Goal: Task Accomplishment & Management: Manage account settings

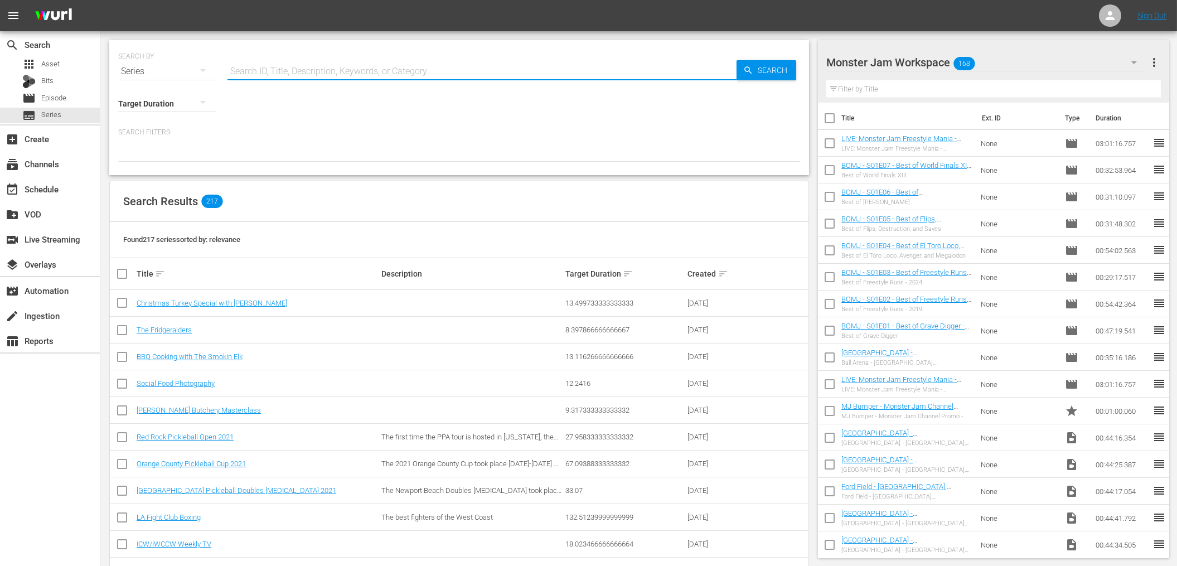
click at [255, 78] on input "text" at bounding box center [482, 71] width 509 height 27
click at [255, 71] on input "text" at bounding box center [482, 71] width 509 height 27
click at [57, 95] on span "Episode" at bounding box center [53, 98] width 25 height 11
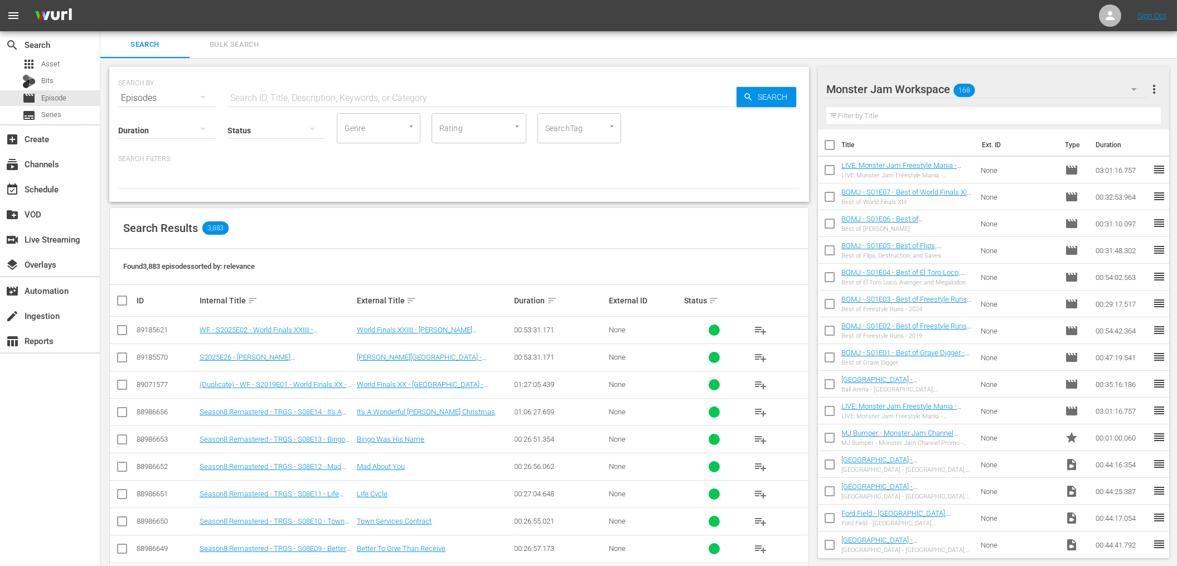
click at [768, 65] on div "SEARCH BY Search By Episodes Search ID, Title, Description, Keywords, or Catego…" at bounding box center [459, 416] width 718 height 716
click at [52, 65] on span "Asset" at bounding box center [50, 64] width 18 height 11
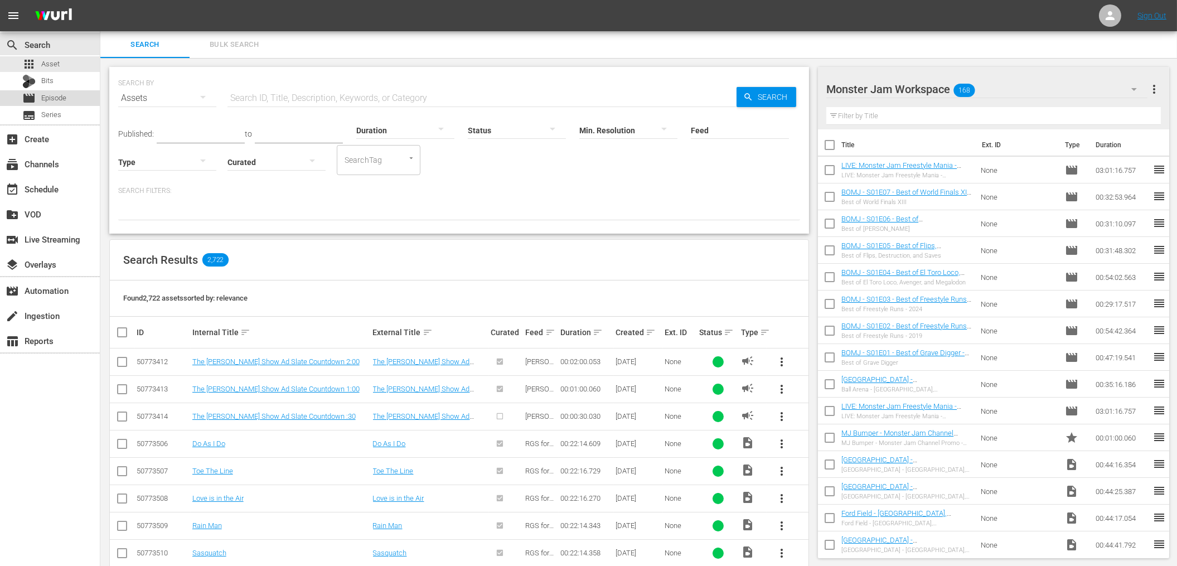
click at [92, 97] on div "movie Episode" at bounding box center [50, 98] width 100 height 16
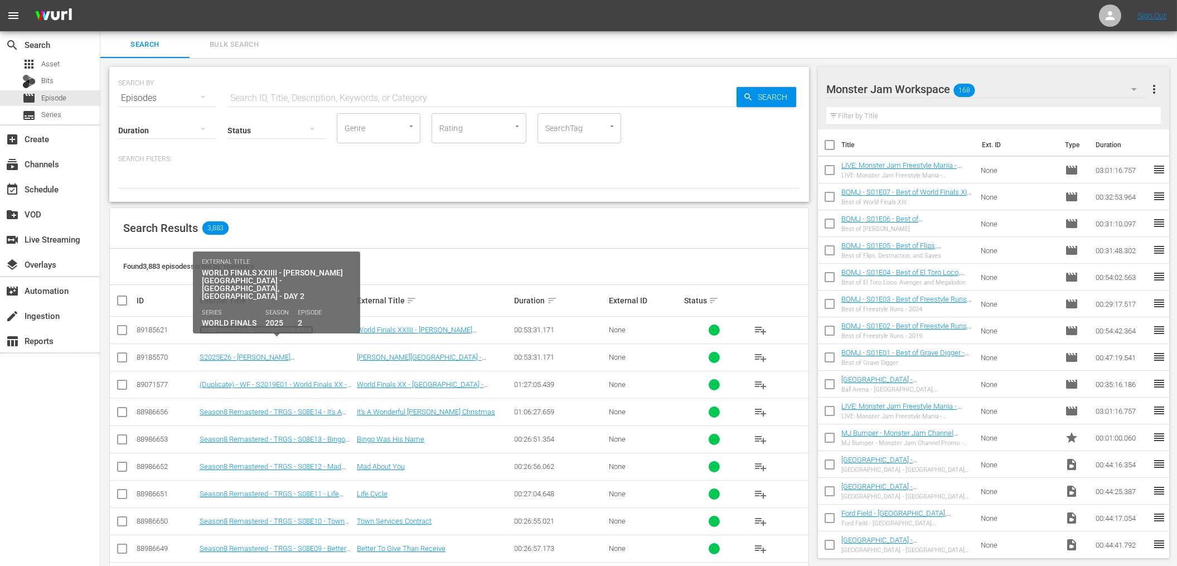
click at [269, 331] on link "WF - S2025E02 - World Finals XXIIII - [PERSON_NAME][GEOGRAPHIC_DATA] - [GEOGRAP…" at bounding box center [271, 342] width 142 height 33
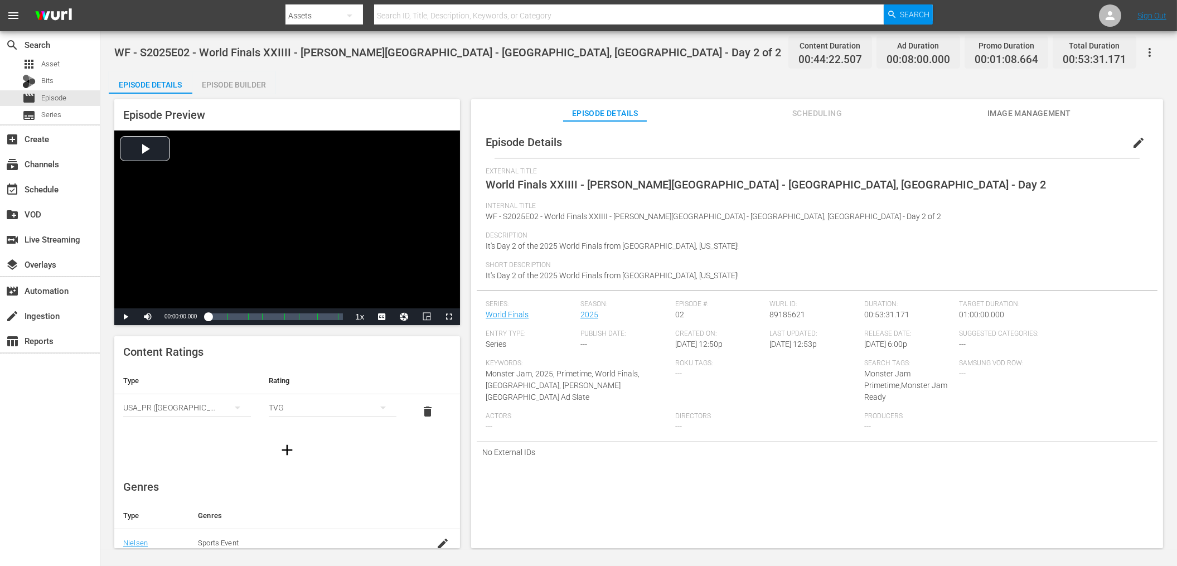
click at [1125, 145] on button "edit" at bounding box center [1138, 142] width 27 height 27
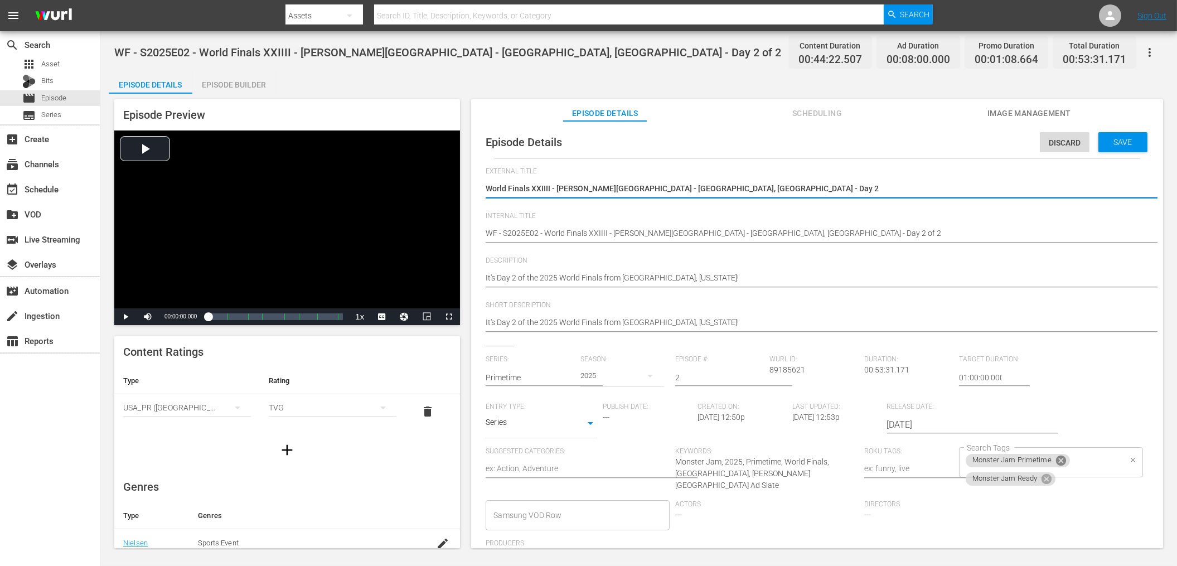
click at [1056, 458] on icon at bounding box center [1061, 461] width 10 height 10
click at [1020, 476] on div "Monster Jam Ready Search Tags" at bounding box center [1050, 462] width 183 height 30
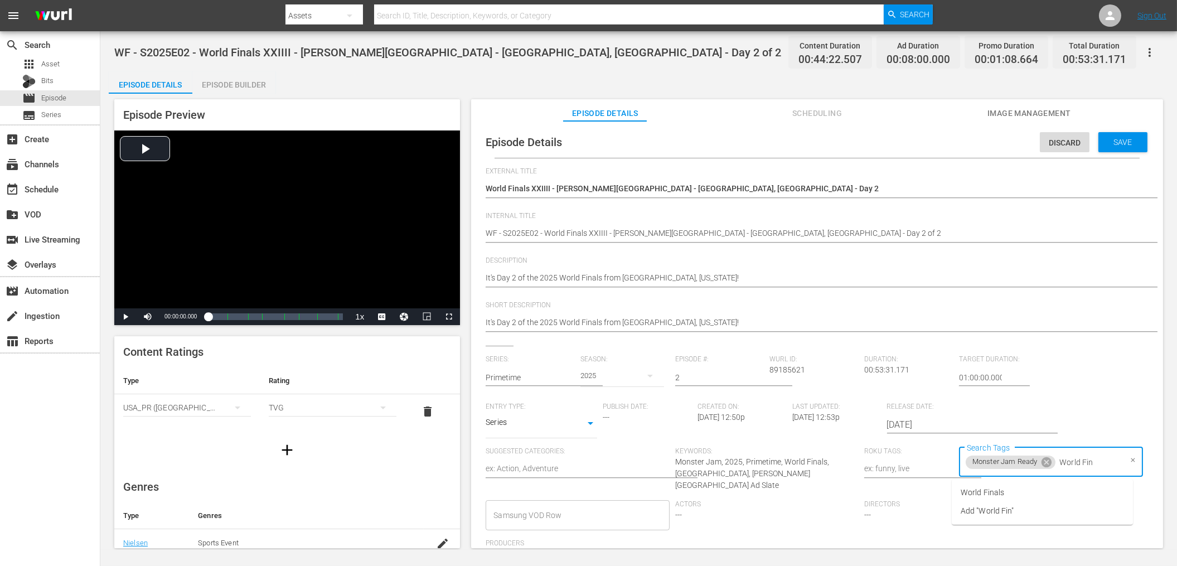
type input "World Fina"
click at [1008, 492] on li "World Finals" at bounding box center [1042, 492] width 181 height 18
click at [1117, 143] on span "Save" at bounding box center [1123, 142] width 36 height 9
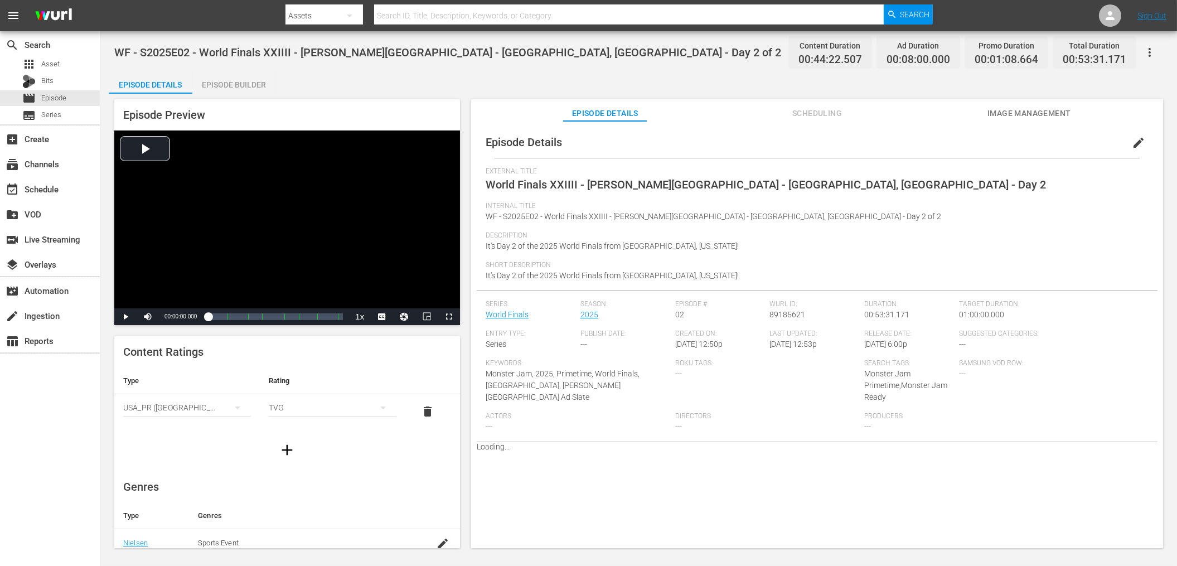
click at [356, 80] on div "Episode Details Episode Builder Episode Preview Video Player is loading. Play V…" at bounding box center [639, 314] width 1060 height 486
click at [65, 93] on span "Episode" at bounding box center [53, 98] width 25 height 11
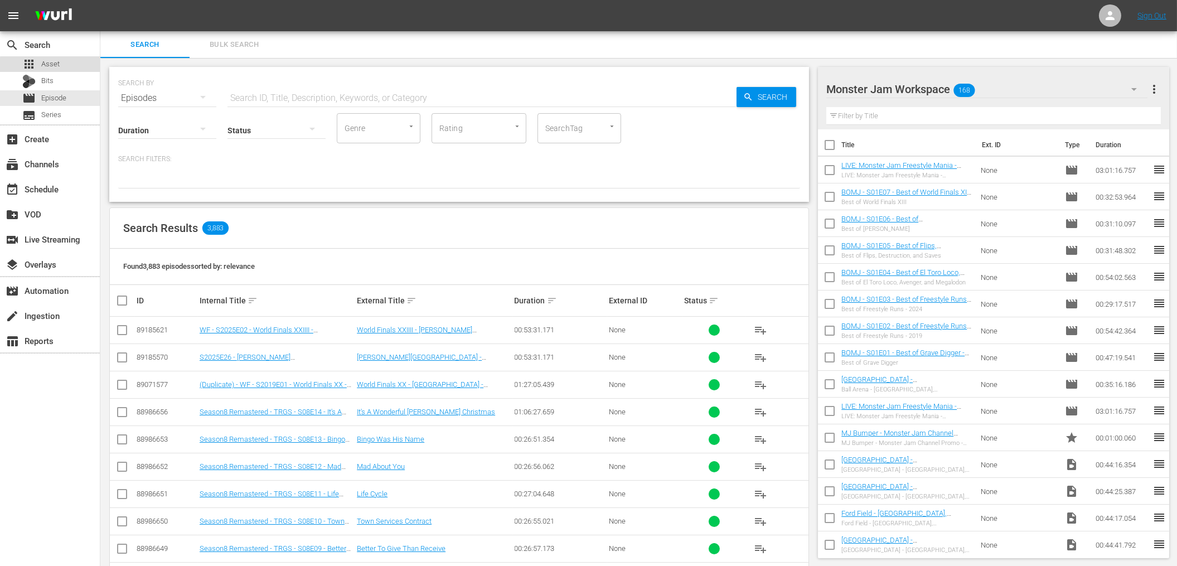
click at [62, 66] on div "apps Asset" at bounding box center [50, 64] width 100 height 16
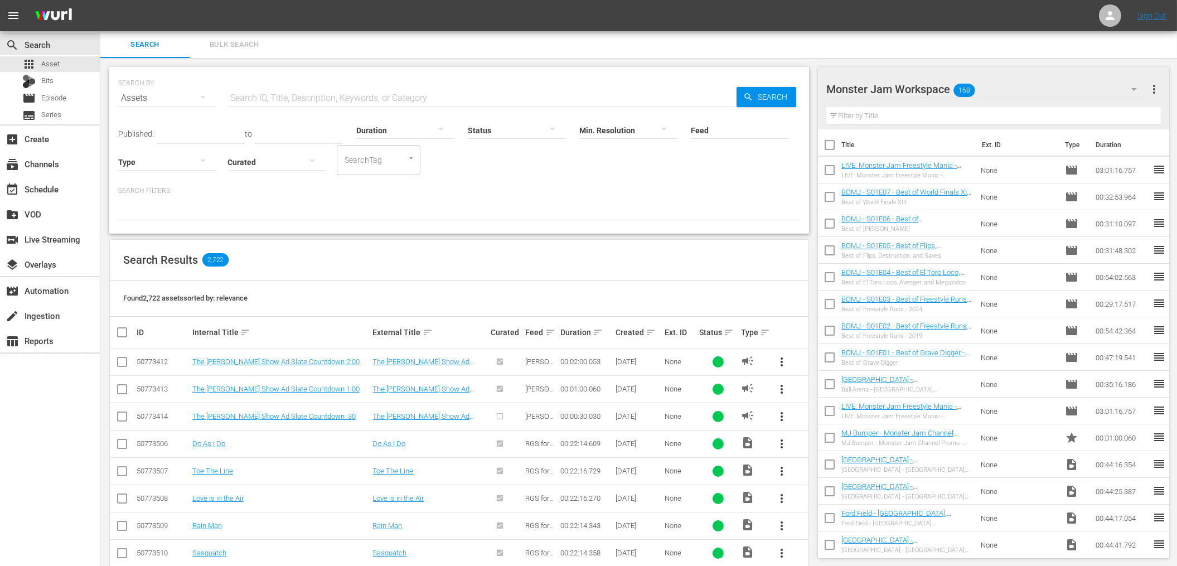
click at [516, 276] on div "Search Results 2,722" at bounding box center [459, 260] width 699 height 41
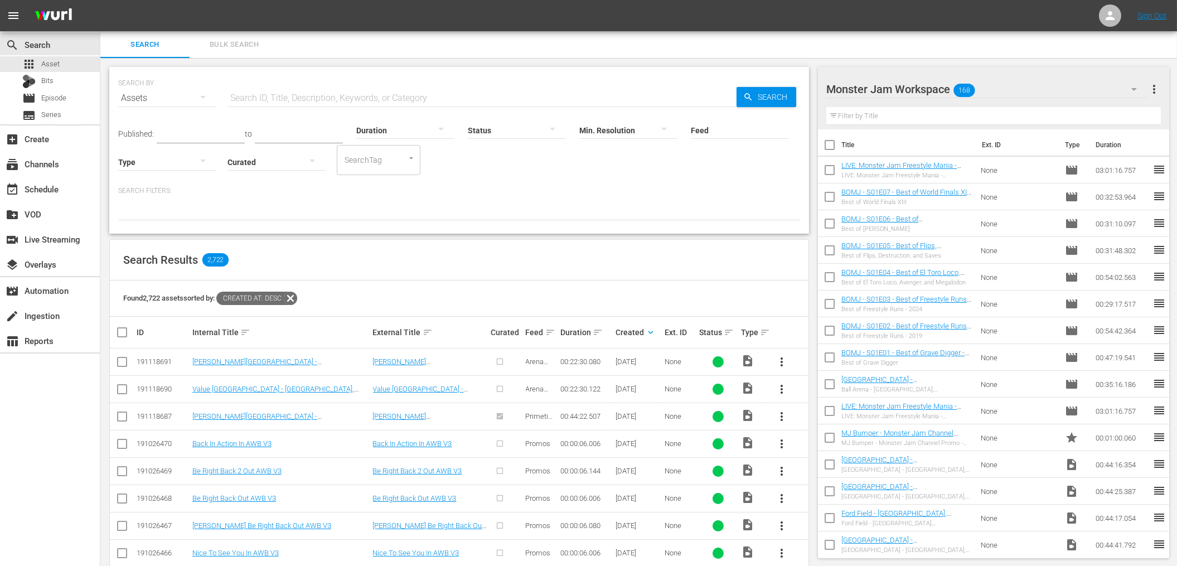
click at [780, 383] on span "more_vert" at bounding box center [781, 389] width 13 height 13
click at [835, 474] on div "Episode" at bounding box center [842, 474] width 76 height 27
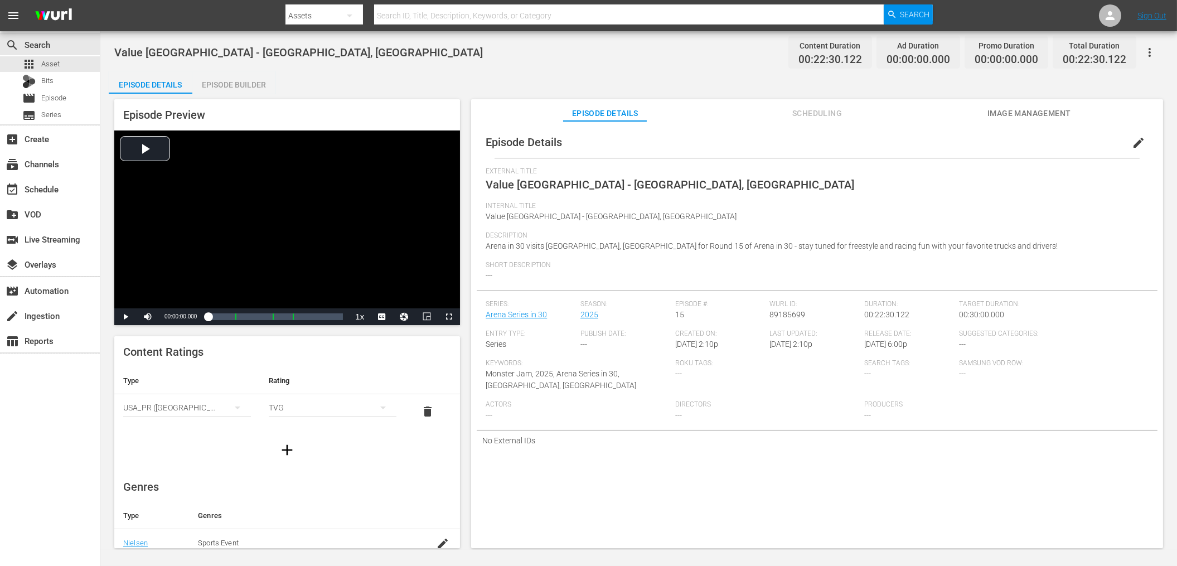
click at [1133, 142] on span "edit" at bounding box center [1138, 142] width 13 height 13
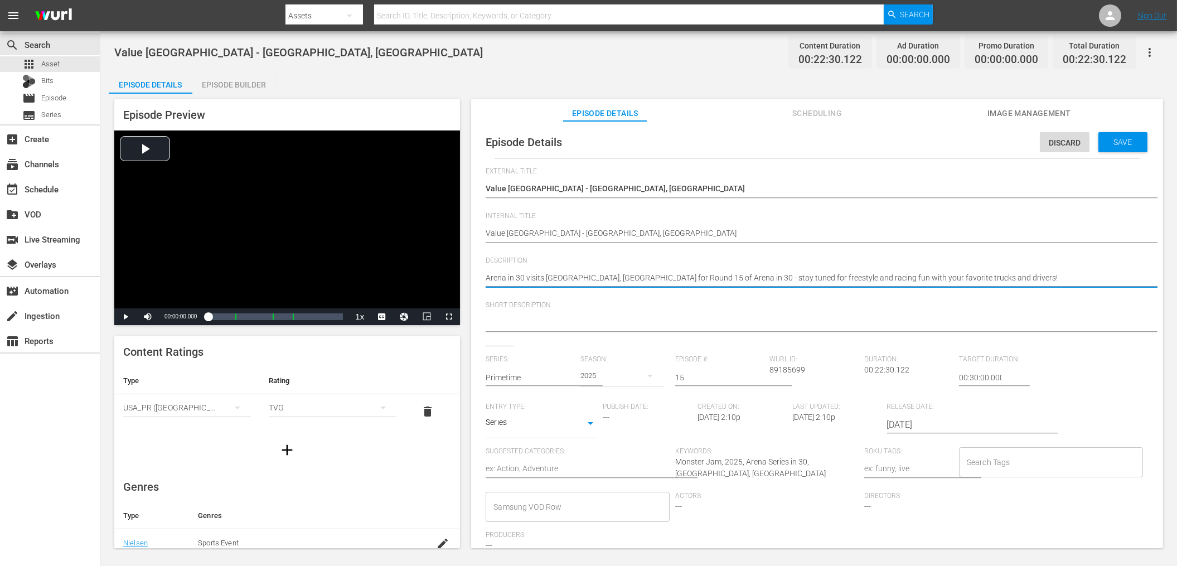
click at [643, 277] on textarea "Arena in 30 visits [GEOGRAPHIC_DATA], [GEOGRAPHIC_DATA] for Round 15 of Arena i…" at bounding box center [814, 278] width 657 height 13
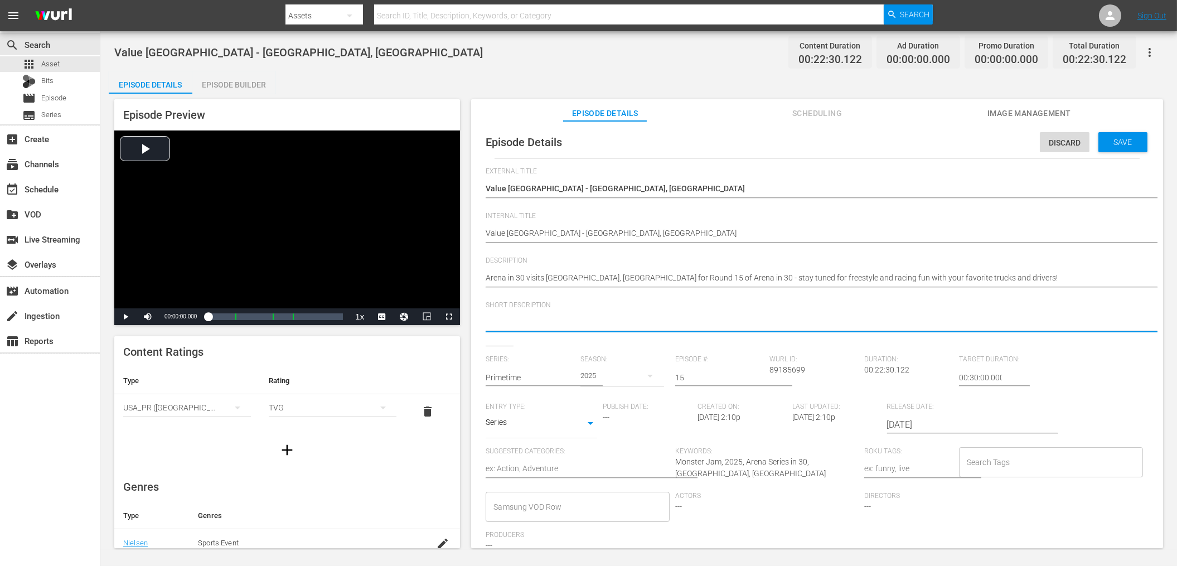
paste textarea "Arena in 30 visits [GEOGRAPHIC_DATA], [GEOGRAPHIC_DATA] for Round 15 of Arena i…"
type textarea "Arena in 30 visits [GEOGRAPHIC_DATA], [GEOGRAPHIC_DATA] for Round 15 of Arena i…"
click at [585, 322] on textarea "Arena in 30 visits [GEOGRAPHIC_DATA], [GEOGRAPHIC_DATA] for Round 15 of Arena i…" at bounding box center [814, 323] width 657 height 13
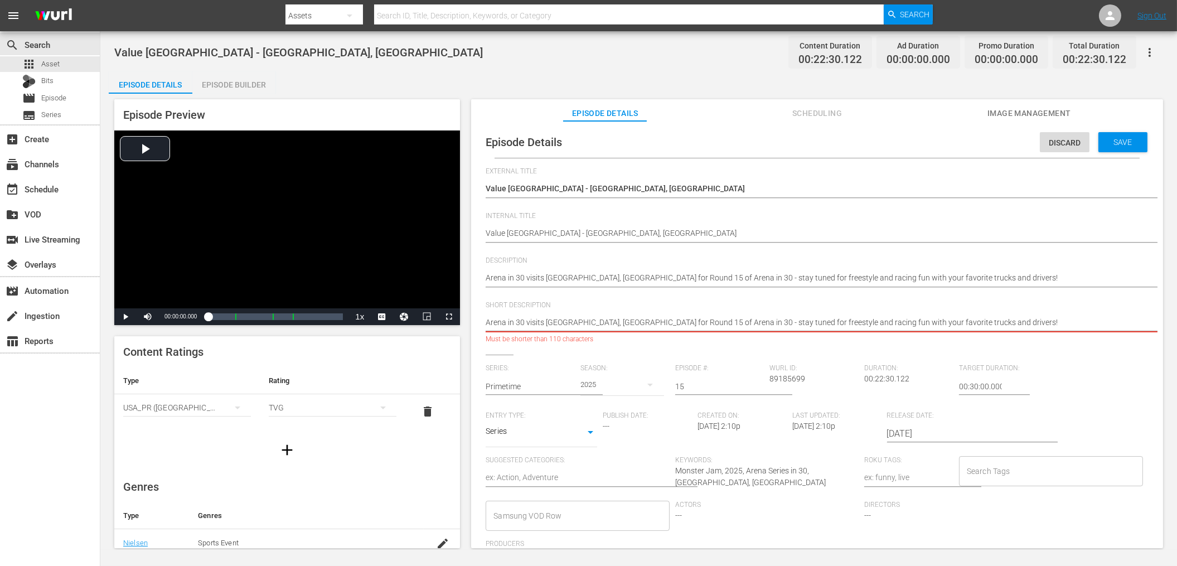
drag, startPoint x: 691, startPoint y: 322, endPoint x: 962, endPoint y: 323, distance: 271.0
click at [962, 323] on textarea "Arena in 30 visits [GEOGRAPHIC_DATA], [GEOGRAPHIC_DATA] for Round 15 of Arena i…" at bounding box center [814, 323] width 657 height 13
type textarea "Arena in 30 visits [GEOGRAPHIC_DATA], [GEOGRAPHIC_DATA] for Round 15 of Arena i…"
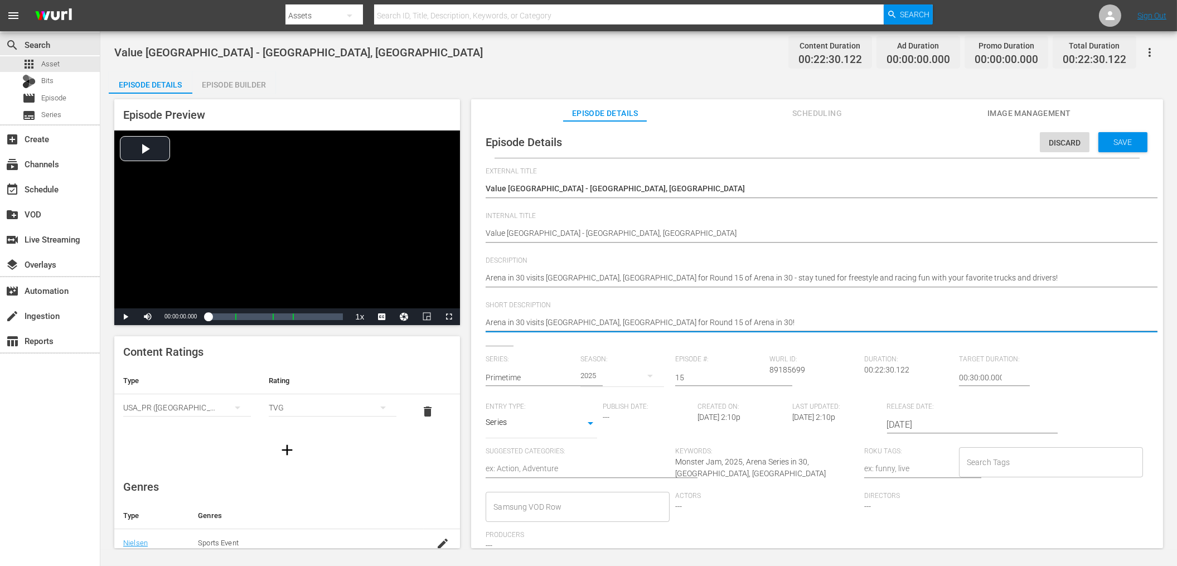
type textarea "Arena in 30 visits [GEOGRAPHIC_DATA], [GEOGRAPHIC_DATA] for Round 15 of Arena i…"
click at [979, 461] on input "Search Tags" at bounding box center [1042, 462] width 157 height 20
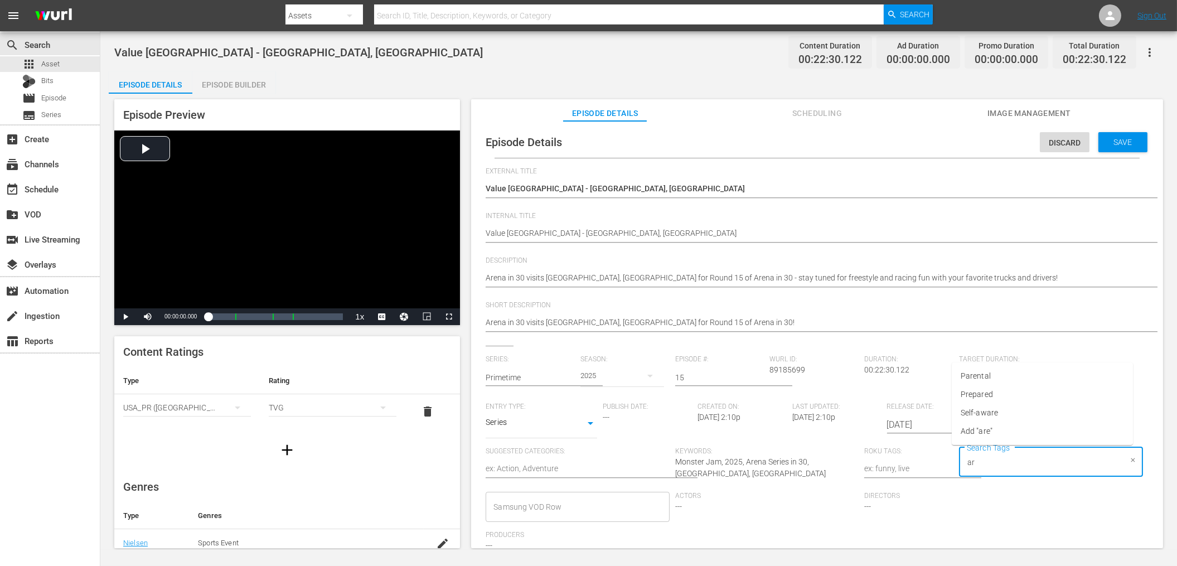
type input "a"
type input "Monster"
click at [1012, 410] on span "Monster Jam Ready" at bounding box center [996, 413] width 71 height 12
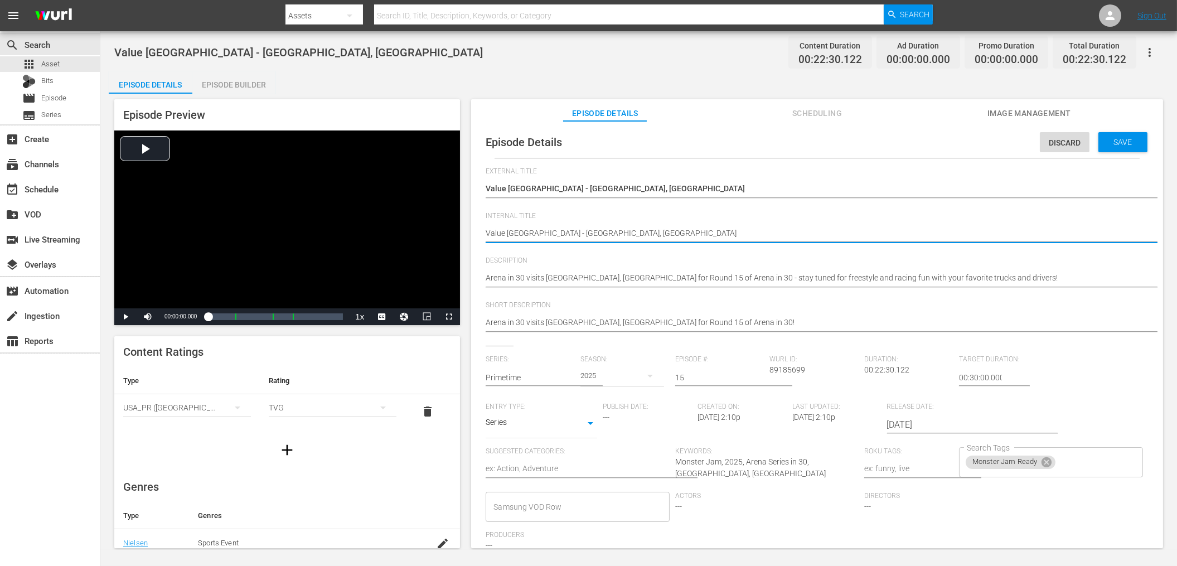
type textarea "AValue [GEOGRAPHIC_DATA] - [GEOGRAPHIC_DATA], [GEOGRAPHIC_DATA]"
type textarea "[GEOGRAPHIC_DATA] - [GEOGRAPHIC_DATA], [GEOGRAPHIC_DATA]"
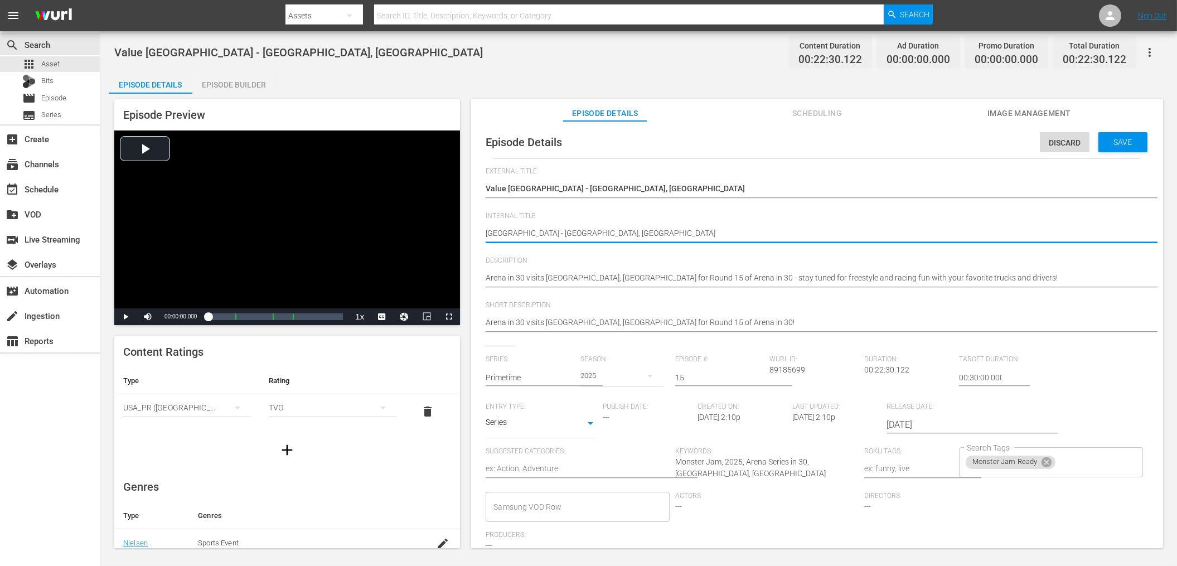
type textarea "[GEOGRAPHIC_DATA] - [GEOGRAPHIC_DATA], [GEOGRAPHIC_DATA]"
type textarea "AIT -[GEOGRAPHIC_DATA] - [GEOGRAPHIC_DATA], [GEOGRAPHIC_DATA]"
type textarea "AIT - [GEOGRAPHIC_DATA] - [GEOGRAPHIC_DATA], [GEOGRAPHIC_DATA]"
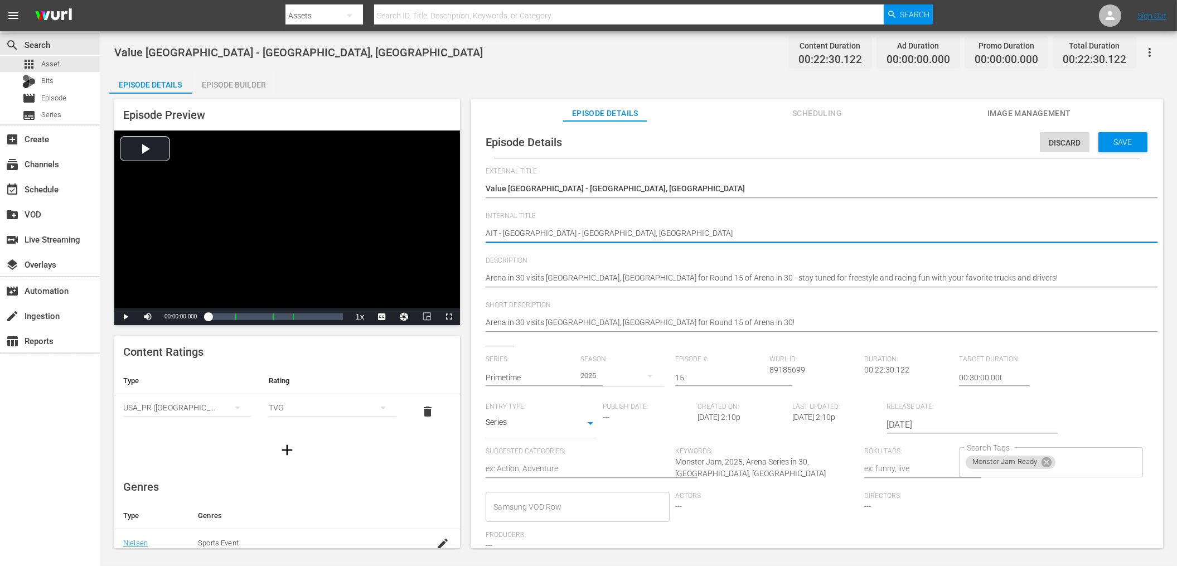
type textarea "AIT - [GEOGRAPHIC_DATA] - [GEOGRAPHIC_DATA], [GEOGRAPHIC_DATA]"
type textarea "AIT - S2Value [GEOGRAPHIC_DATA] - [GEOGRAPHIC_DATA], [GEOGRAPHIC_DATA]"
type textarea "AIT - S20Value [GEOGRAPHIC_DATA] - [GEOGRAPHIC_DATA], [GEOGRAPHIC_DATA]"
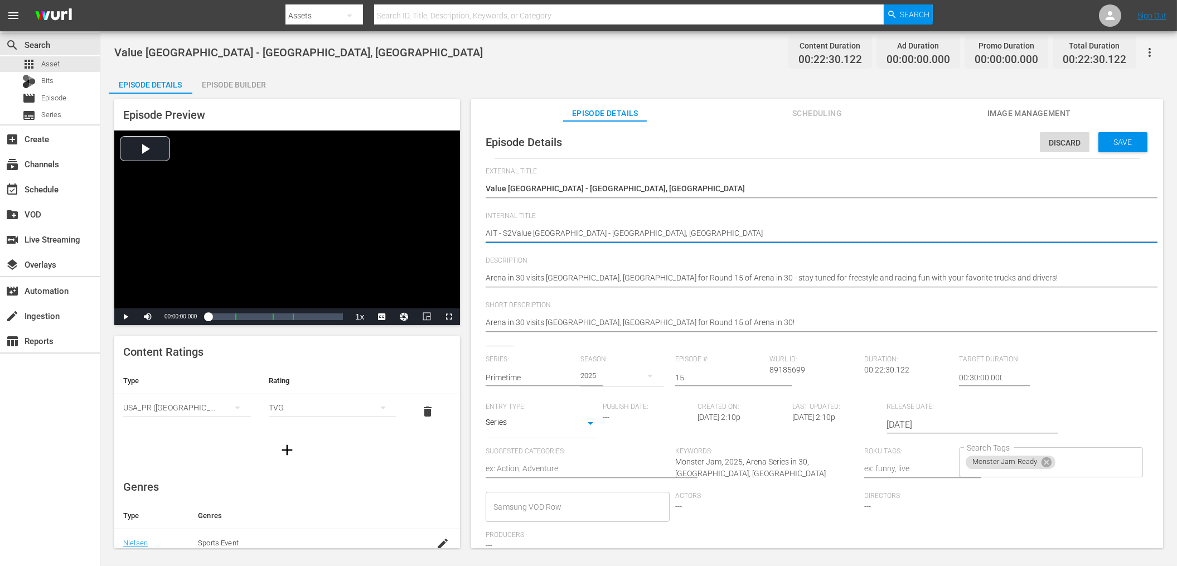
type textarea "AIT - S20Value [GEOGRAPHIC_DATA] - [GEOGRAPHIC_DATA], [GEOGRAPHIC_DATA]"
type textarea "AIT - S202Value [GEOGRAPHIC_DATA] - [GEOGRAPHIC_DATA], [GEOGRAPHIC_DATA]"
type textarea "AIT - S2025Value [GEOGRAPHIC_DATA] - [GEOGRAPHIC_DATA], [GEOGRAPHIC_DATA]"
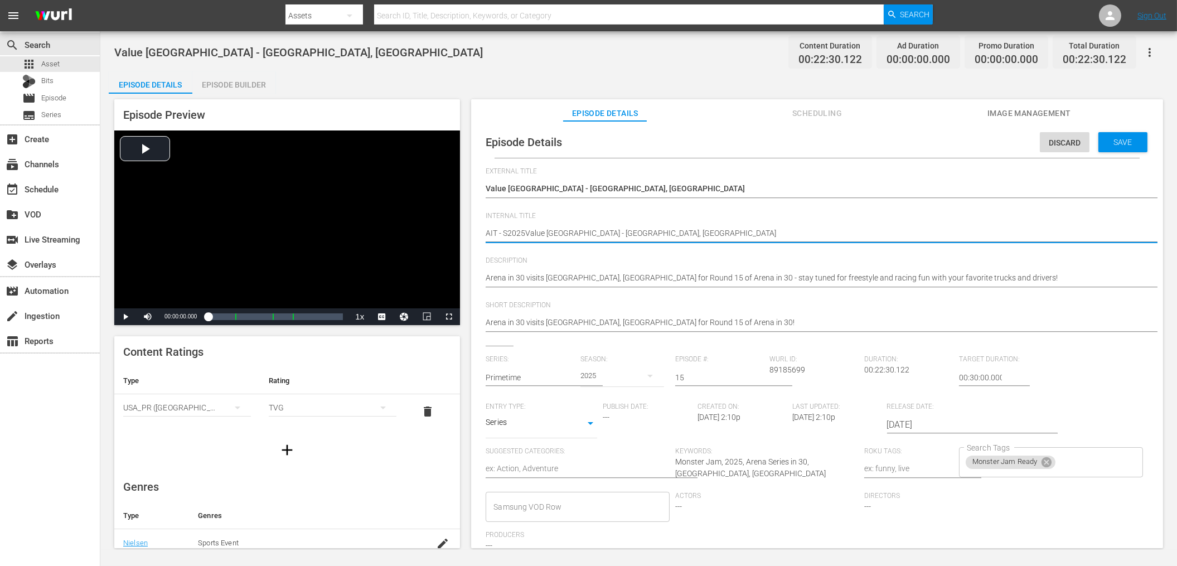
type textarea "AIT - S2025EValue [GEOGRAPHIC_DATA] - [GEOGRAPHIC_DATA], [GEOGRAPHIC_DATA]"
type textarea "AIT - S2025E1Value [GEOGRAPHIC_DATA] - [GEOGRAPHIC_DATA], [GEOGRAPHIC_DATA]"
type textarea "AIT - S2025E15Value [GEOGRAPHIC_DATA] - [GEOGRAPHIC_DATA], [GEOGRAPHIC_DATA]"
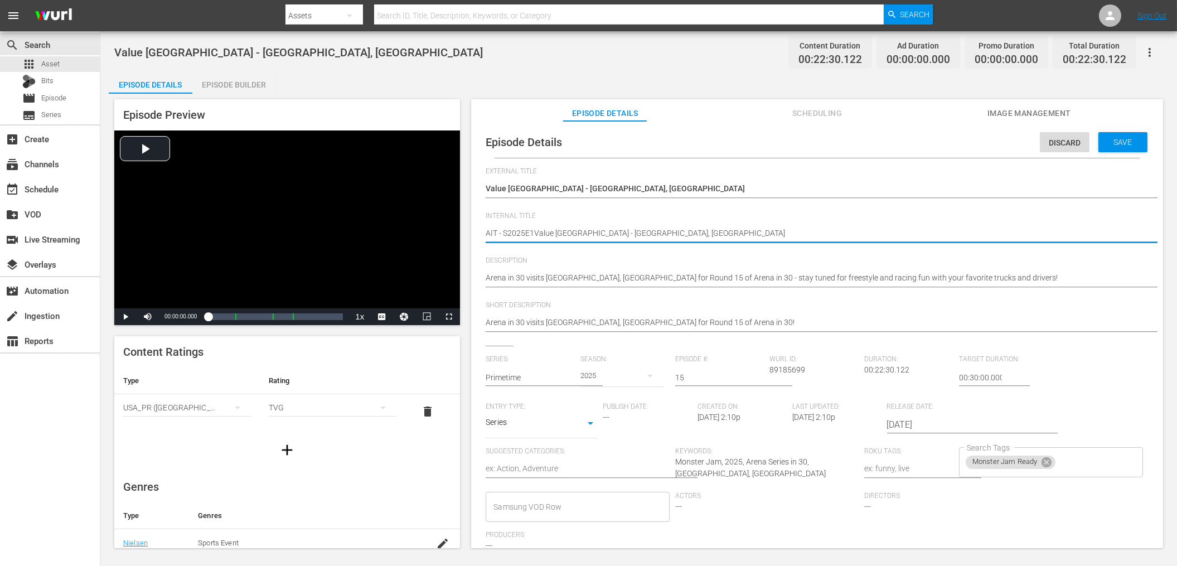
type textarea "AIT - S2025E15Value [GEOGRAPHIC_DATA] - [GEOGRAPHIC_DATA], [GEOGRAPHIC_DATA]"
type textarea "AIT - S2025E15 [GEOGRAPHIC_DATA] - [GEOGRAPHIC_DATA], [GEOGRAPHIC_DATA]"
type textarea "AIT - S2025E15 -Value [GEOGRAPHIC_DATA] - [GEOGRAPHIC_DATA], [GEOGRAPHIC_DATA]"
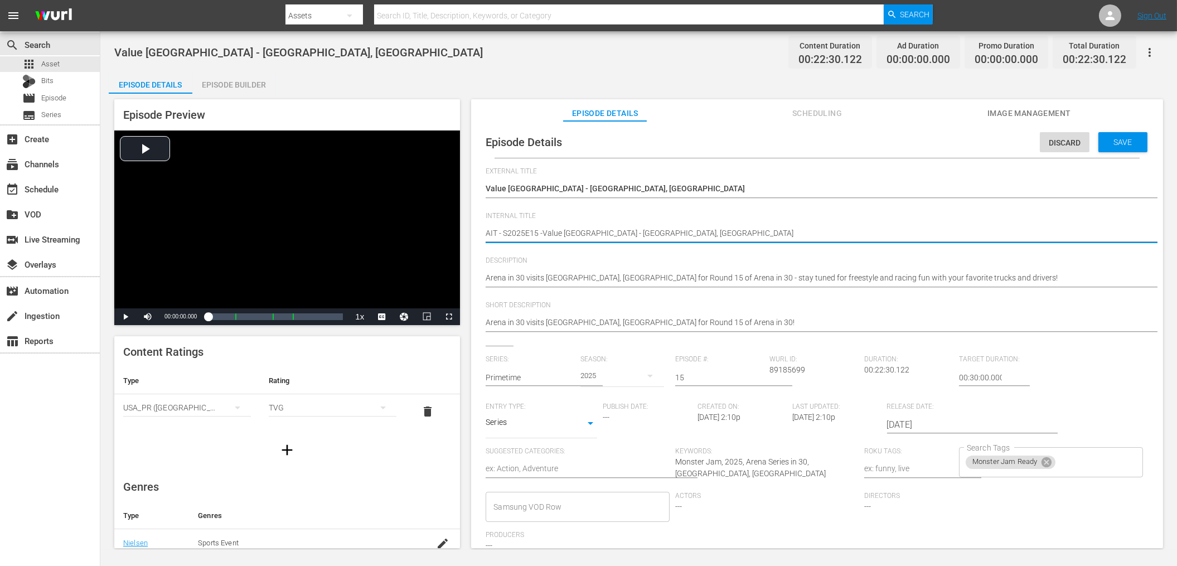
type textarea "AIT - S2025E15 - Value [GEOGRAPHIC_DATA] - [GEOGRAPHIC_DATA], [GEOGRAPHIC_DATA]"
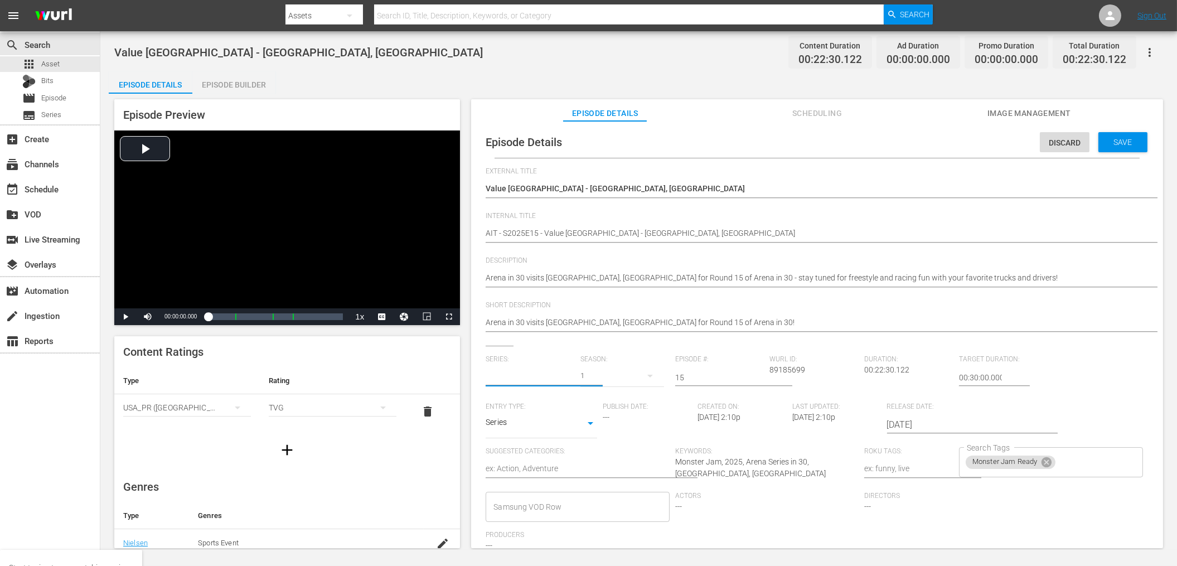
click at [549, 374] on input "text" at bounding box center [530, 377] width 89 height 27
click at [535, 429] on div "Arena in 30" at bounding box center [525, 435] width 61 height 27
type input "Arena in 30"
click at [531, 379] on input "text" at bounding box center [530, 377] width 89 height 27
click at [516, 384] on input "text" at bounding box center [530, 377] width 89 height 27
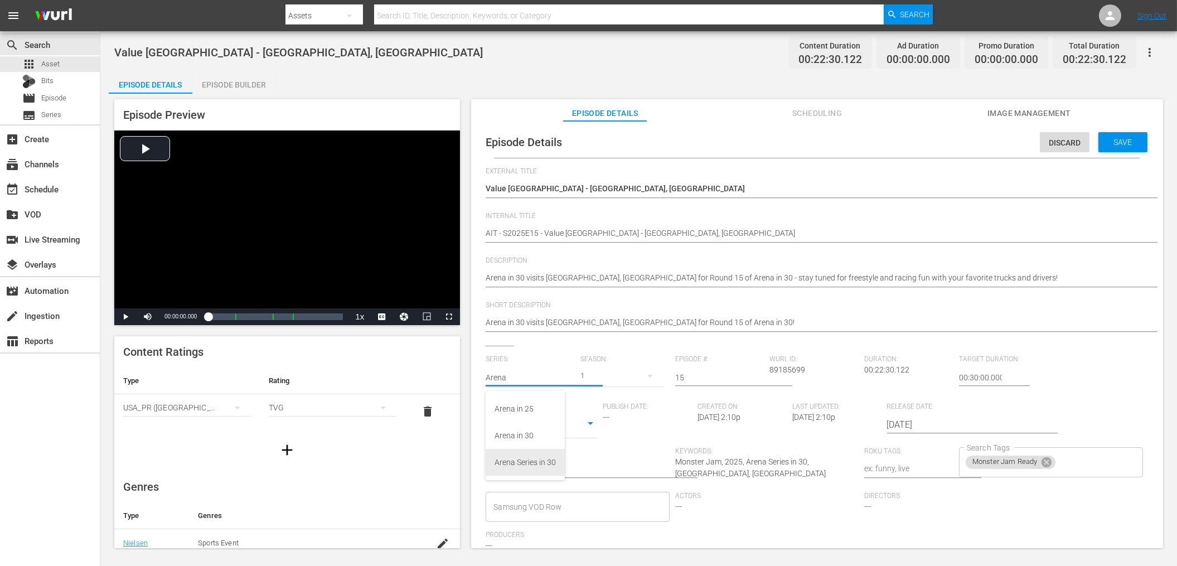
click at [533, 465] on div "Arena Series in 30" at bounding box center [525, 462] width 61 height 27
type input "Arena Series in 30"
click at [1108, 141] on span "Save" at bounding box center [1123, 142] width 36 height 9
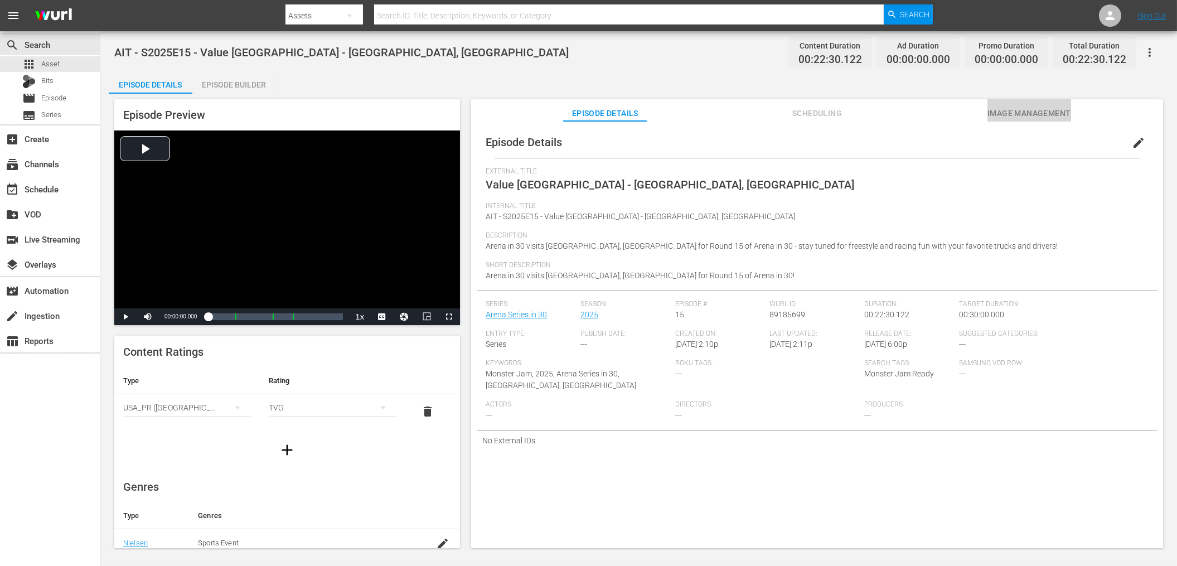
click at [1031, 114] on span "Image Management" at bounding box center [1030, 114] width 84 height 14
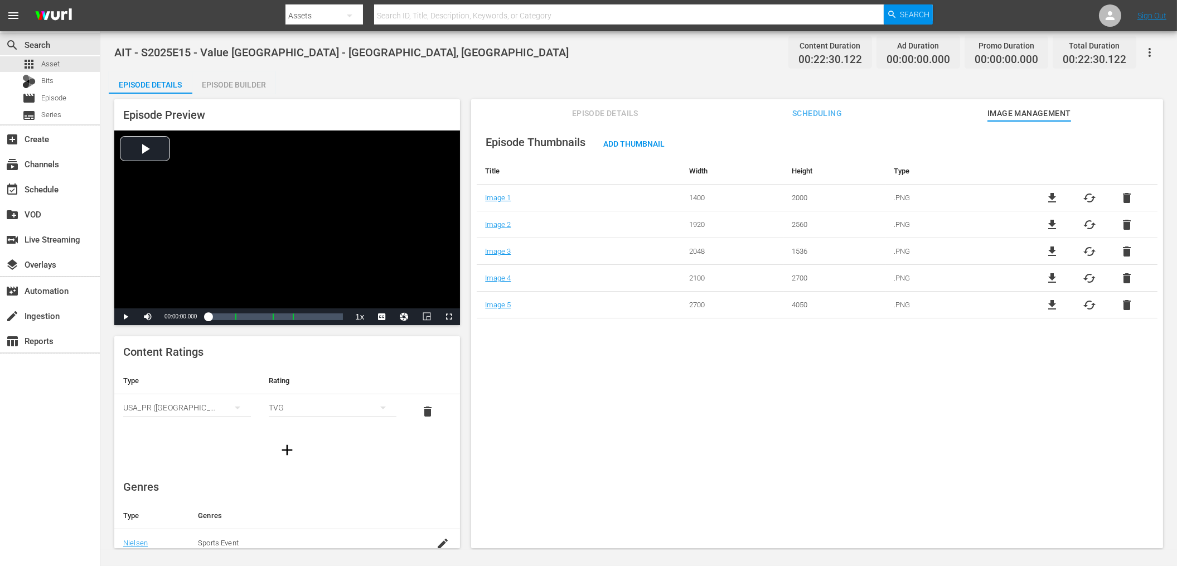
click at [207, 88] on div "Episode Builder" at bounding box center [234, 84] width 84 height 27
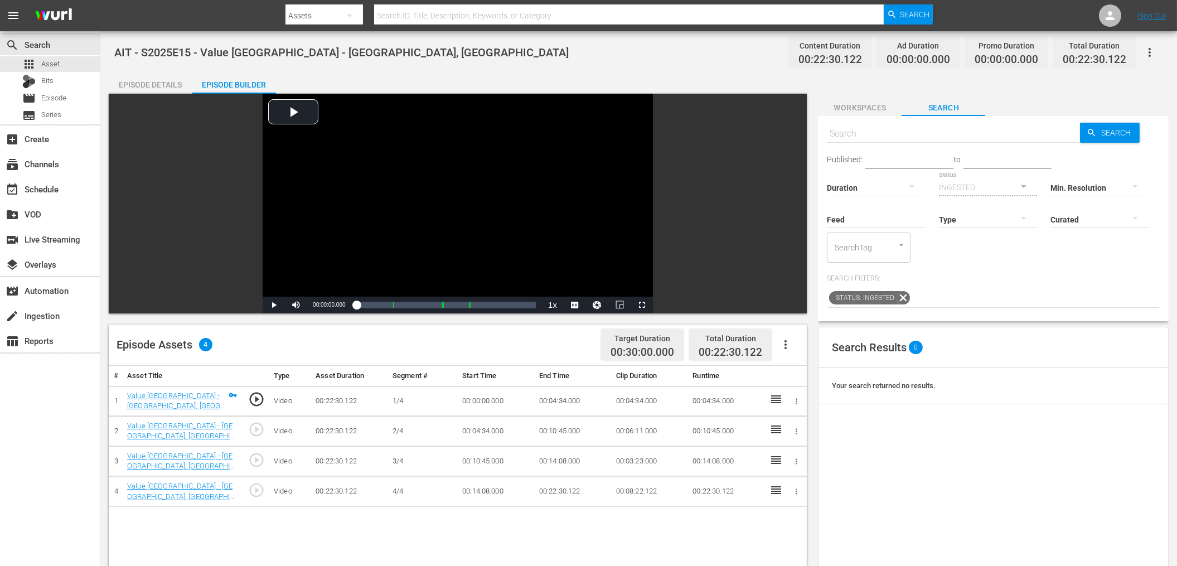
click at [864, 113] on span "Workspaces" at bounding box center [860, 108] width 84 height 14
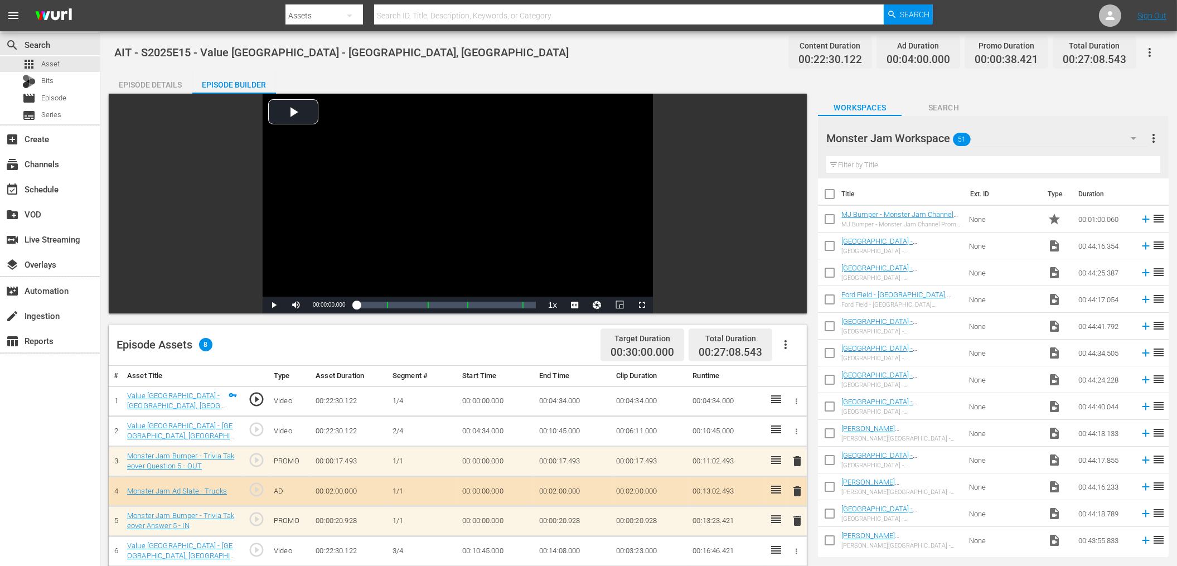
click at [944, 105] on span "Search" at bounding box center [944, 108] width 84 height 14
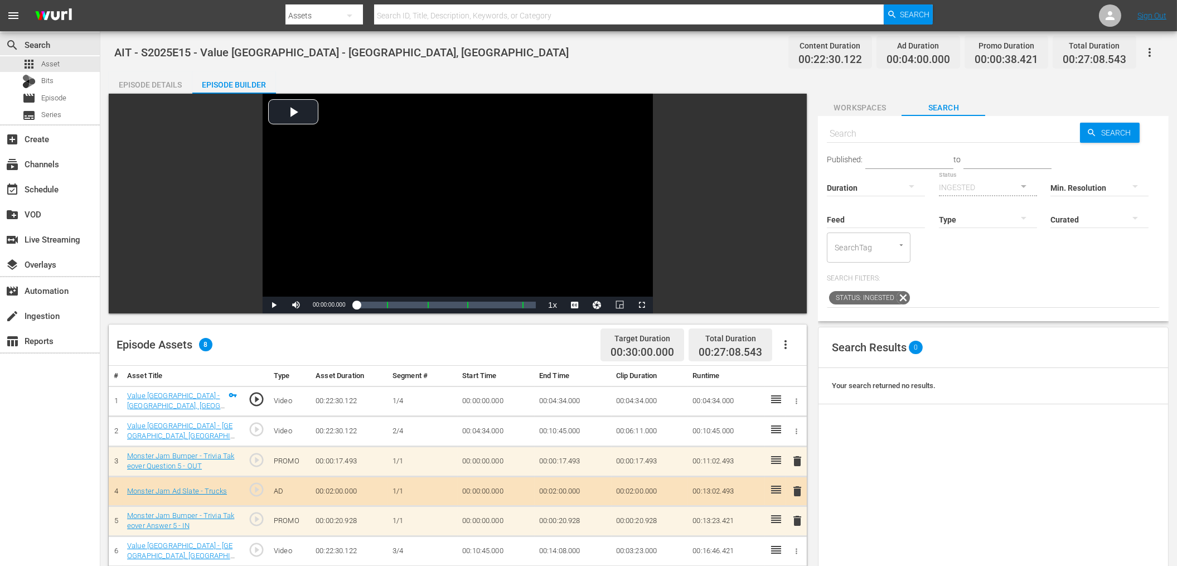
click at [959, 134] on input "text" at bounding box center [953, 133] width 253 height 27
type input "m"
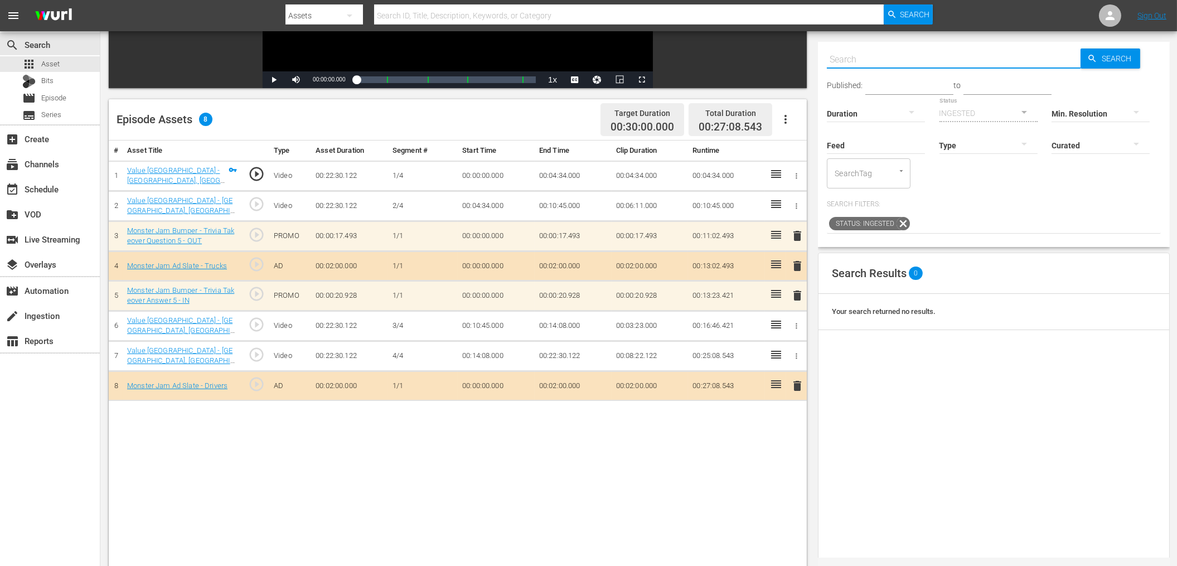
scroll to position [220, 0]
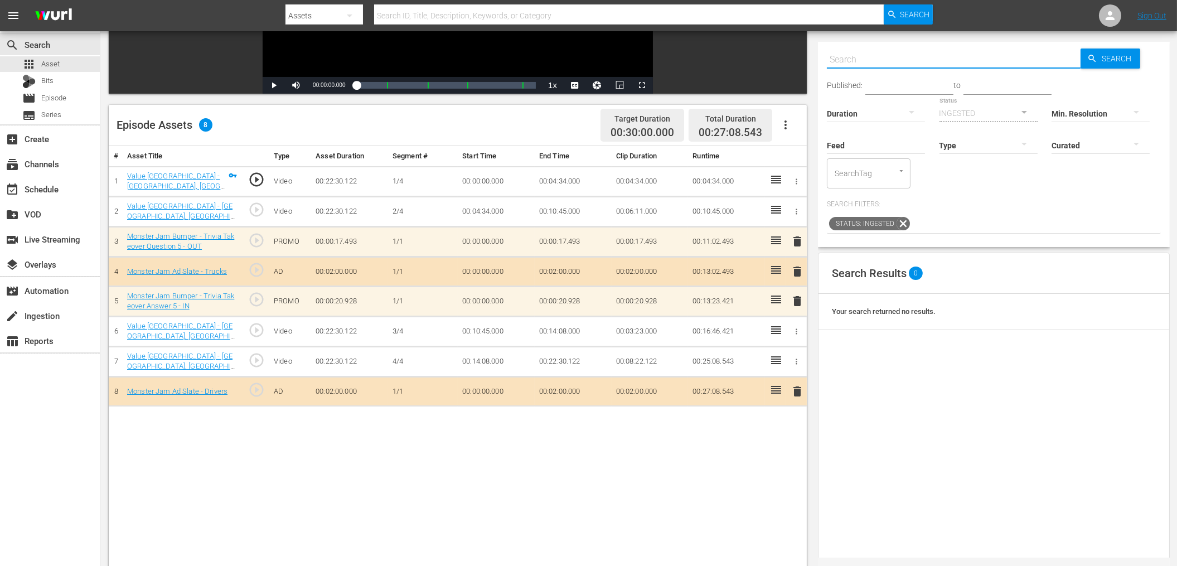
click at [920, 62] on input "text" at bounding box center [954, 59] width 254 height 27
type input "mj bumper"
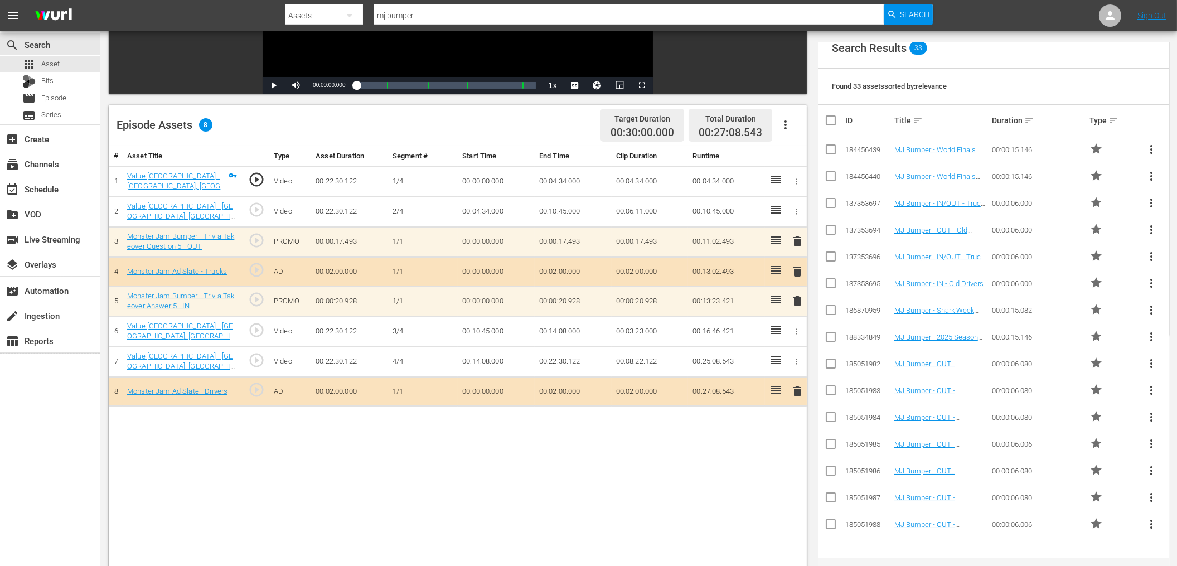
scroll to position [281, 0]
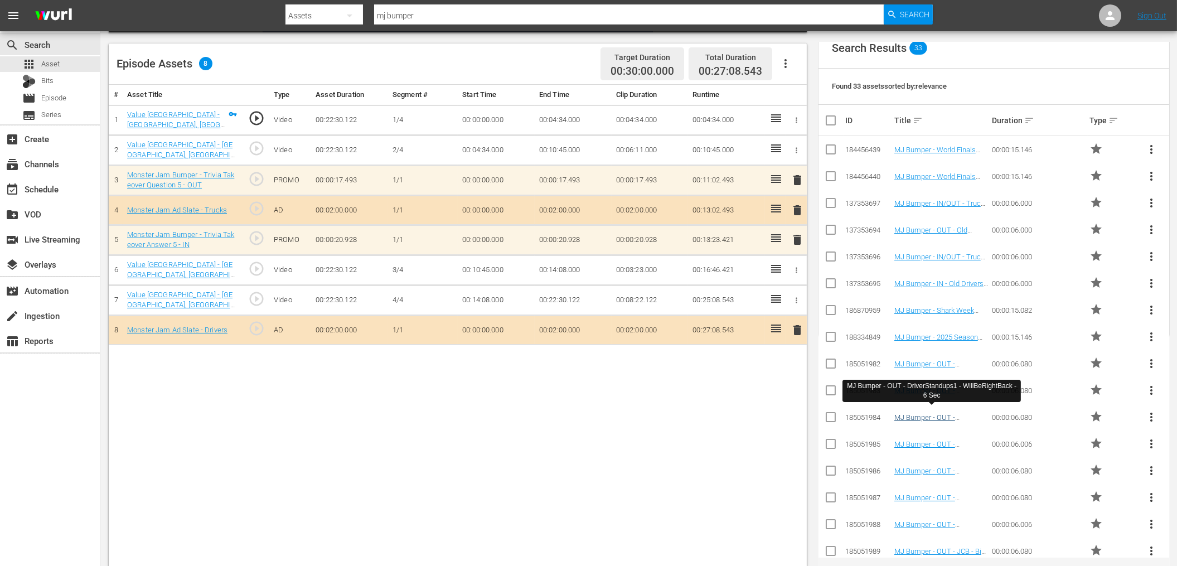
type input "mj bumper"
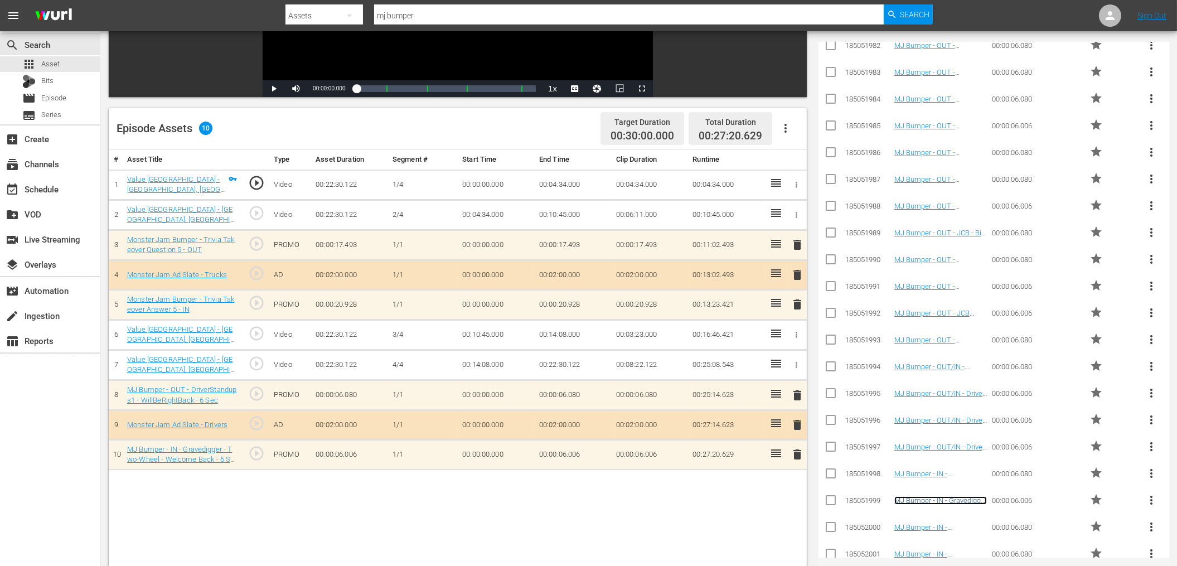
scroll to position [0, 0]
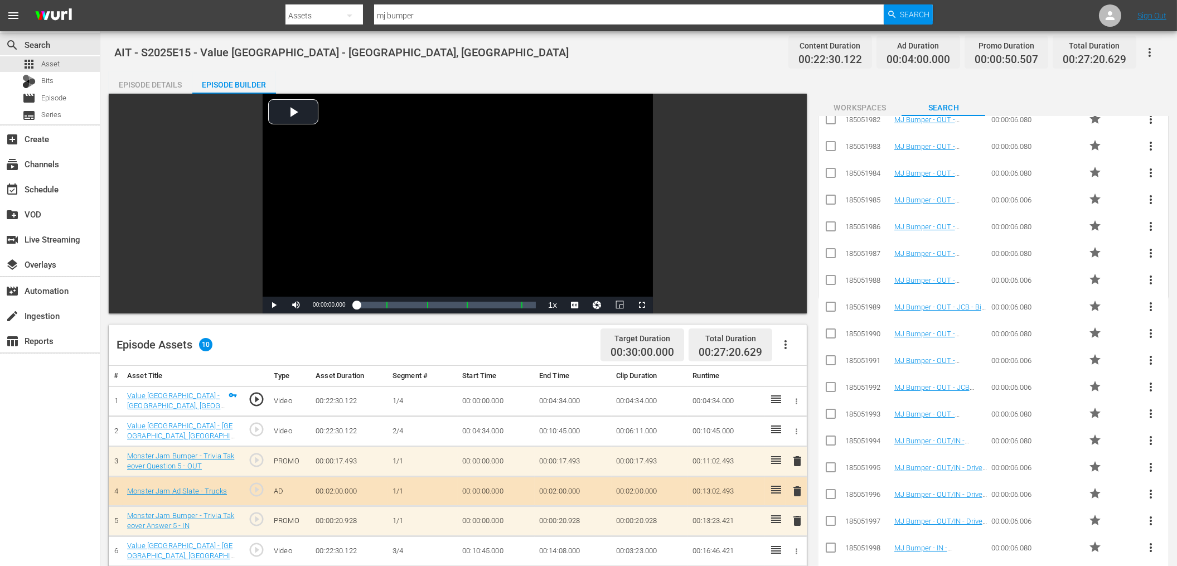
click at [133, 83] on div "Episode Details" at bounding box center [151, 84] width 84 height 27
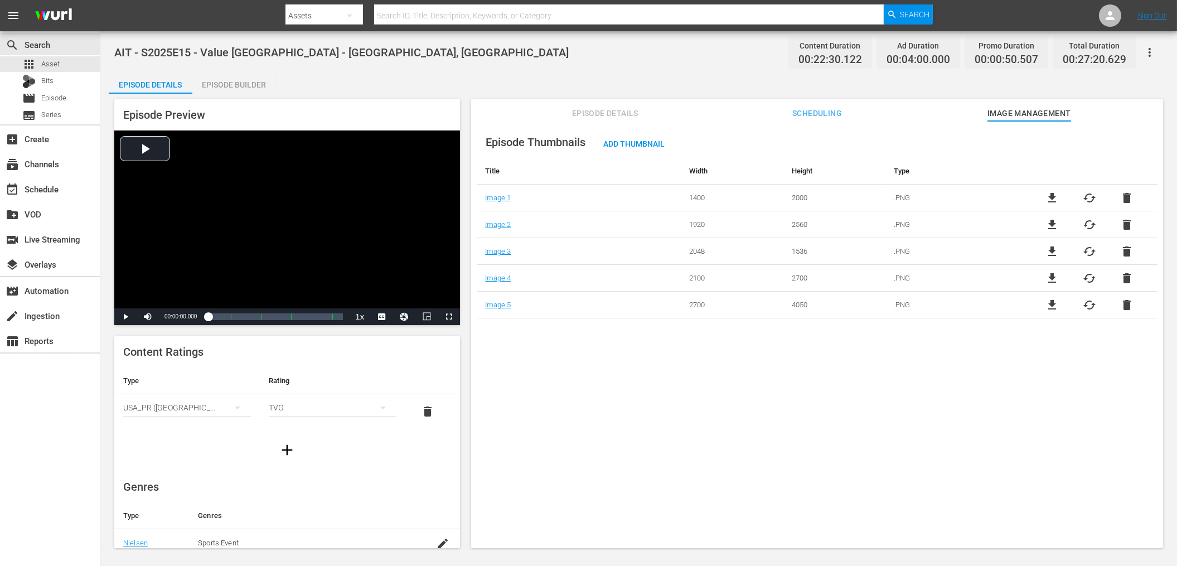
scroll to position [204, 0]
click at [475, 70] on div "AIT - S2025E15 - Value [GEOGRAPHIC_DATA] - [GEOGRAPHIC_DATA], [GEOGRAPHIC_DATA]…" at bounding box center [638, 290] width 1077 height 519
click at [212, 89] on div "Episode Builder" at bounding box center [234, 84] width 84 height 27
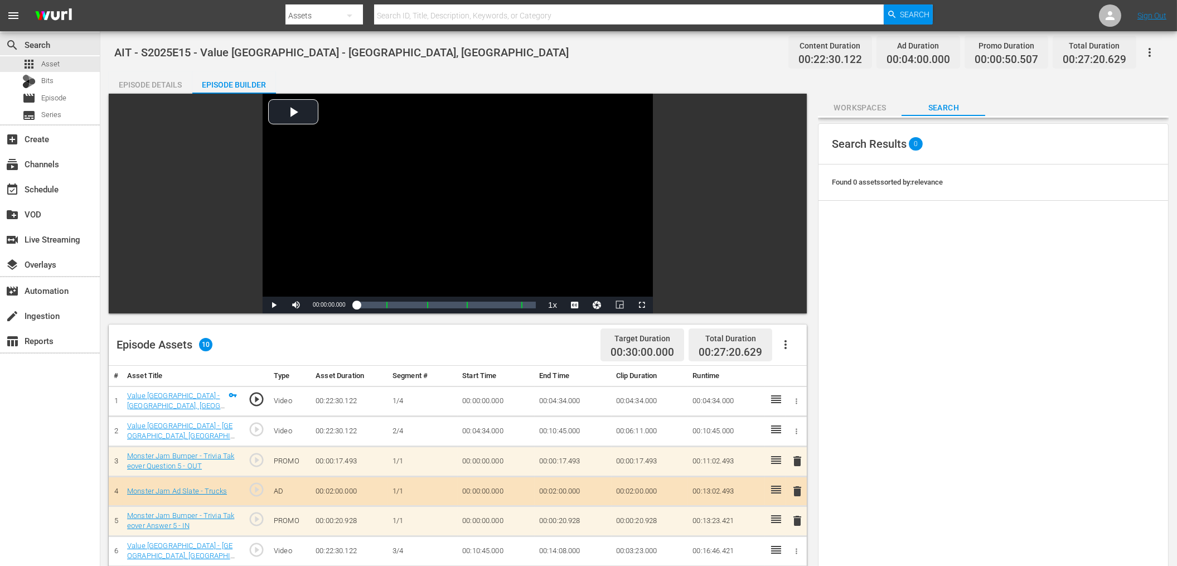
click at [159, 89] on div "Episode Details" at bounding box center [151, 84] width 84 height 27
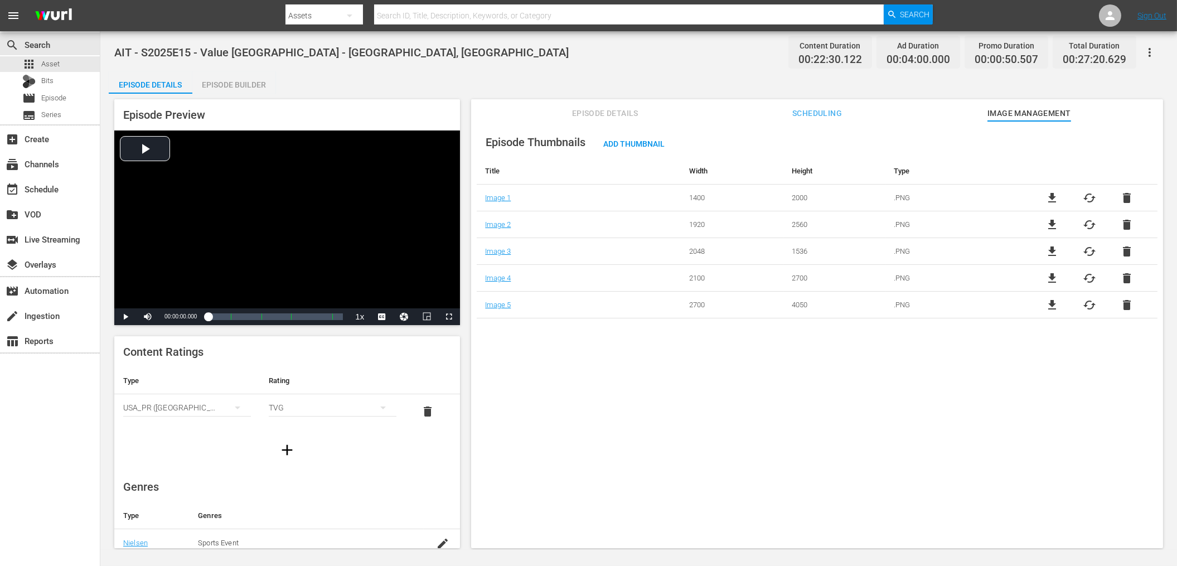
drag, startPoint x: 485, startPoint y: 35, endPoint x: 484, endPoint y: 41, distance: 6.2
click at [486, 37] on div "AIT - S2025E15 - Value [GEOGRAPHIC_DATA] - [GEOGRAPHIC_DATA], [GEOGRAPHIC_DATA]…" at bounding box center [638, 290] width 1077 height 519
click at [207, 85] on div "Episode Builder" at bounding box center [234, 84] width 84 height 27
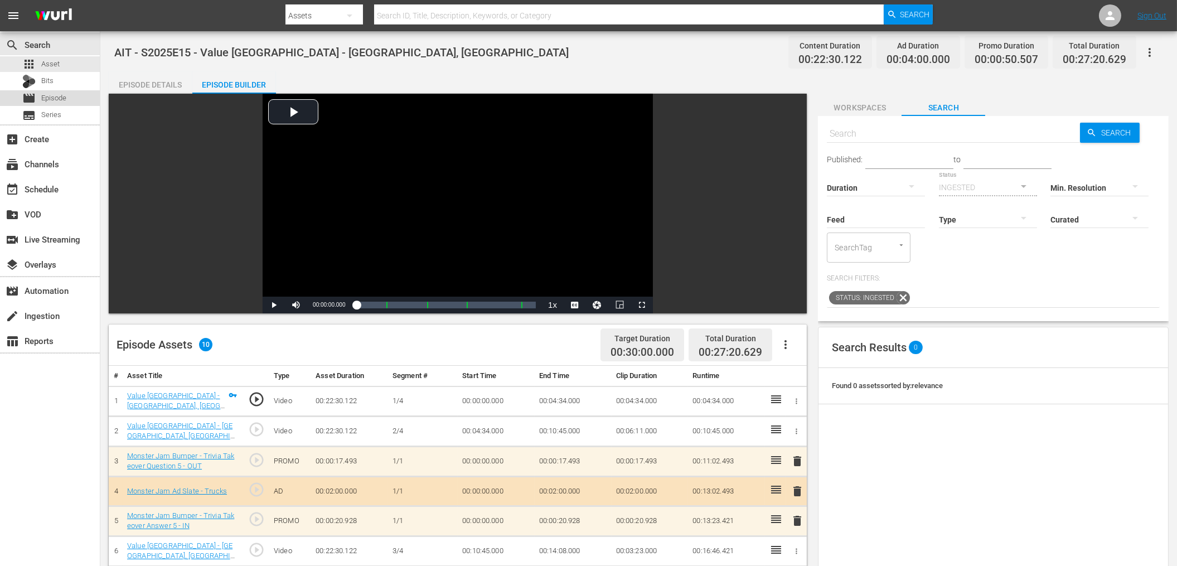
click at [54, 101] on span "Episode" at bounding box center [53, 98] width 25 height 11
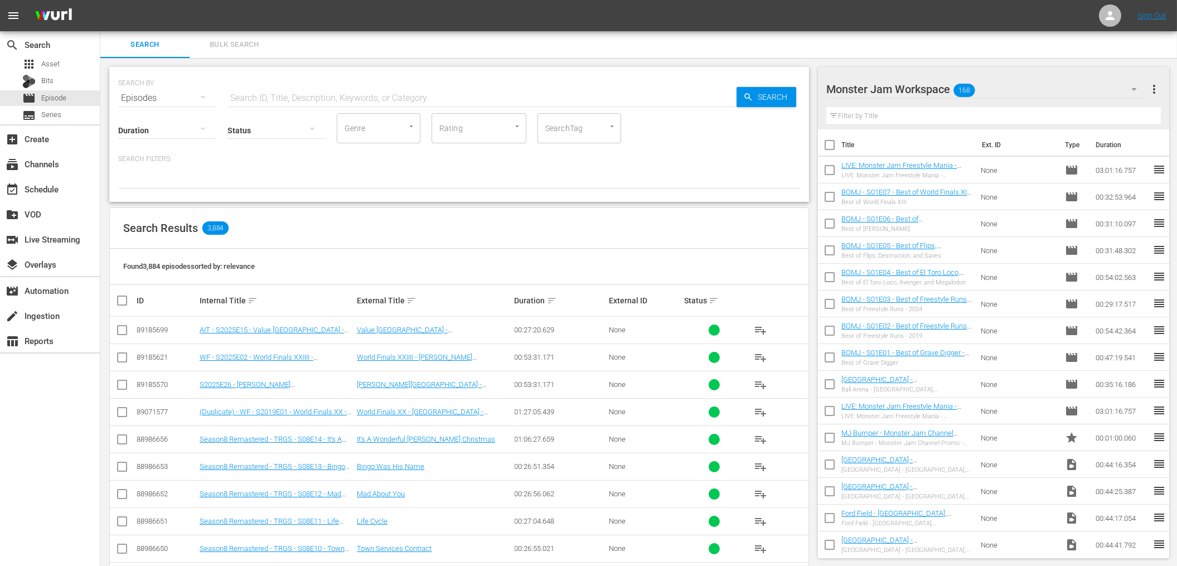
click at [405, 256] on div "Found 3,884 episodes sorted by: relevance" at bounding box center [459, 267] width 699 height 36
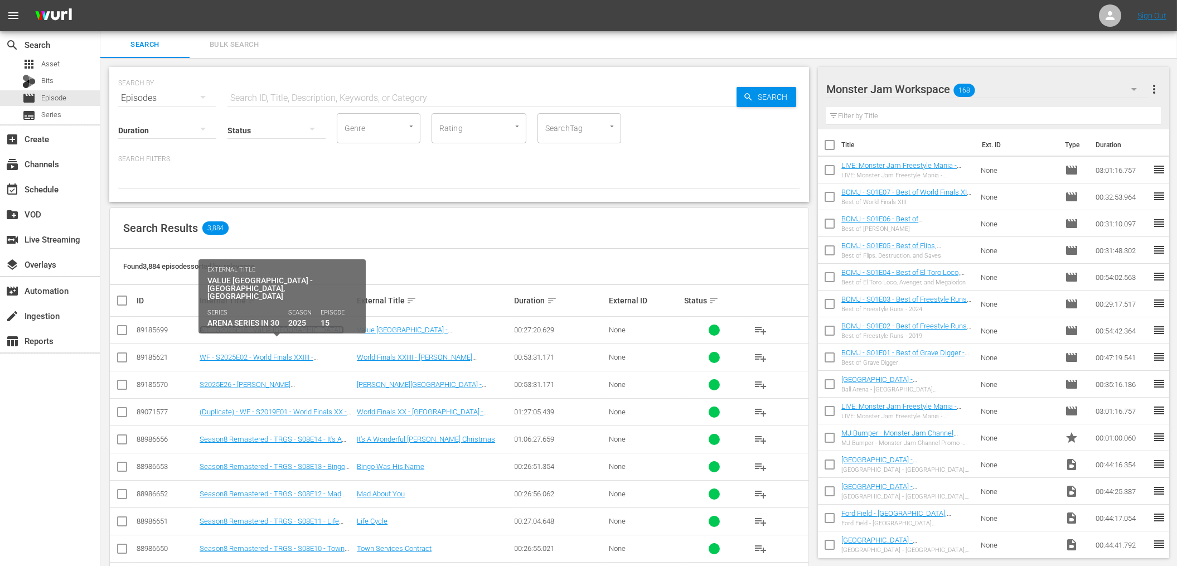
click at [283, 332] on link "AIT - S2025E15 - Value [GEOGRAPHIC_DATA] - [GEOGRAPHIC_DATA], [GEOGRAPHIC_DATA]" at bounding box center [272, 334] width 144 height 17
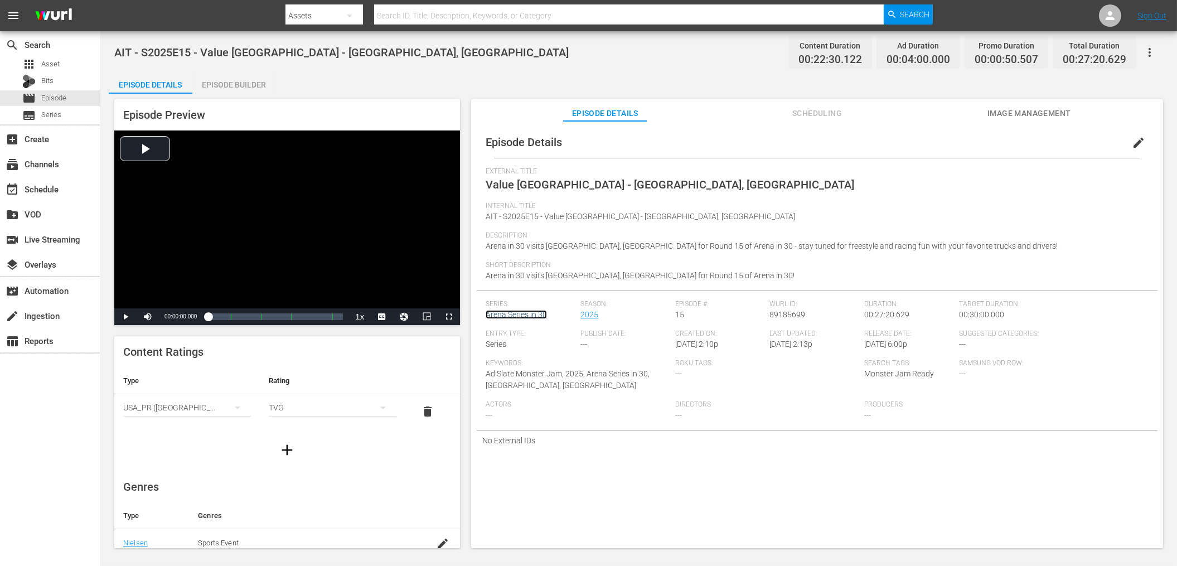
click at [504, 313] on link "Arena Series in 30" at bounding box center [516, 314] width 61 height 9
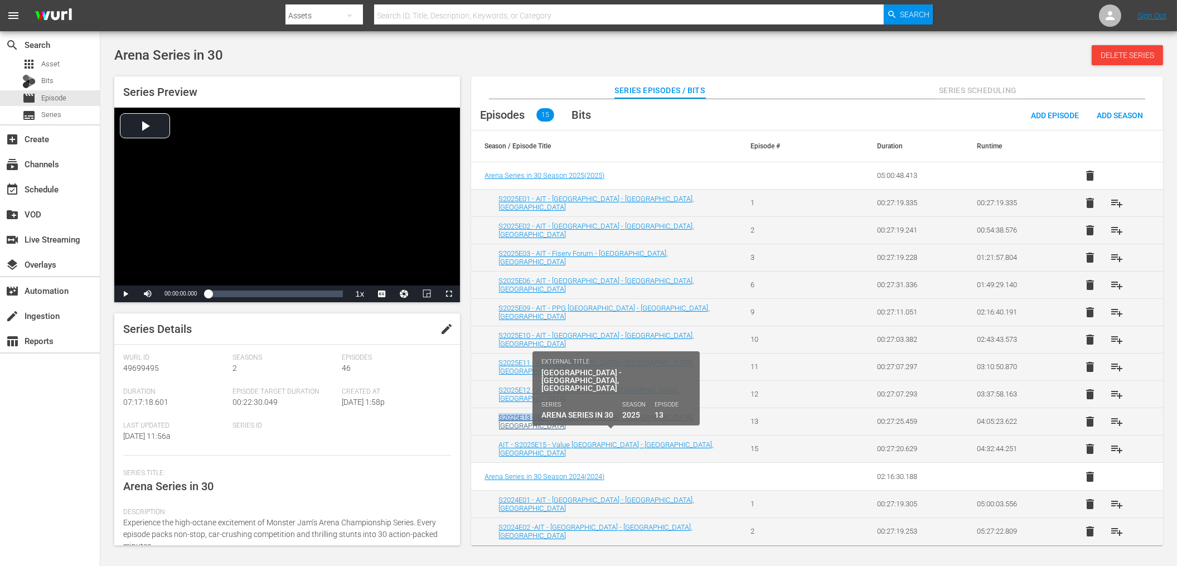
copy link "S2025E13 - AIT"
drag, startPoint x: 496, startPoint y: 424, endPoint x: 548, endPoint y: 423, distance: 52.4
click at [548, 423] on td "S2025E13 - AIT - [GEOGRAPHIC_DATA] - [GEOGRAPHIC_DATA], [GEOGRAPHIC_DATA]" at bounding box center [604, 421] width 266 height 27
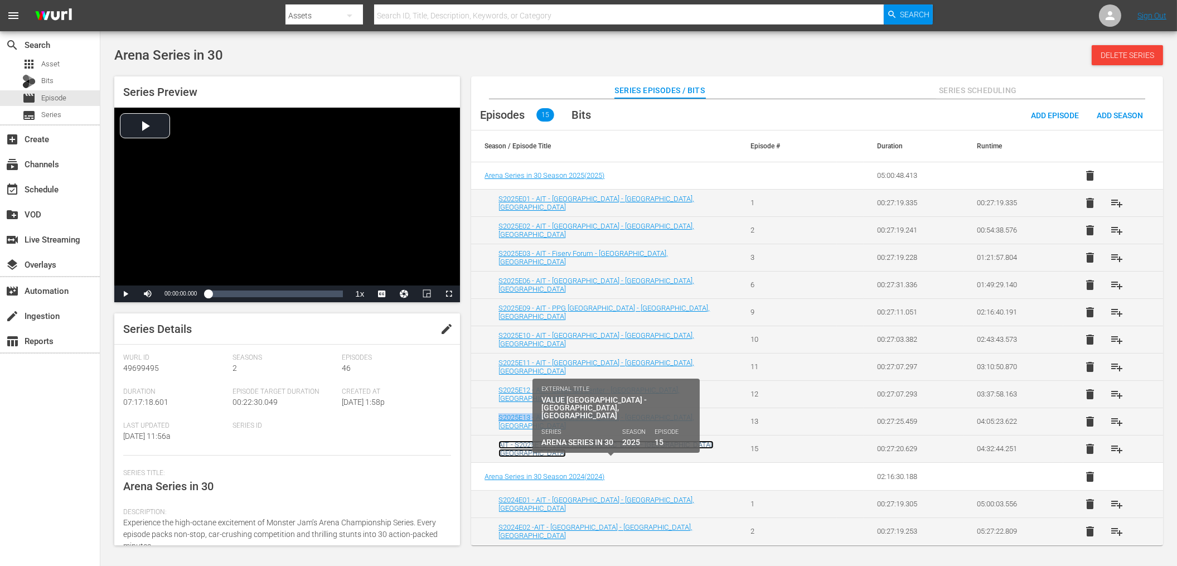
click at [569, 447] on link "AIT - S2025E15 - Value [GEOGRAPHIC_DATA] - [GEOGRAPHIC_DATA], [GEOGRAPHIC_DATA]" at bounding box center [606, 449] width 215 height 17
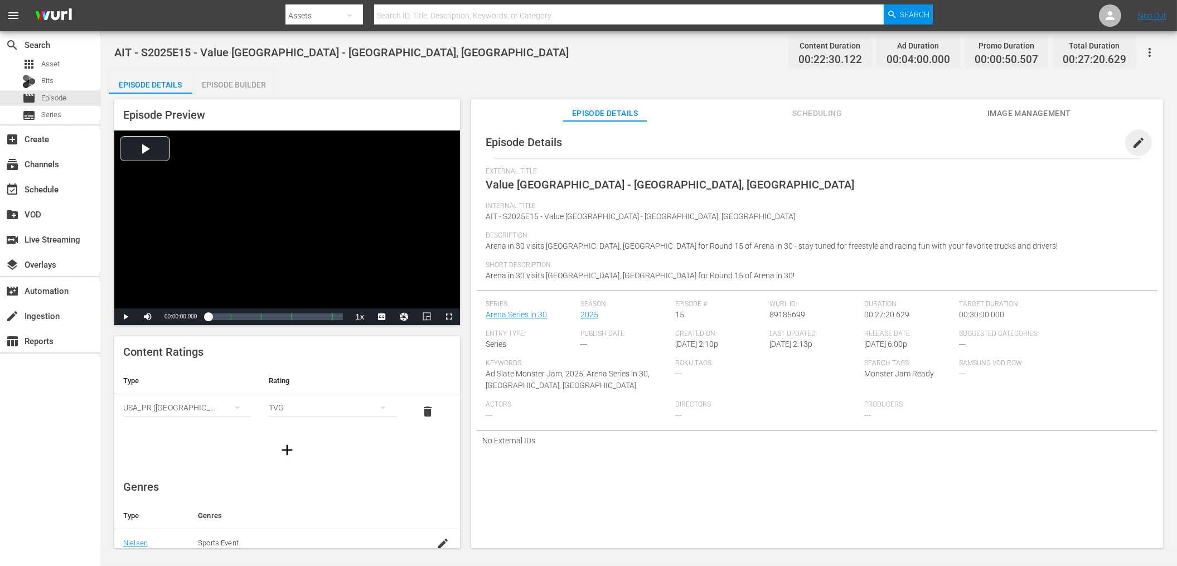
click at [1132, 139] on span "edit" at bounding box center [1138, 142] width 13 height 13
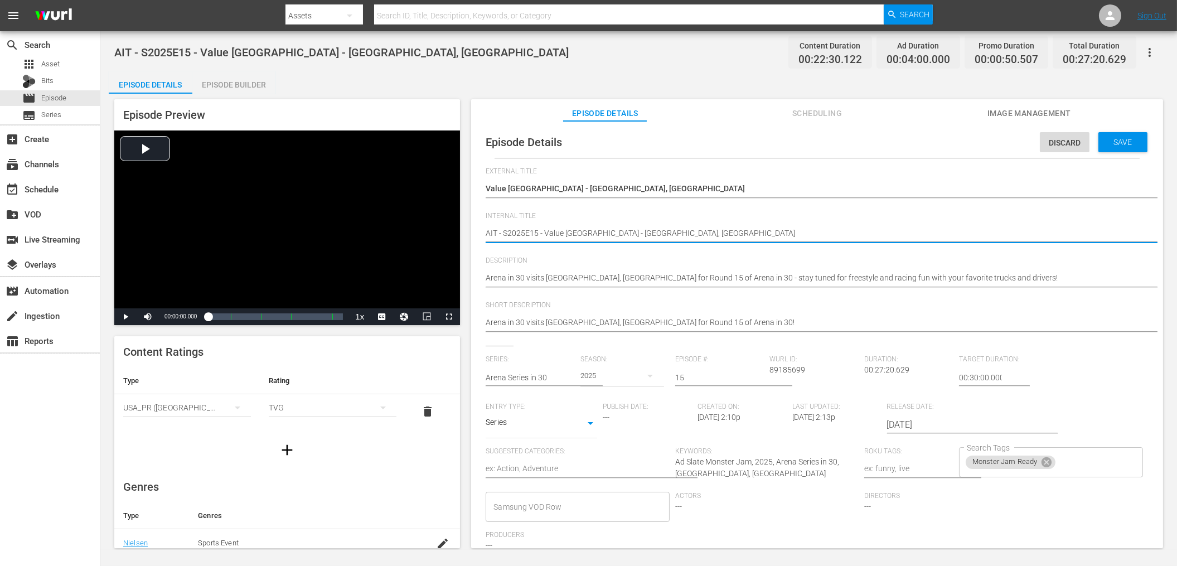
drag, startPoint x: 504, startPoint y: 231, endPoint x: 478, endPoint y: 232, distance: 25.7
type textarea "S2025E15 - [GEOGRAPHIC_DATA] - [GEOGRAPHIC_DATA], [GEOGRAPHIC_DATA]"
click at [526, 233] on textarea "AIT - S2025E15 - Value [GEOGRAPHIC_DATA] - [GEOGRAPHIC_DATA], [GEOGRAPHIC_DATA]" at bounding box center [814, 234] width 657 height 13
type textarea "S2025E15 - AValue [GEOGRAPHIC_DATA] - [GEOGRAPHIC_DATA], [GEOGRAPHIC_DATA]"
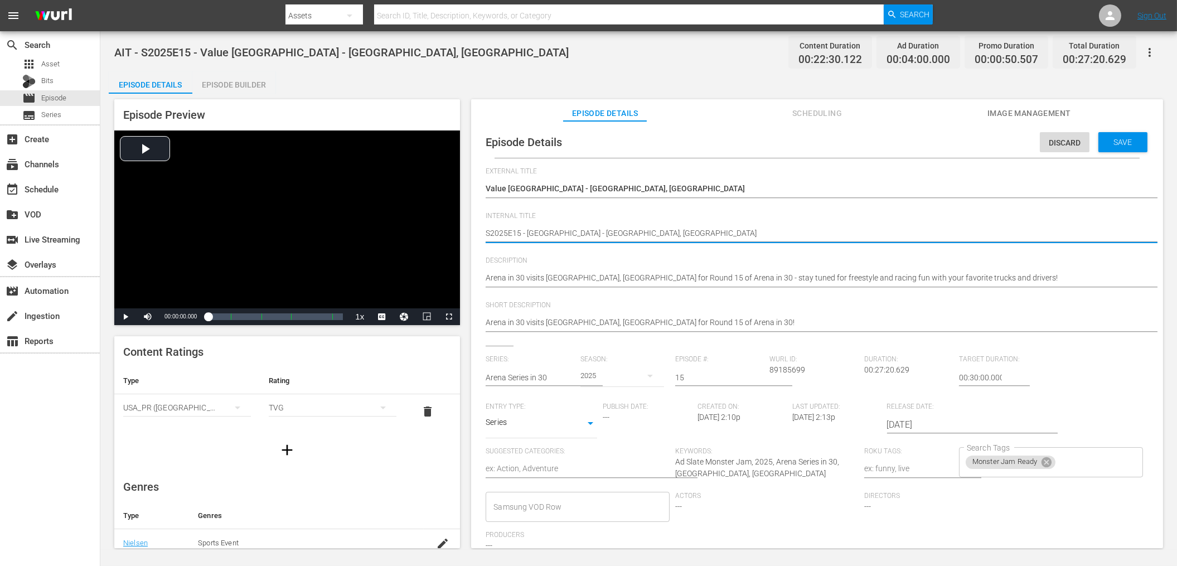
type textarea "S2025E15 - AValue [GEOGRAPHIC_DATA] - [GEOGRAPHIC_DATA], [GEOGRAPHIC_DATA]"
type textarea "S2025E15 - [GEOGRAPHIC_DATA] - [GEOGRAPHIC_DATA], [GEOGRAPHIC_DATA]"
type textarea "S2025E15 - AITValue [GEOGRAPHIC_DATA] - [GEOGRAPHIC_DATA], [GEOGRAPHIC_DATA]"
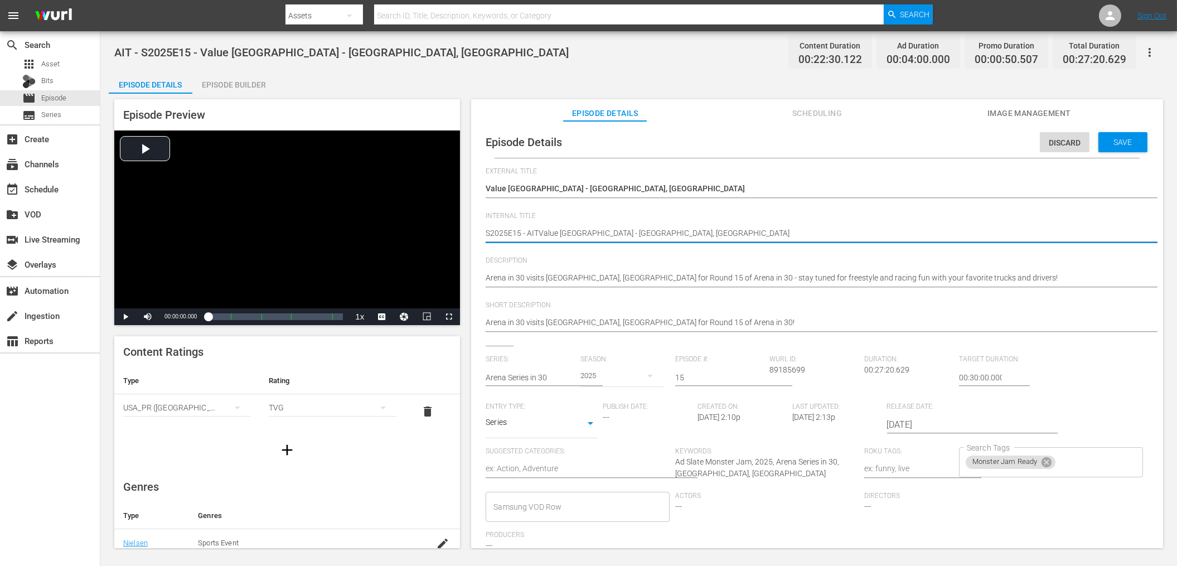
type textarea "S2025E15 - [GEOGRAPHIC_DATA] - [GEOGRAPHIC_DATA], [GEOGRAPHIC_DATA]"
type textarea "S2025E15 - AIT -[GEOGRAPHIC_DATA] - [GEOGRAPHIC_DATA], [GEOGRAPHIC_DATA]"
type textarea "S2025E15 - AIT - [GEOGRAPHIC_DATA] - [GEOGRAPHIC_DATA], [GEOGRAPHIC_DATA]"
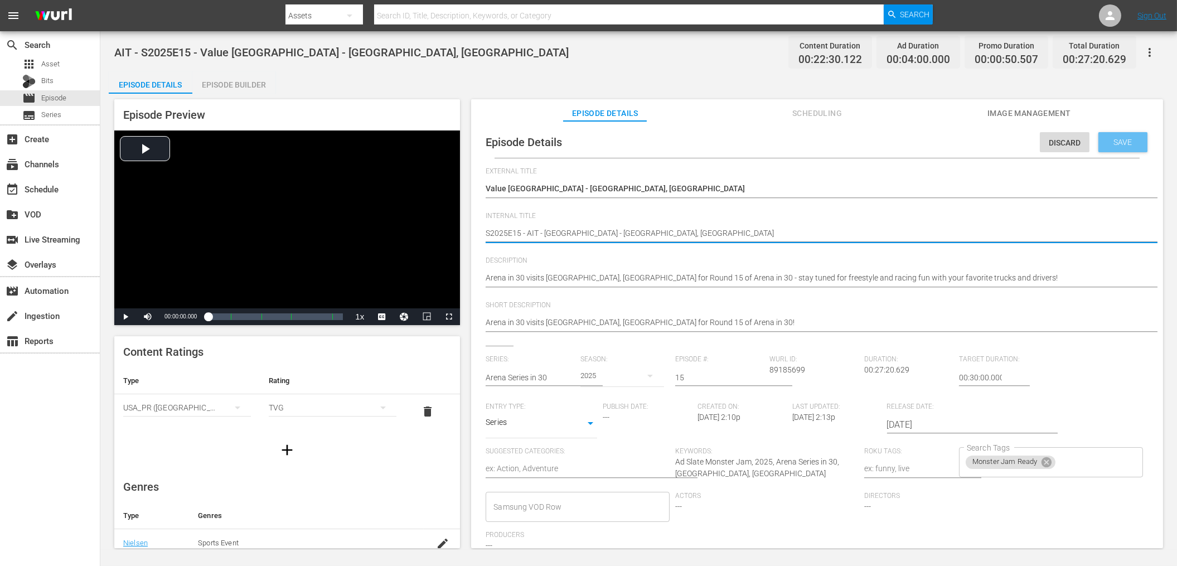
type textarea "S2025E15 - AIT - [GEOGRAPHIC_DATA] - [GEOGRAPHIC_DATA], [GEOGRAPHIC_DATA]"
click at [1107, 138] on span "Save" at bounding box center [1123, 142] width 36 height 9
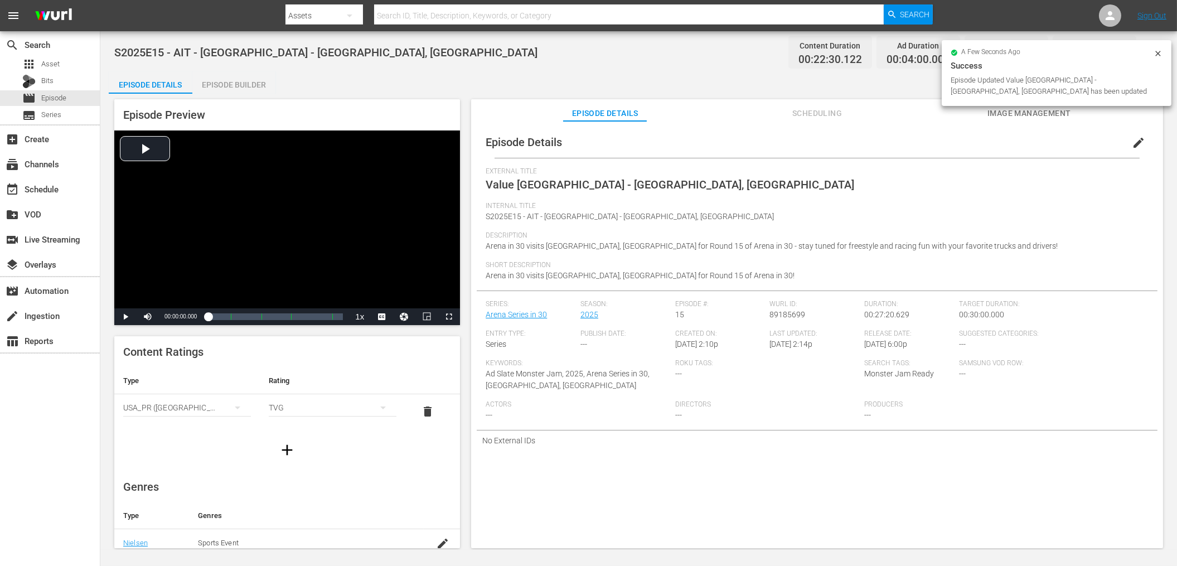
drag, startPoint x: 578, startPoint y: 59, endPoint x: 470, endPoint y: 70, distance: 108.1
click at [577, 60] on div "S2025E15 - AIT - Value [GEOGRAPHIC_DATA] - [GEOGRAPHIC_DATA], [GEOGRAPHIC_DATA]…" at bounding box center [638, 52] width 1049 height 25
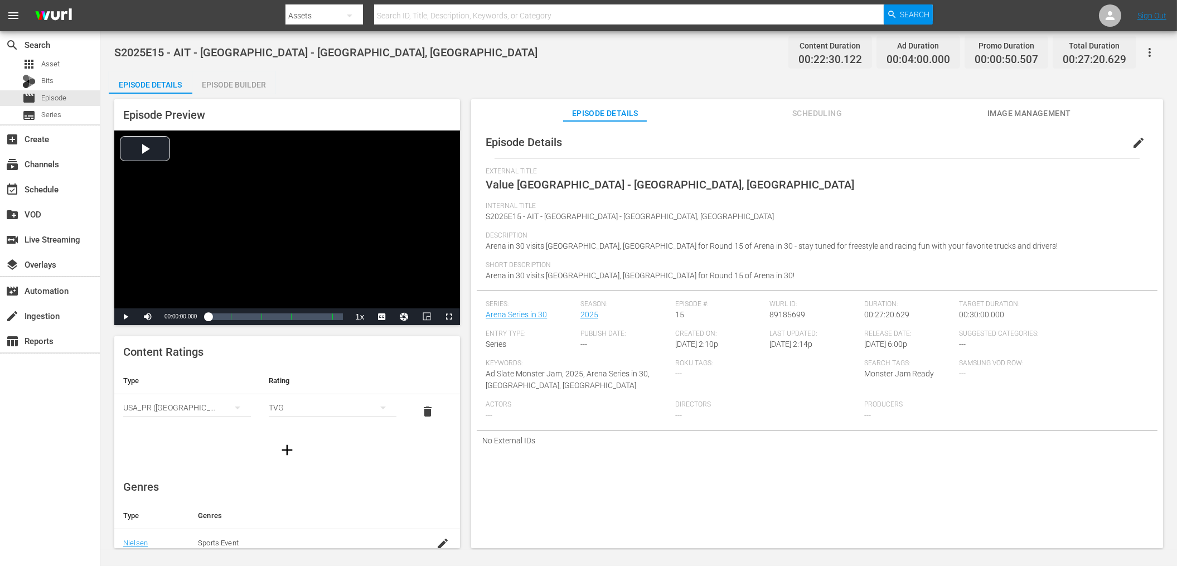
click at [262, 91] on div "Episode Builder" at bounding box center [234, 84] width 84 height 27
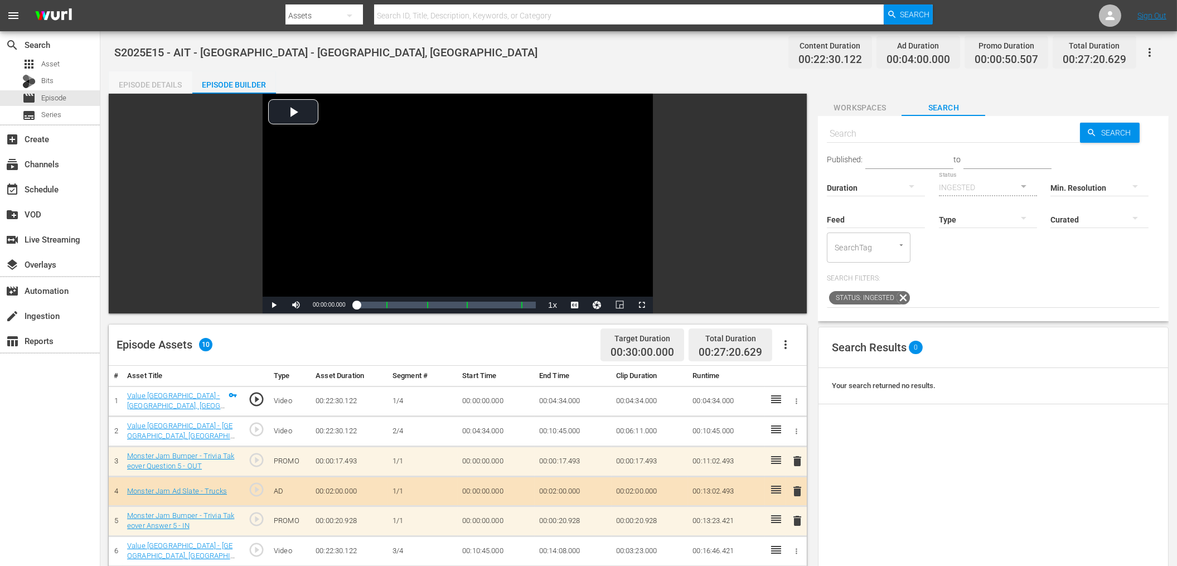
click at [134, 86] on div "Episode Details" at bounding box center [151, 84] width 84 height 27
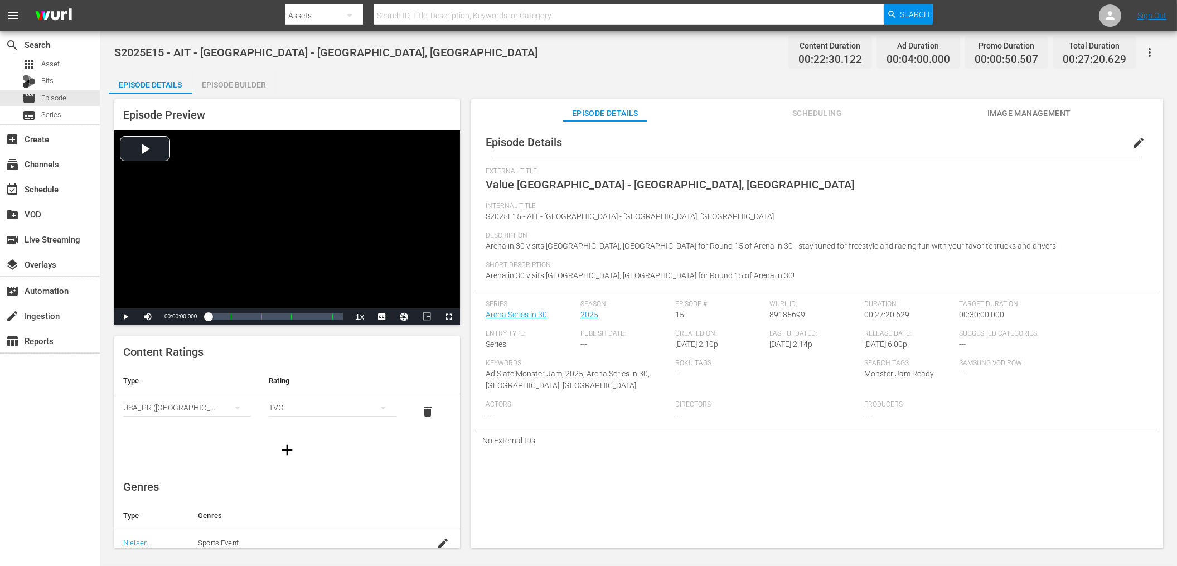
click at [570, 78] on div "Episode Details Episode Builder Episode Preview Video Player is loading. Play V…" at bounding box center [639, 314] width 1060 height 486
click at [264, 83] on div "Episode Builder" at bounding box center [234, 84] width 84 height 27
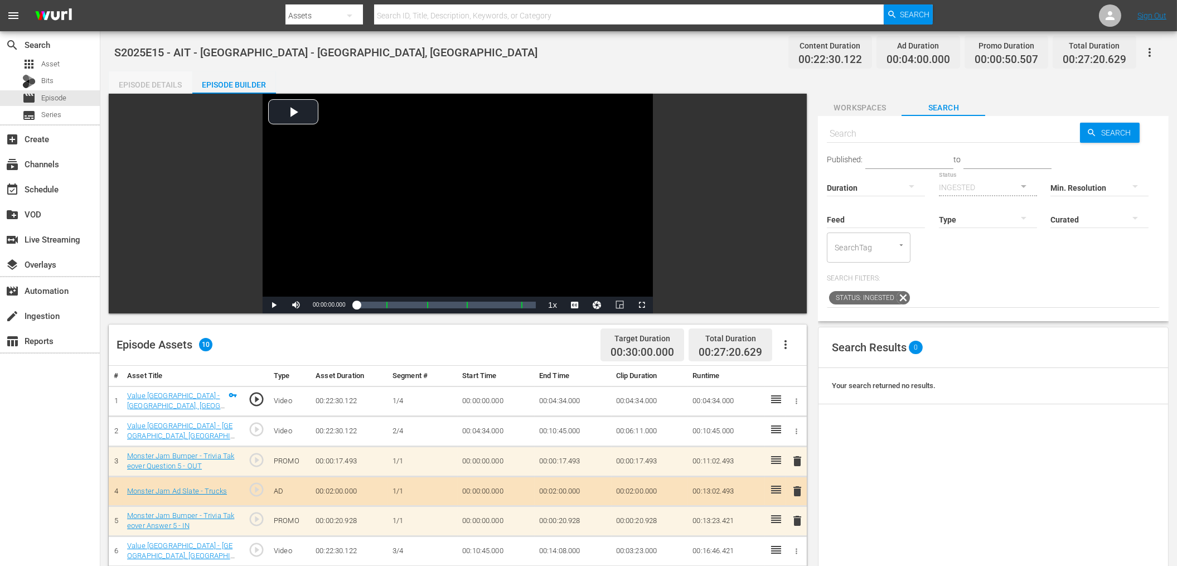
click at [167, 81] on div "Episode Details" at bounding box center [151, 84] width 84 height 27
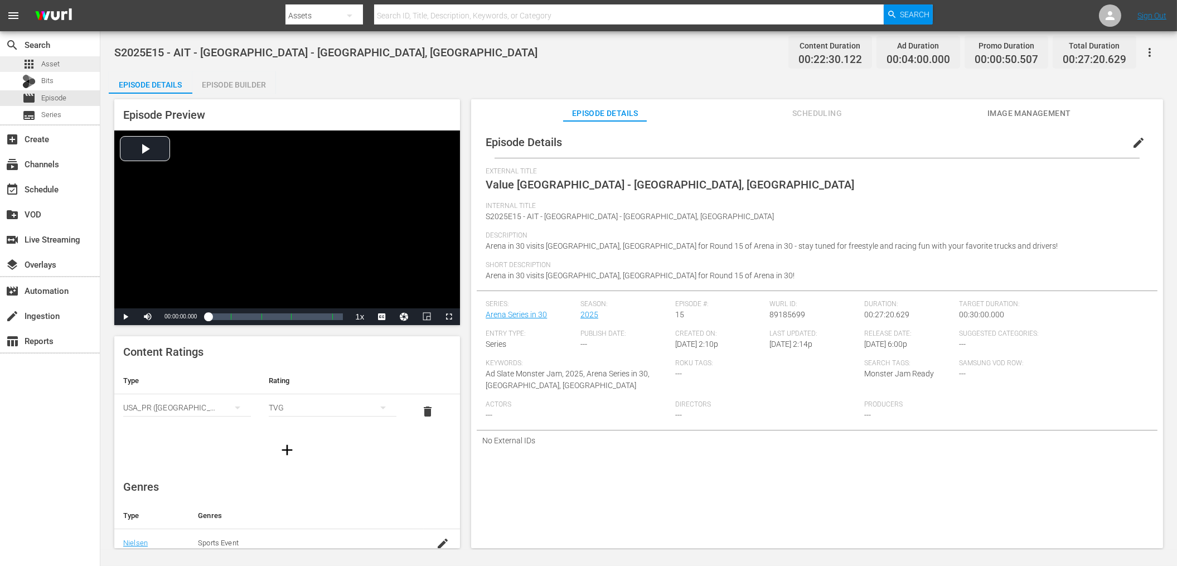
click at [55, 63] on span "Asset" at bounding box center [50, 64] width 18 height 11
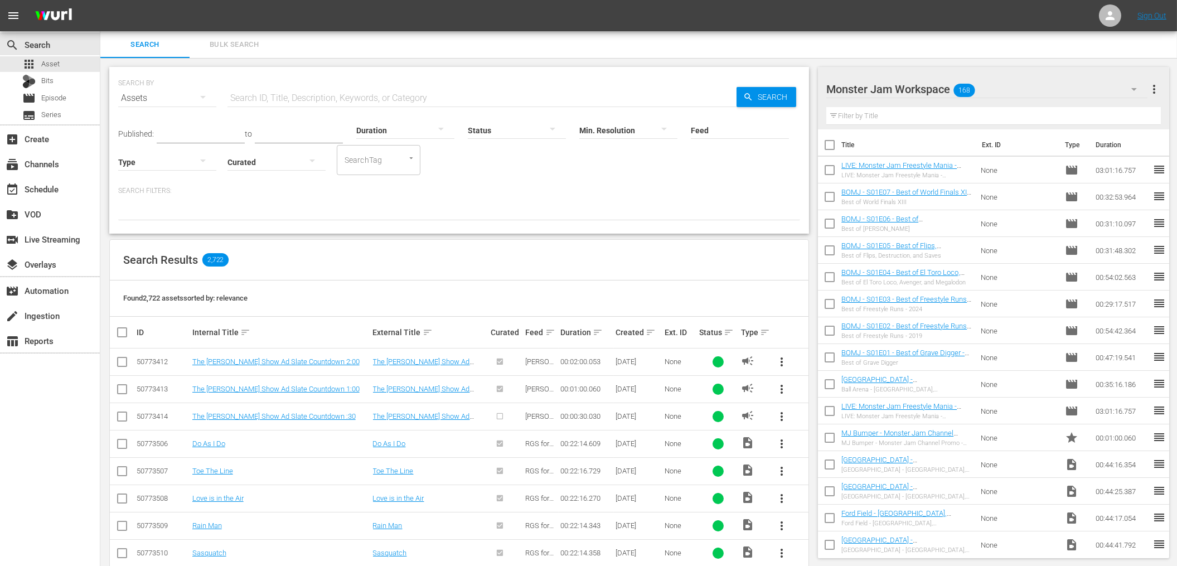
click at [333, 326] on div "Internal Title sort" at bounding box center [280, 332] width 177 height 13
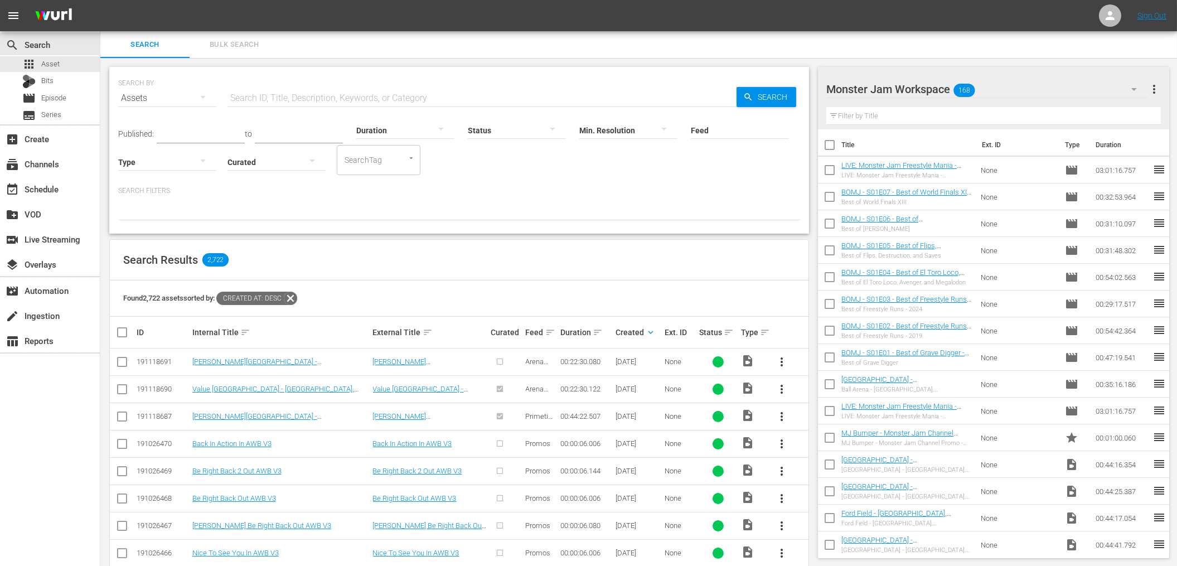
click at [784, 359] on span "more_vert" at bounding box center [781, 361] width 13 height 13
click at [812, 451] on div "Episode" at bounding box center [842, 446] width 76 height 27
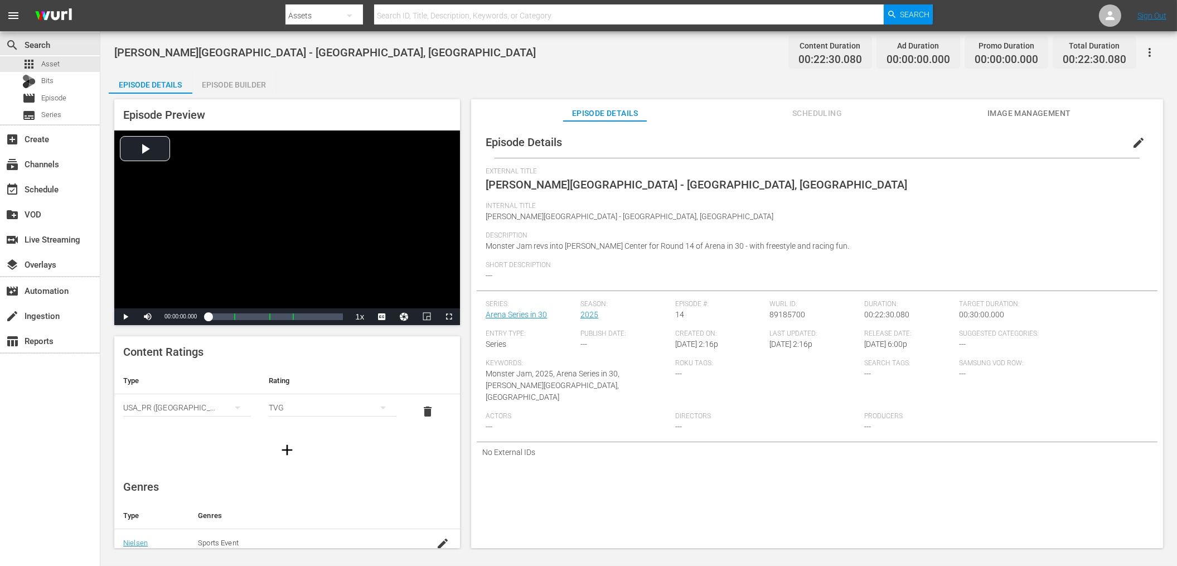
click at [1125, 144] on button "edit" at bounding box center [1138, 142] width 27 height 27
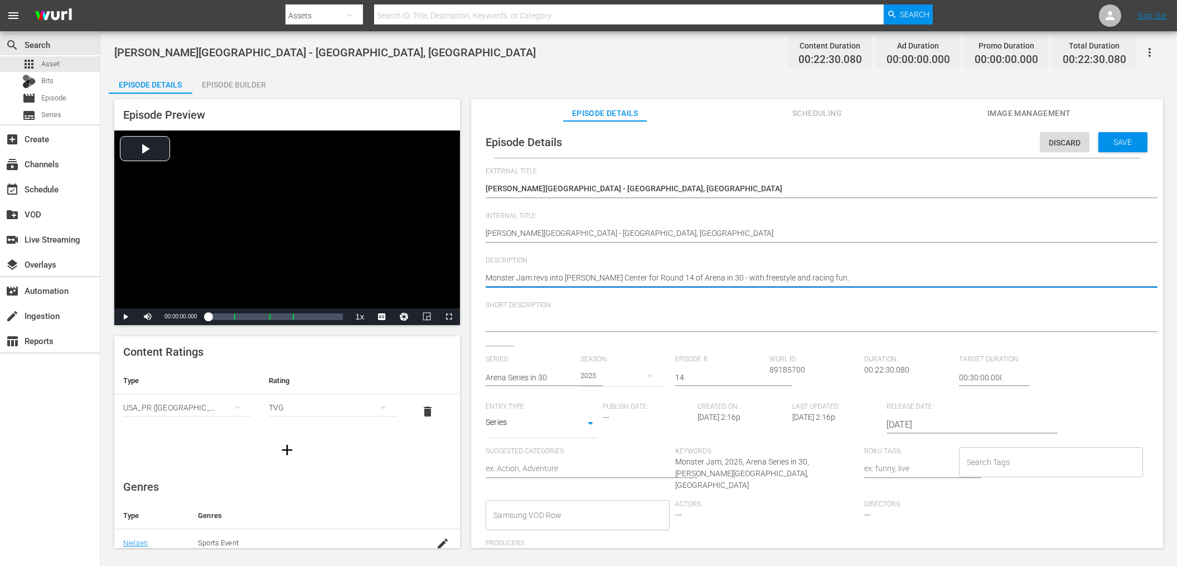
click at [613, 275] on textarea "Monster Jam revs into [PERSON_NAME] Center for Round 14 of Arena in 30 - with f…" at bounding box center [814, 278] width 657 height 13
click at [568, 317] on textarea at bounding box center [814, 323] width 657 height 13
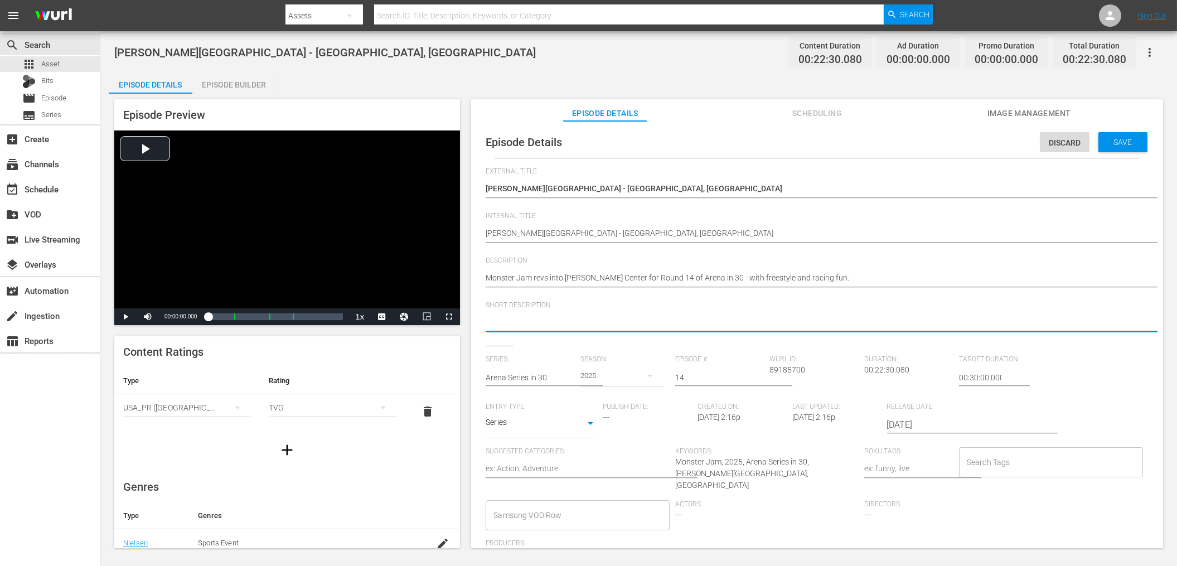
paste textarea "Monster Jam revs into [PERSON_NAME] Center for Round 14 of Arena in 30 - with f…"
type textarea "Monster Jam revs into [PERSON_NAME] Center for Round 14 of Arena in 30 - with f…"
click at [988, 455] on input "Search Tags" at bounding box center [1042, 462] width 157 height 20
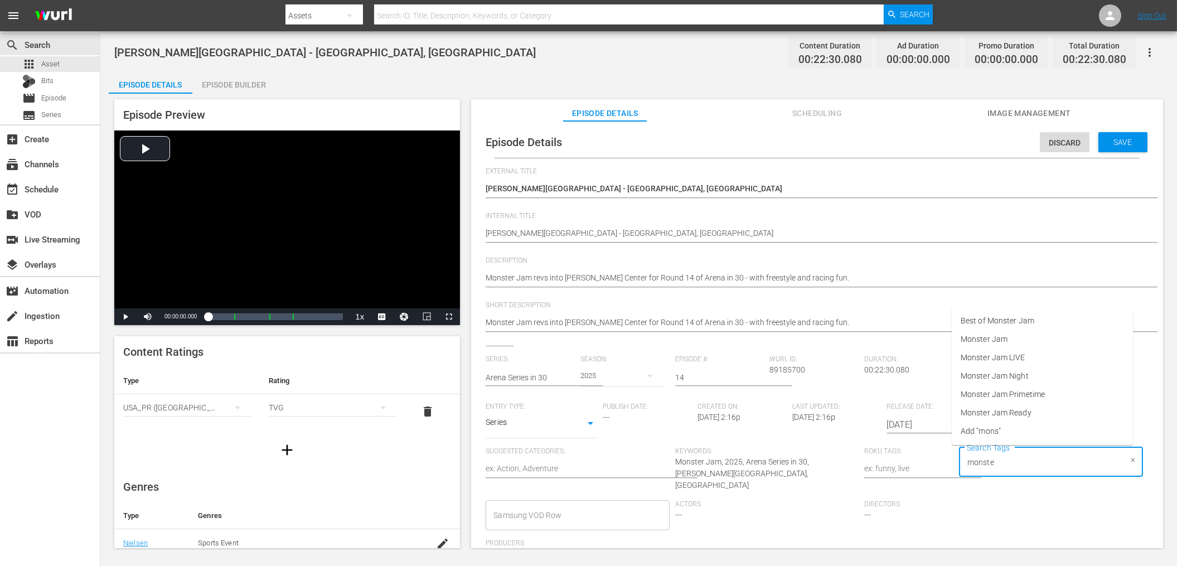
type input "monster"
click at [1024, 415] on span "Monster Jam Ready" at bounding box center [996, 413] width 71 height 12
type input "monster"
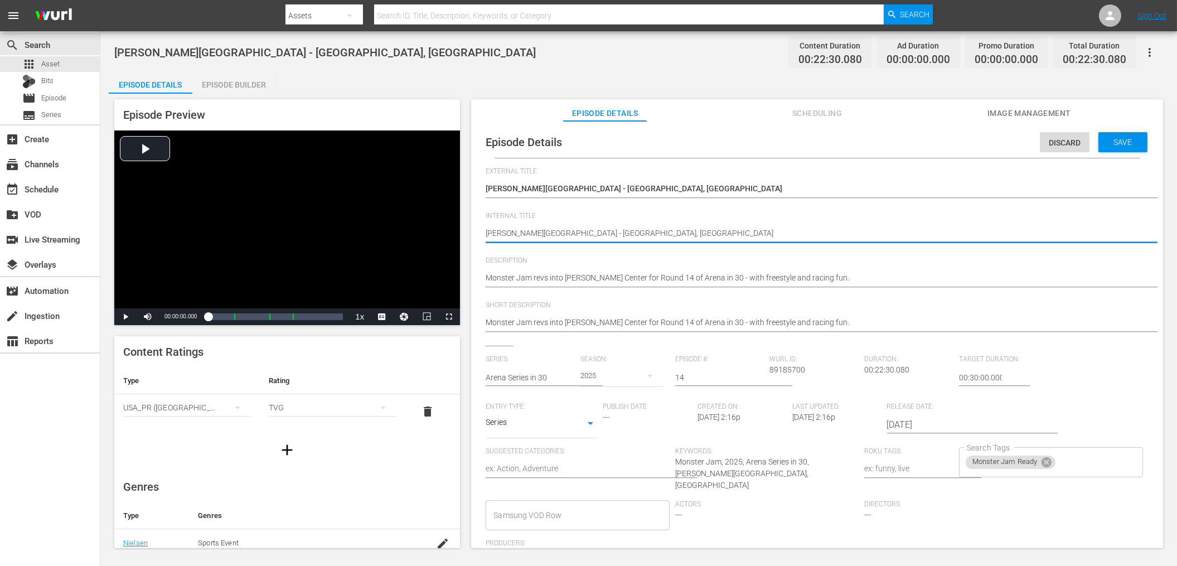
drag, startPoint x: 487, startPoint y: 232, endPoint x: 495, endPoint y: 233, distance: 7.8
type textarea "[GEOGRAPHIC_DATA] - [GEOGRAPHIC_DATA], [GEOGRAPHIC_DATA]"
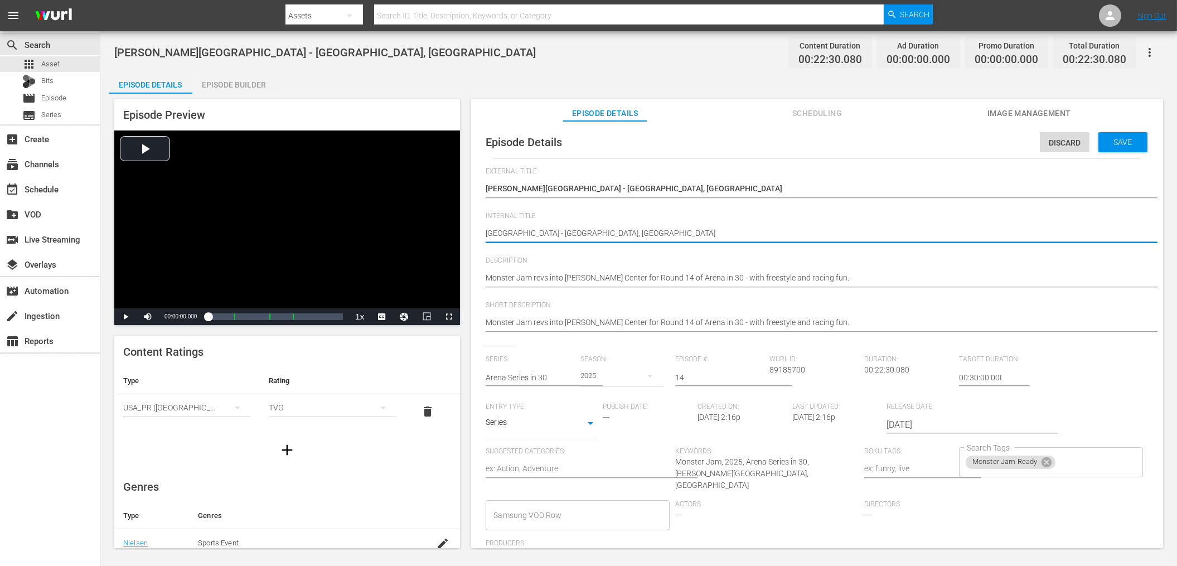
type textarea "[GEOGRAPHIC_DATA] - [GEOGRAPHIC_DATA], [GEOGRAPHIC_DATA]"
type textarea "S202Resch Center - [GEOGRAPHIC_DATA], [GEOGRAPHIC_DATA]"
type textarea "S2025Resch Center - [GEOGRAPHIC_DATA], [GEOGRAPHIC_DATA]"
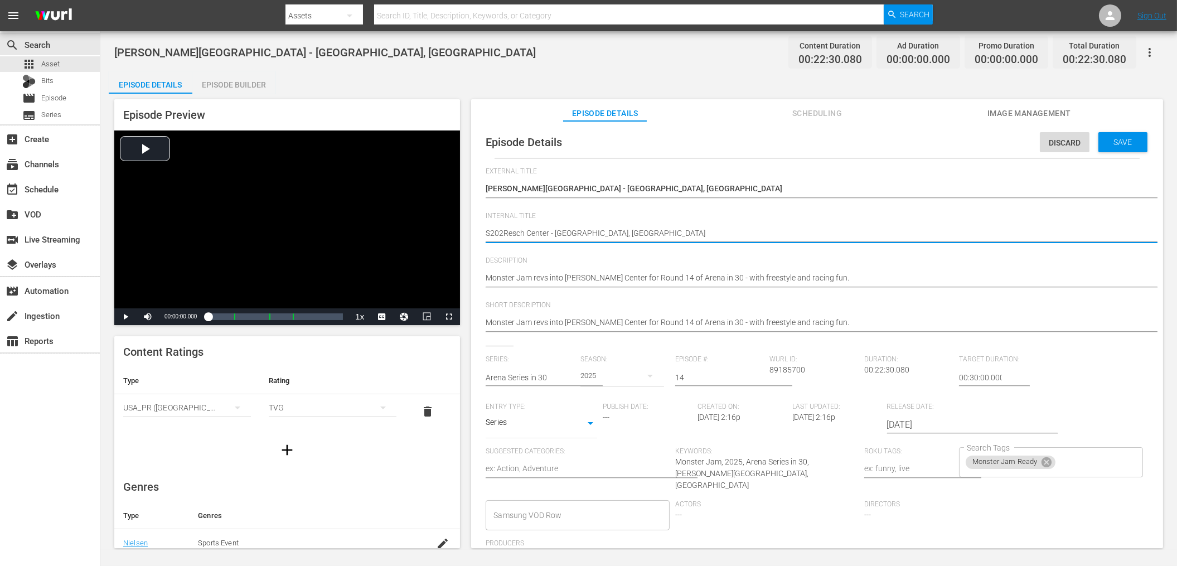
type textarea "S2025Resch Center - [GEOGRAPHIC_DATA], [GEOGRAPHIC_DATA]"
type textarea "S2025EResch Center - [GEOGRAPHIC_DATA], [GEOGRAPHIC_DATA]"
type textarea "S2025E1Resch Center - [GEOGRAPHIC_DATA], [GEOGRAPHIC_DATA]"
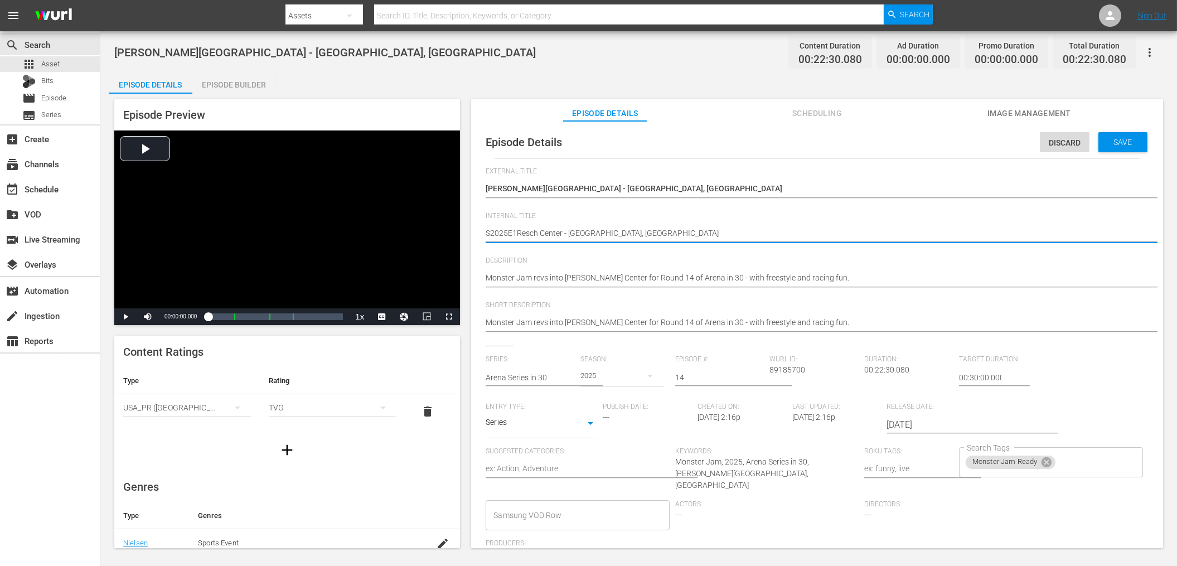
type textarea "S2025E14Resch Center - [GEOGRAPHIC_DATA], [GEOGRAPHIC_DATA]"
type textarea "S2025E14 [PERSON_NAME][GEOGRAPHIC_DATA] - [GEOGRAPHIC_DATA], [GEOGRAPHIC_DATA]"
type textarea "S2025E14 -[PERSON_NAME][GEOGRAPHIC_DATA] - [GEOGRAPHIC_DATA], [GEOGRAPHIC_DATA]"
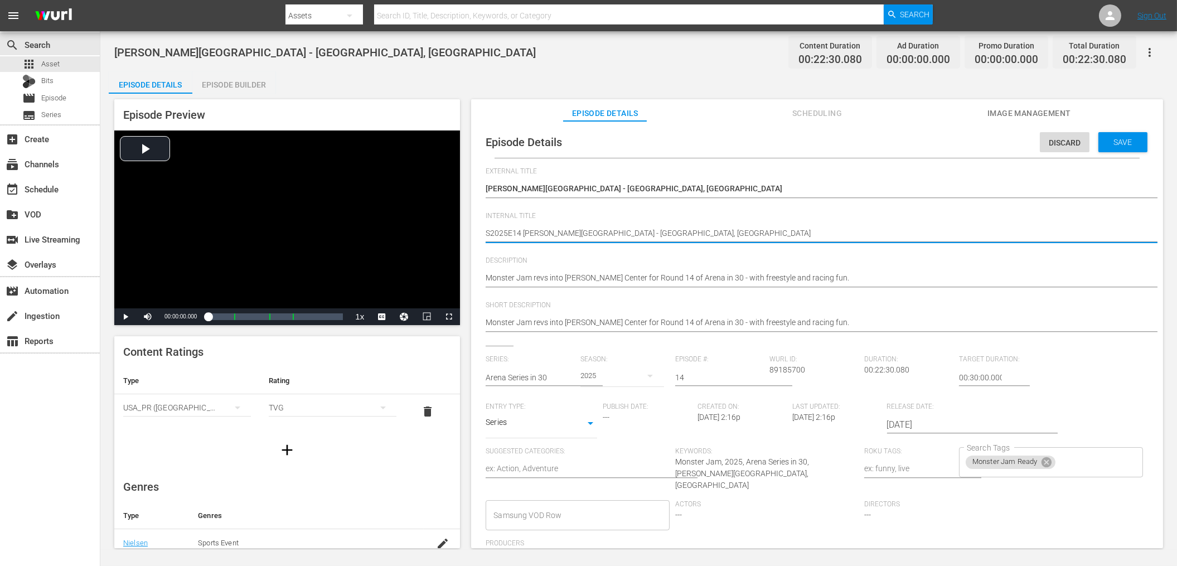
type textarea "S2025E14 -[PERSON_NAME][GEOGRAPHIC_DATA] - [GEOGRAPHIC_DATA], [GEOGRAPHIC_DATA]"
type textarea "S2025E14 - [PERSON_NAME][GEOGRAPHIC_DATA] - [GEOGRAPHIC_DATA], [GEOGRAPHIC_DATA]"
type textarea "S2025E14 - [GEOGRAPHIC_DATA] - [GEOGRAPHIC_DATA], [GEOGRAPHIC_DATA]"
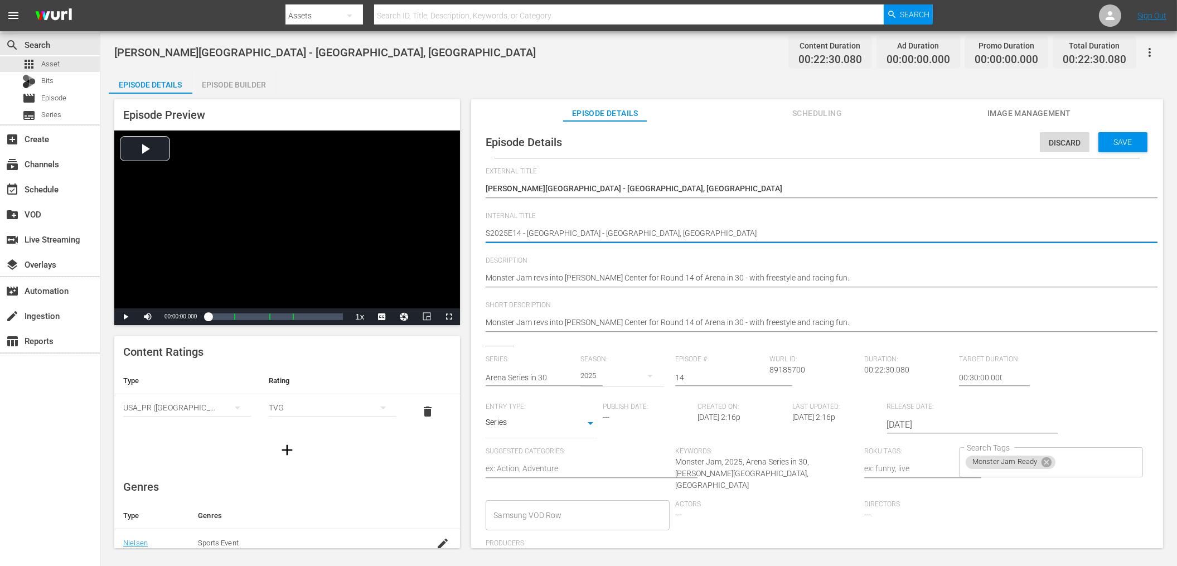
type textarea "S2025E14 - [GEOGRAPHIC_DATA] - [GEOGRAPHIC_DATA], [GEOGRAPHIC_DATA]"
type textarea "S2025E14 - [GEOGRAPHIC_DATA][PERSON_NAME] - [GEOGRAPHIC_DATA], [GEOGRAPHIC_DATA]"
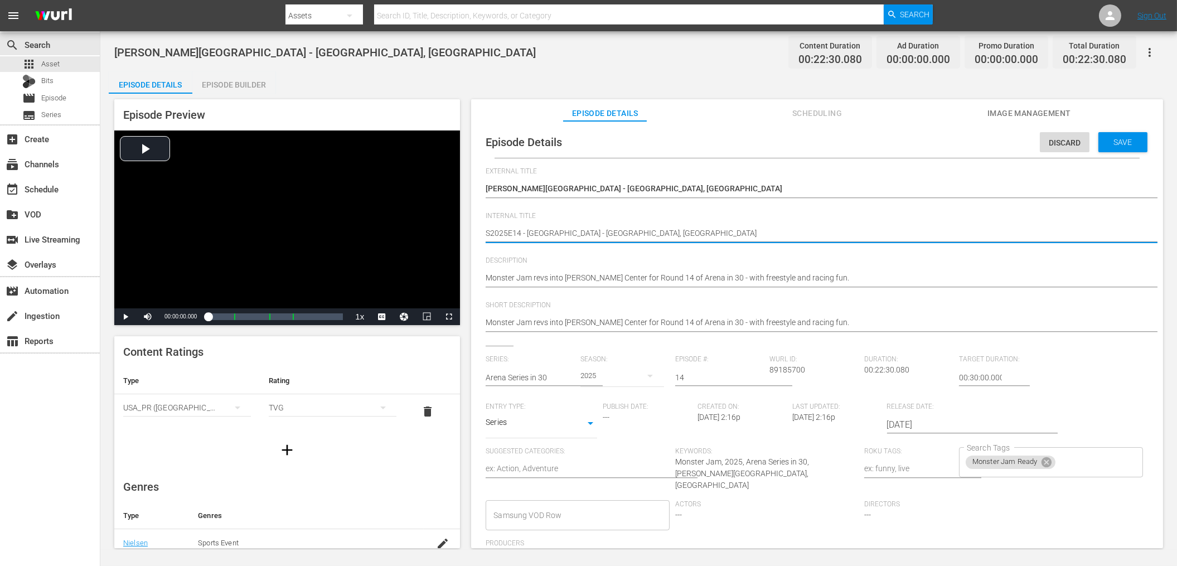
type textarea "S2025E14 - [GEOGRAPHIC_DATA][PERSON_NAME] - [GEOGRAPHIC_DATA], [GEOGRAPHIC_DATA]"
type textarea "S2025E14 - AIT -[PERSON_NAME][GEOGRAPHIC_DATA] - [GEOGRAPHIC_DATA], [GEOGRAPHIC…"
type textarea "S2025E14 - AIT - [PERSON_NAME][GEOGRAPHIC_DATA] - [GEOGRAPHIC_DATA], [GEOGRAPHI…"
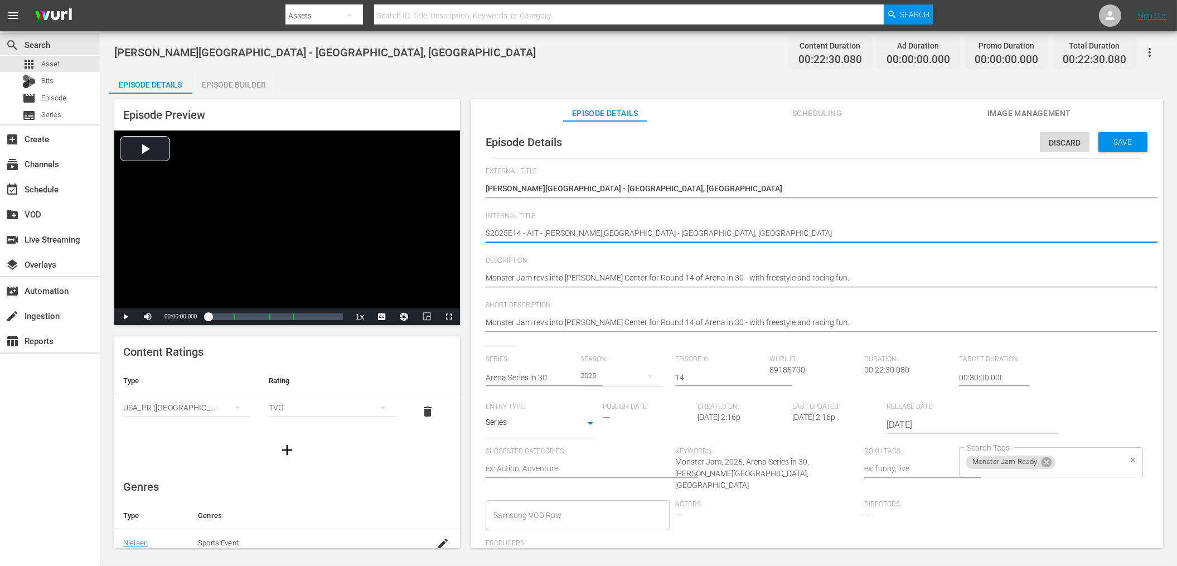
click at [1057, 462] on input "Search Tags" at bounding box center [1089, 462] width 64 height 20
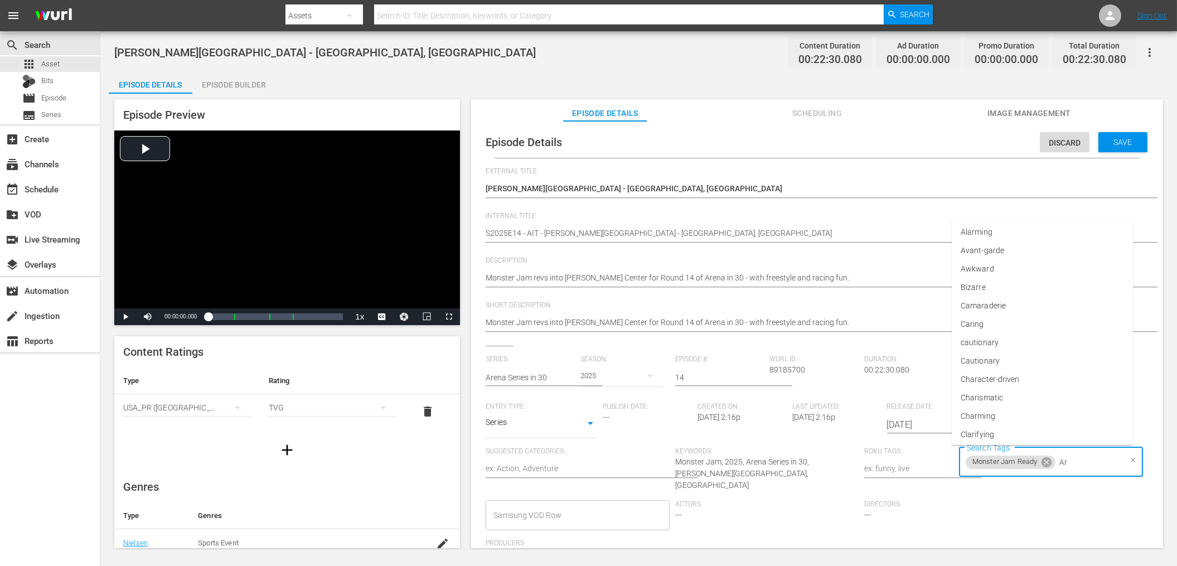
type input "A"
click at [1110, 139] on span "Save" at bounding box center [1123, 142] width 36 height 9
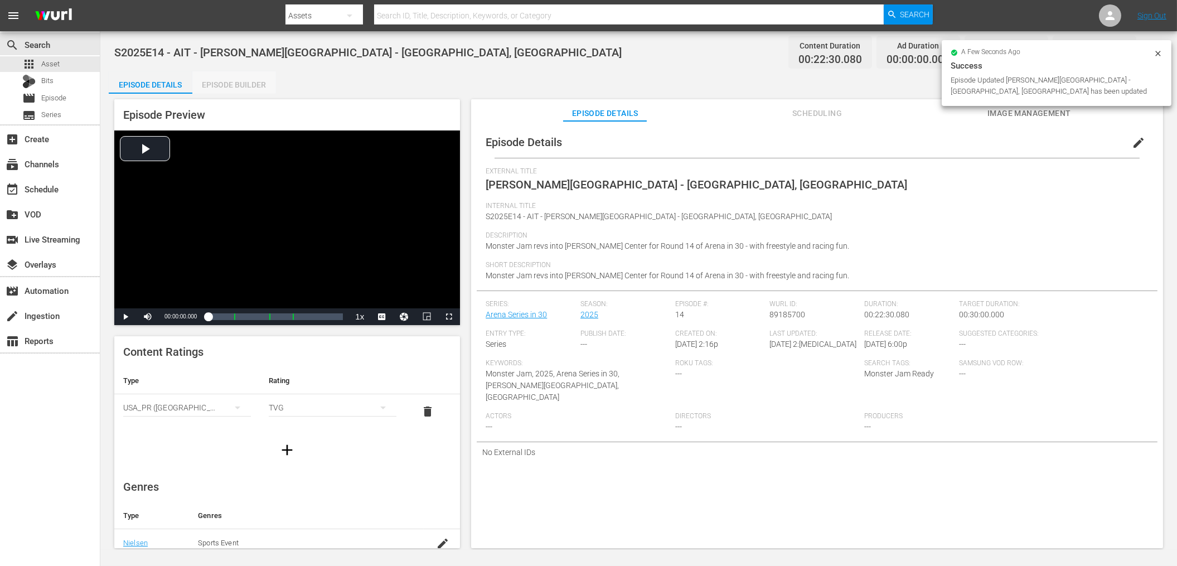
click at [236, 86] on div "Episode Builder" at bounding box center [234, 84] width 84 height 27
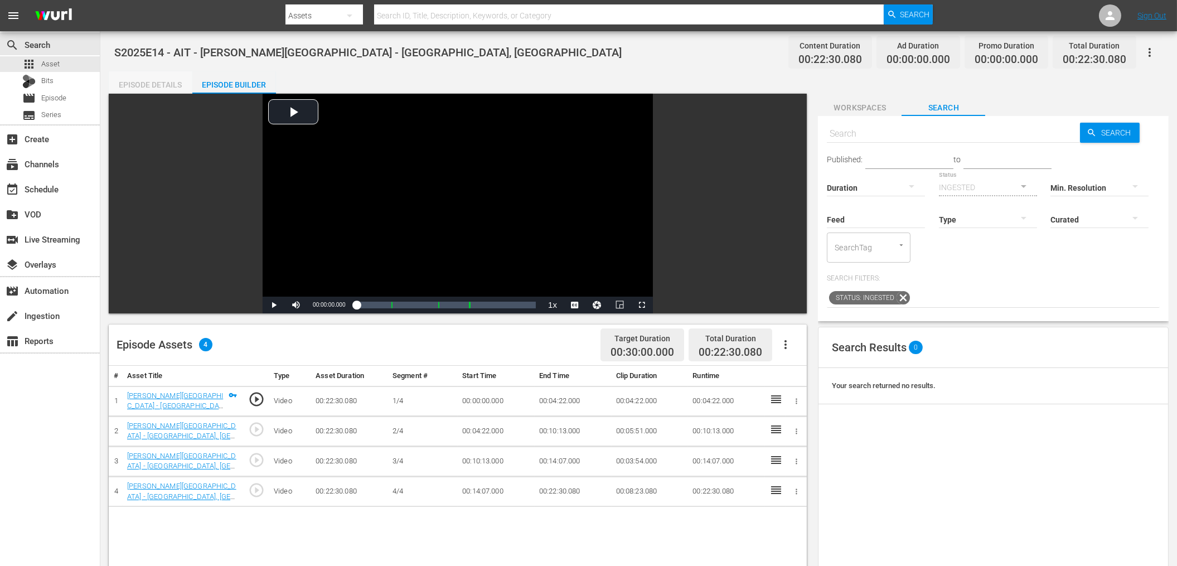
click at [181, 88] on div "Episode Details" at bounding box center [151, 84] width 84 height 27
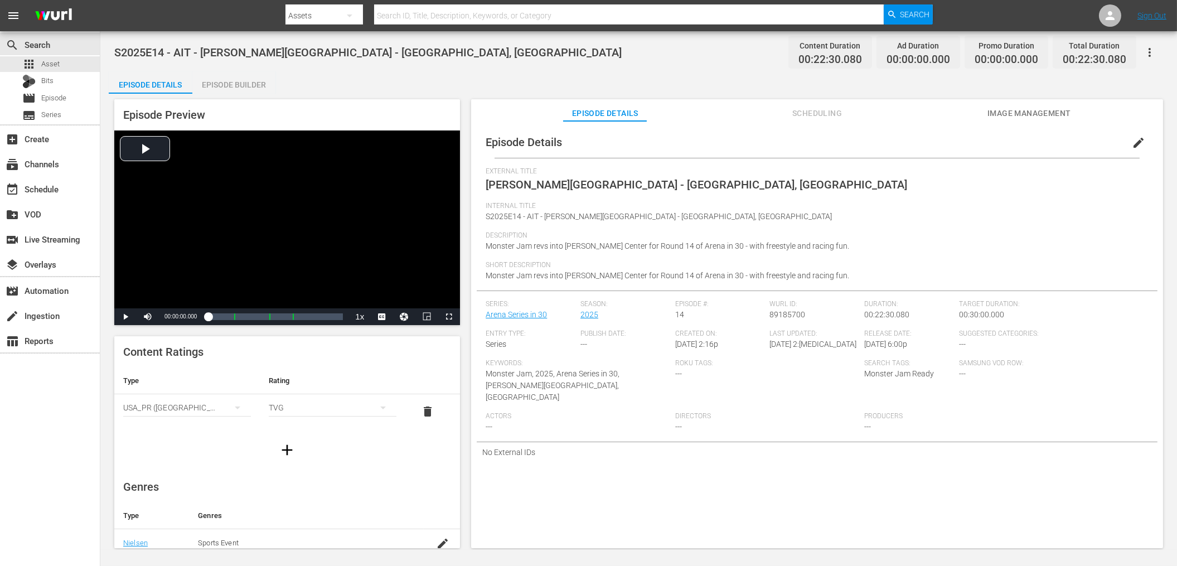
click at [228, 89] on div "Episode Builder" at bounding box center [234, 84] width 84 height 27
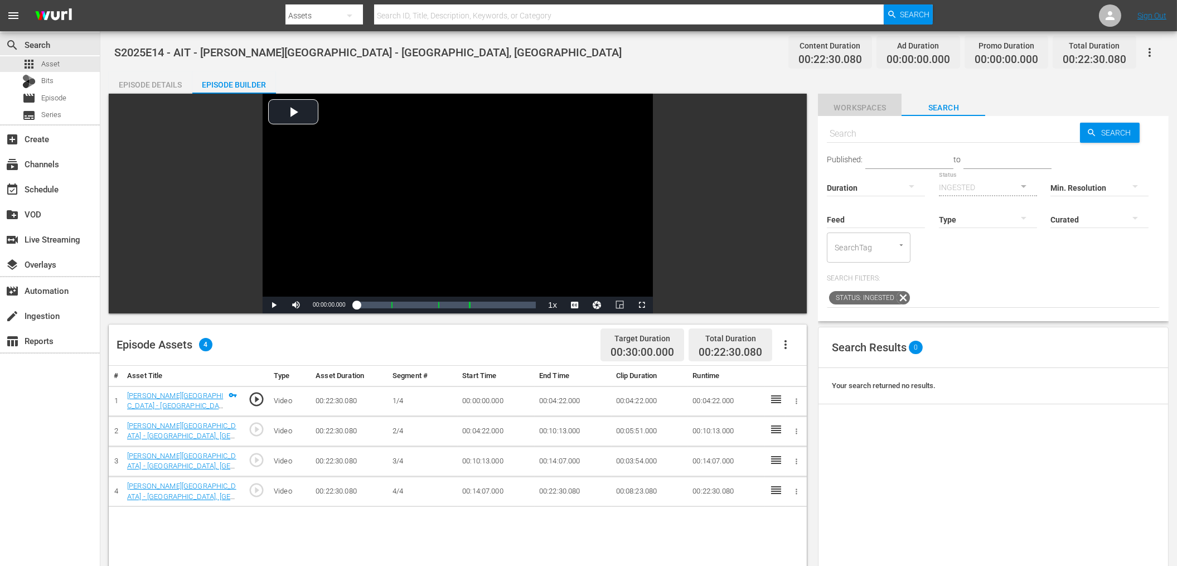
click at [866, 105] on span "Workspaces" at bounding box center [860, 108] width 84 height 14
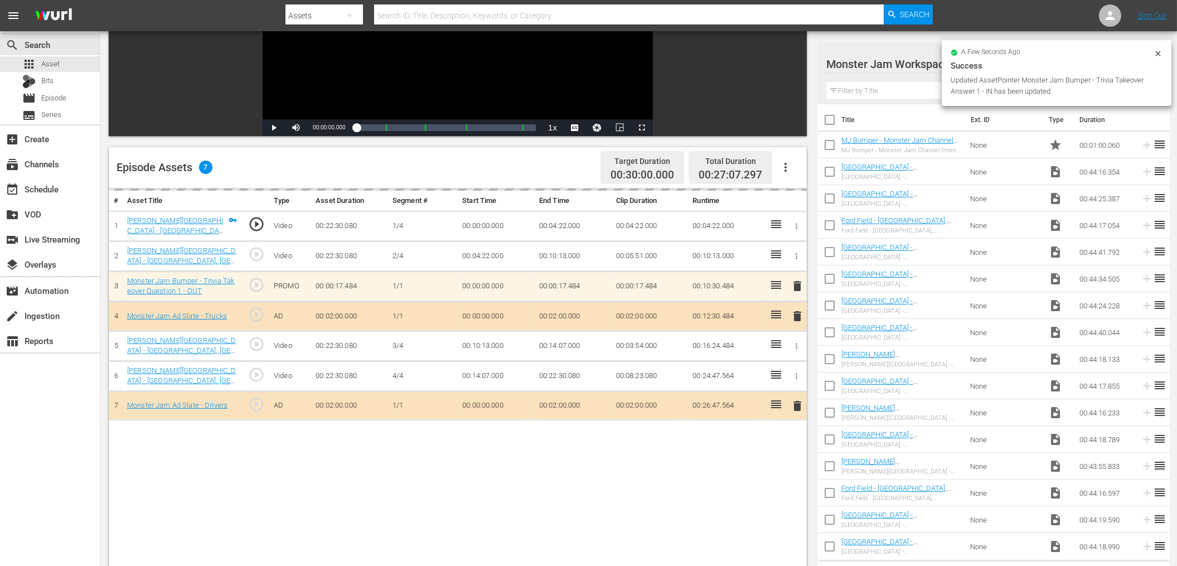
scroll to position [177, 0]
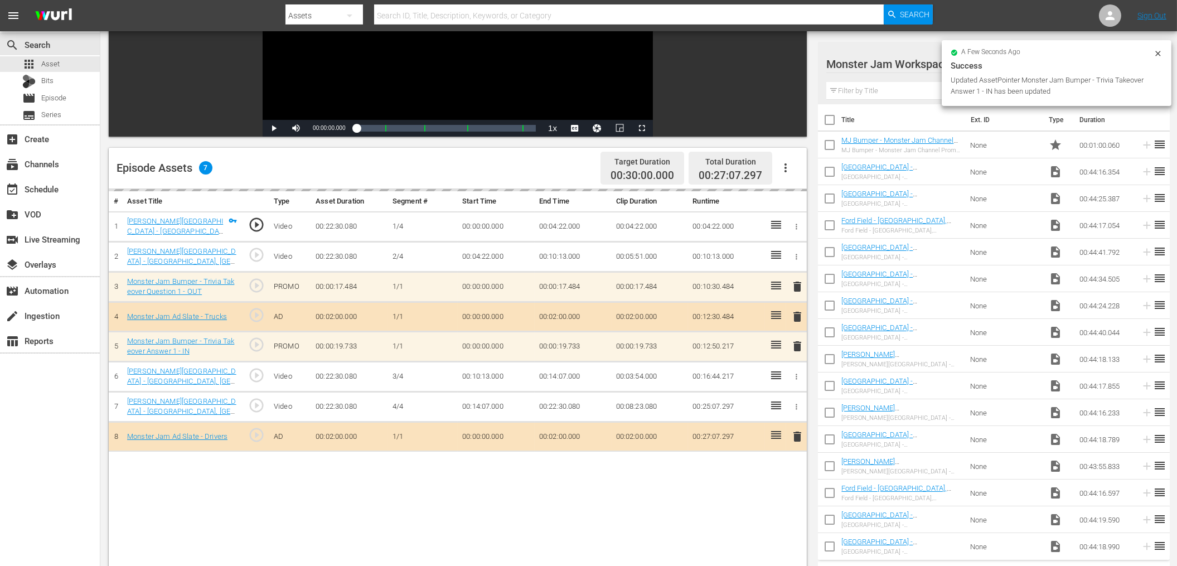
click at [912, 94] on input "text" at bounding box center [993, 91] width 335 height 18
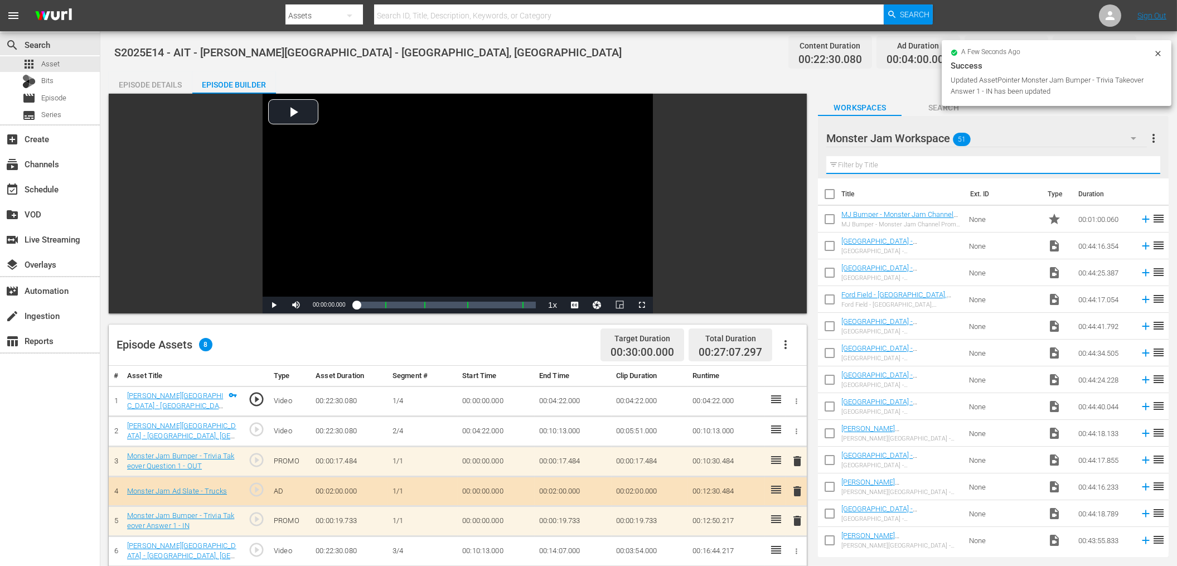
click at [941, 110] on span "Search" at bounding box center [944, 108] width 84 height 14
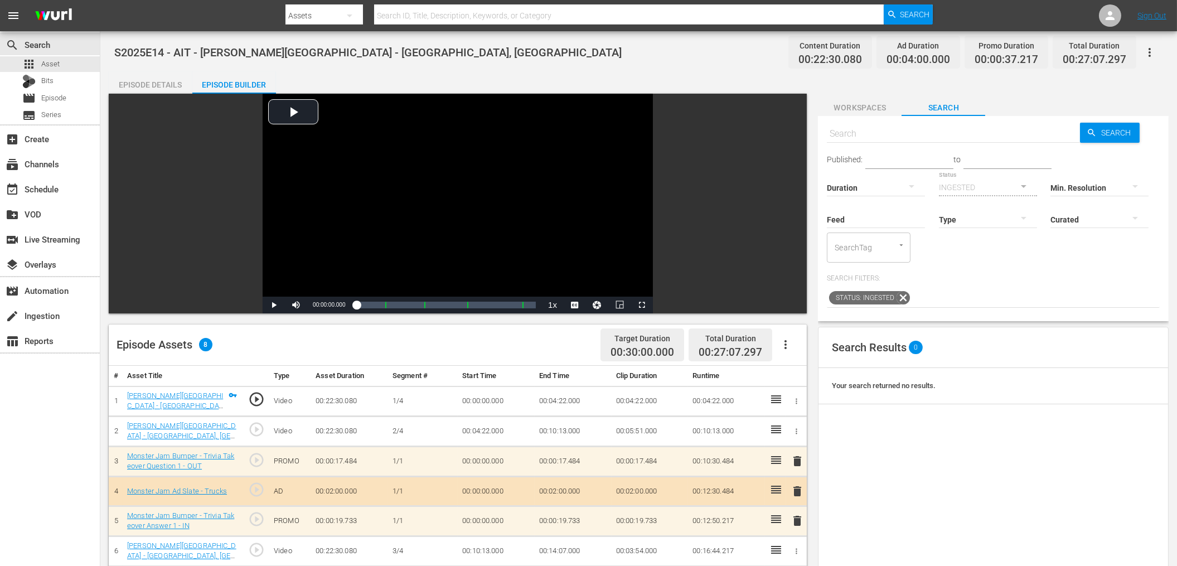
click at [903, 139] on input "text" at bounding box center [953, 133] width 253 height 27
type input "mj bum"
type input "p"
type input "mj bumper"
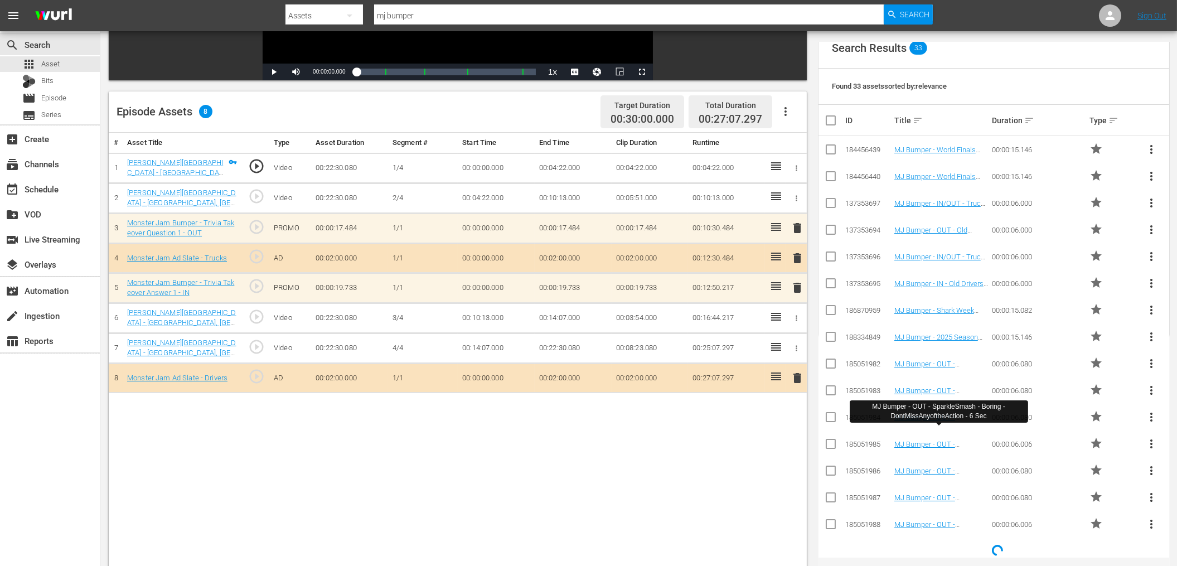
scroll to position [235, 0]
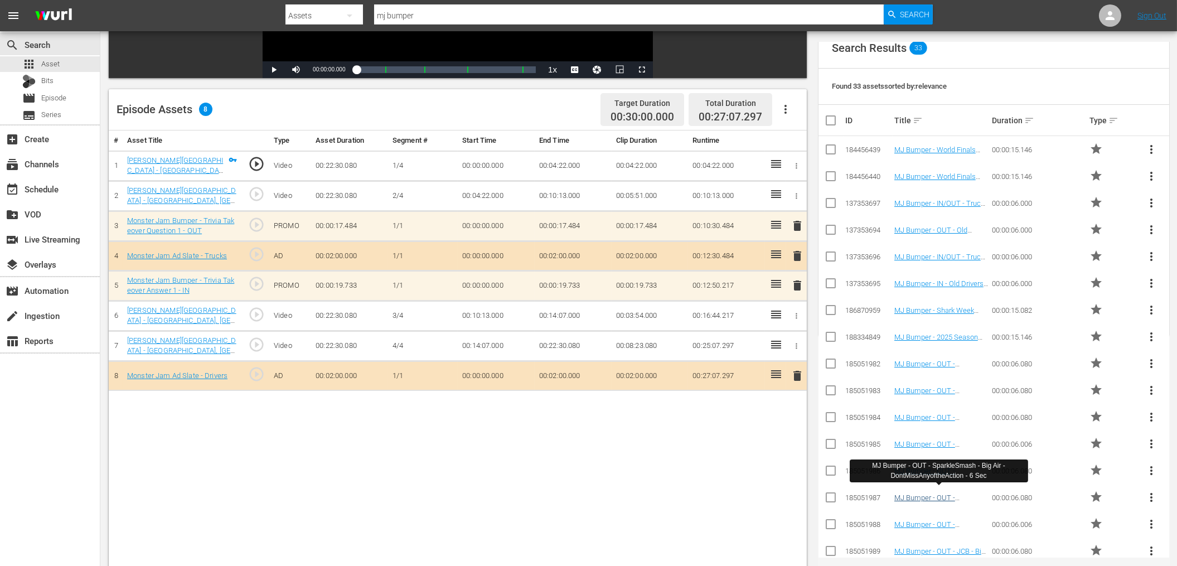
type input "mj bumper"
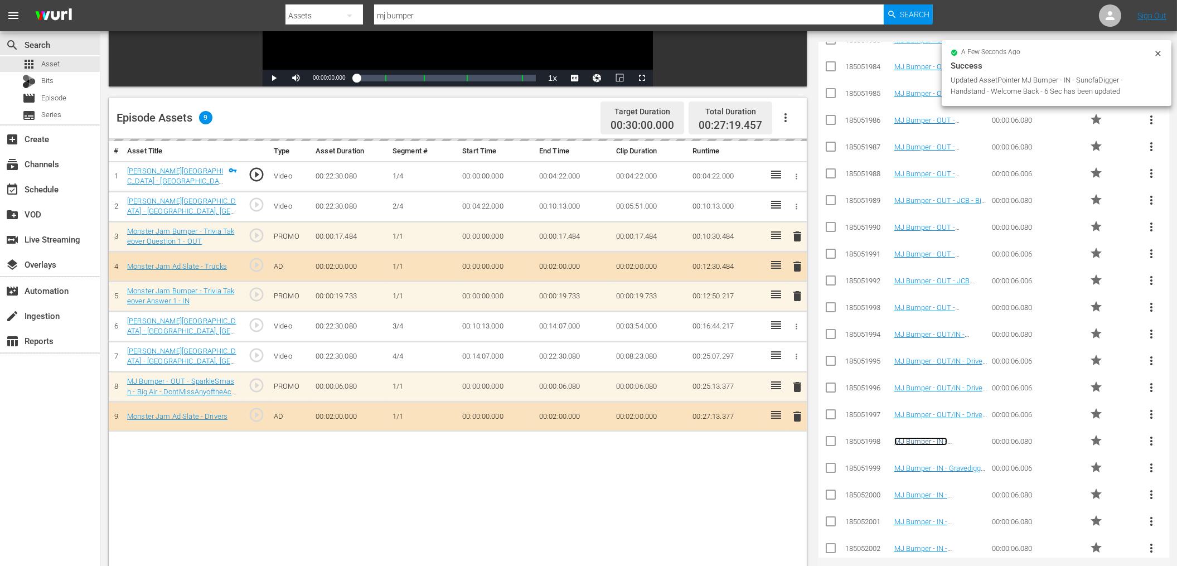
scroll to position [230, 0]
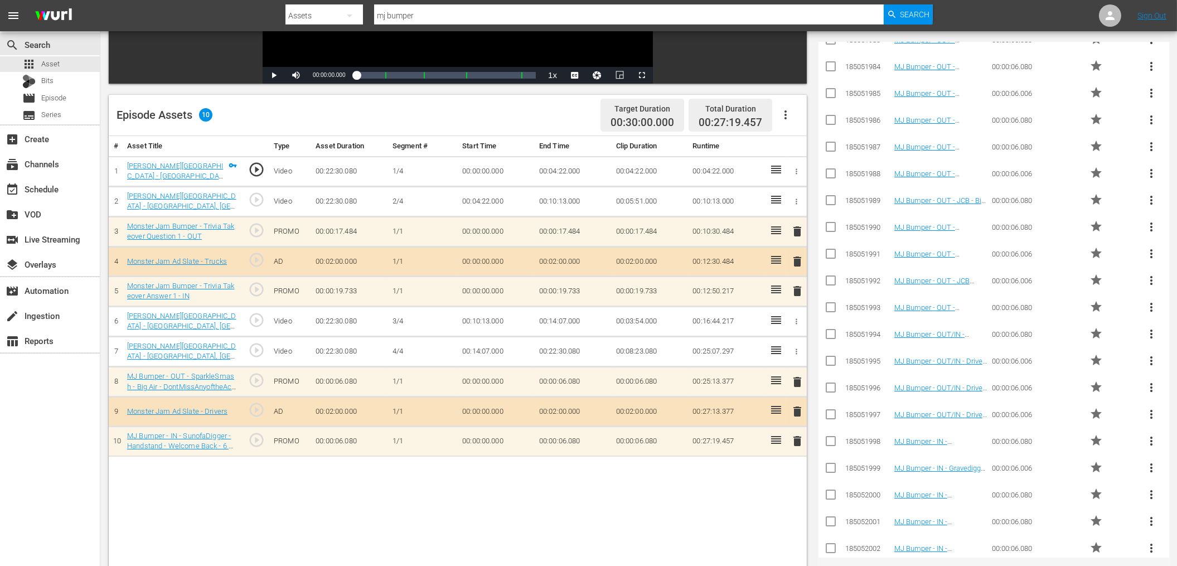
click at [579, 474] on div "# Asset Title Type Asset Duration Segment # Start Time End Time Clip Duration R…" at bounding box center [458, 377] width 698 height 482
click at [604, 478] on div "# Asset Title Type Asset Duration Segment # Start Time End Time Clip Duration R…" at bounding box center [458, 377] width 698 height 482
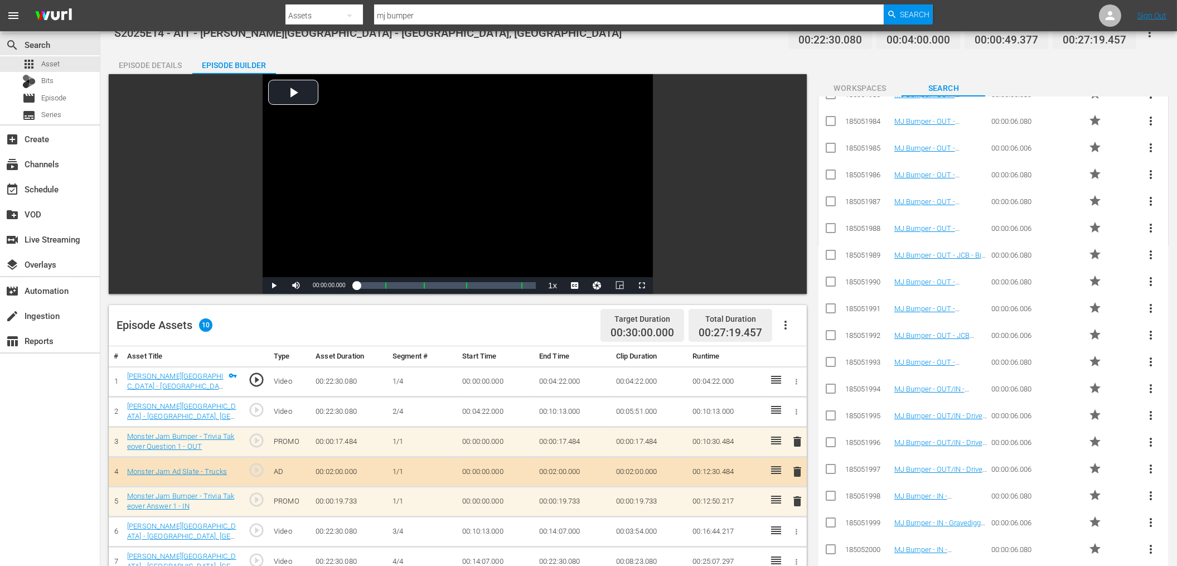
scroll to position [0, 0]
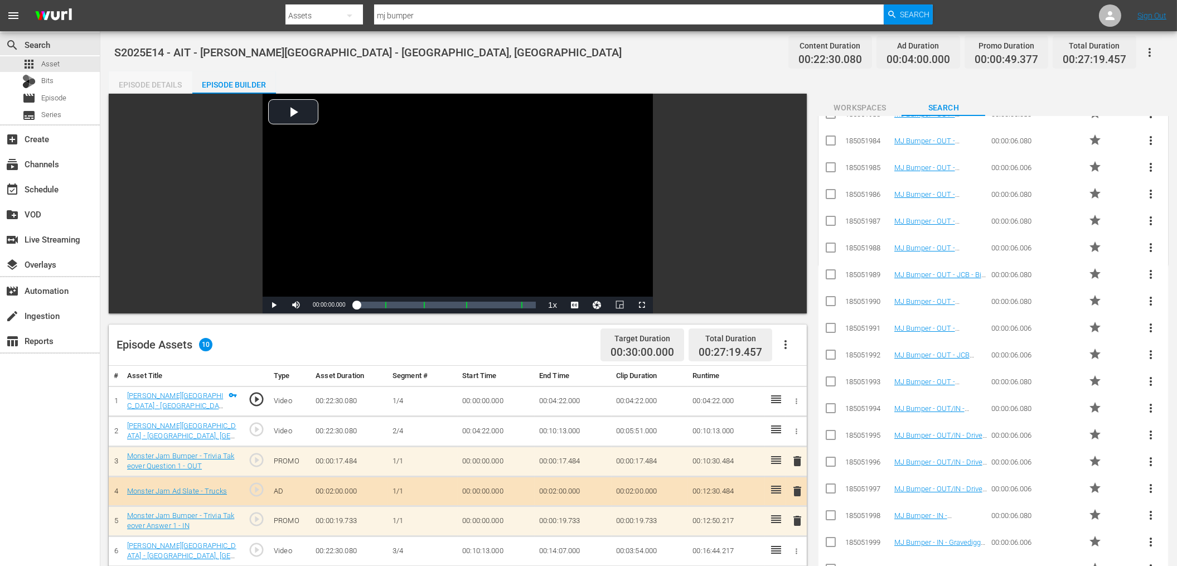
click at [159, 91] on div "Episode Details" at bounding box center [151, 84] width 84 height 27
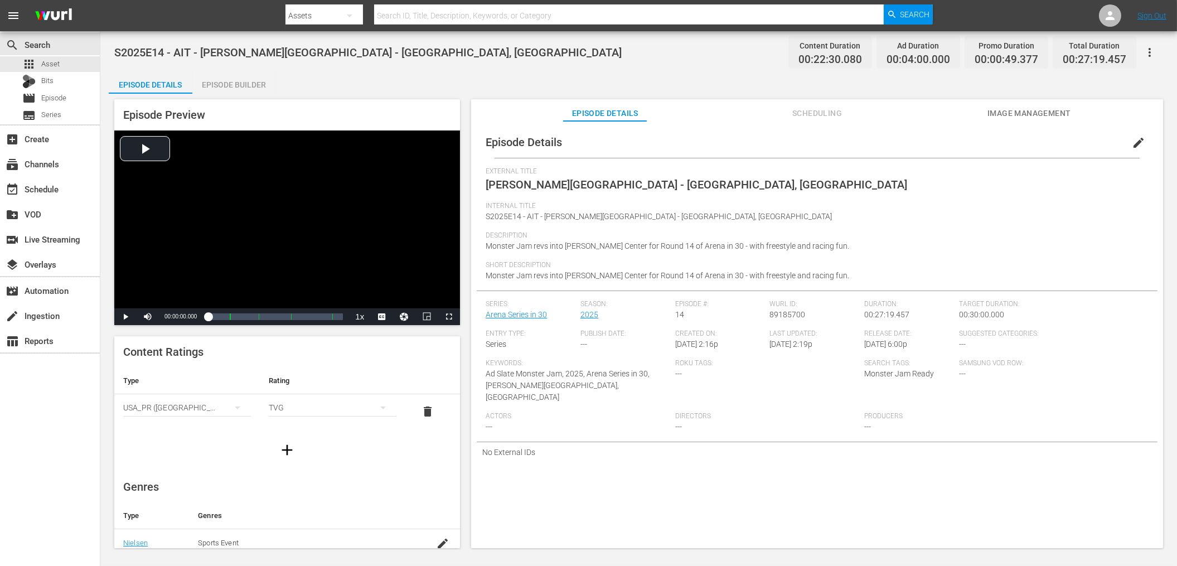
scroll to position [204, 0]
drag, startPoint x: 587, startPoint y: 76, endPoint x: 572, endPoint y: 78, distance: 15.1
click at [583, 77] on div "Episode Details Episode Builder Episode Preview Video Player is loading. Play V…" at bounding box center [639, 314] width 1060 height 486
click at [264, 87] on div "Episode Builder" at bounding box center [234, 84] width 84 height 27
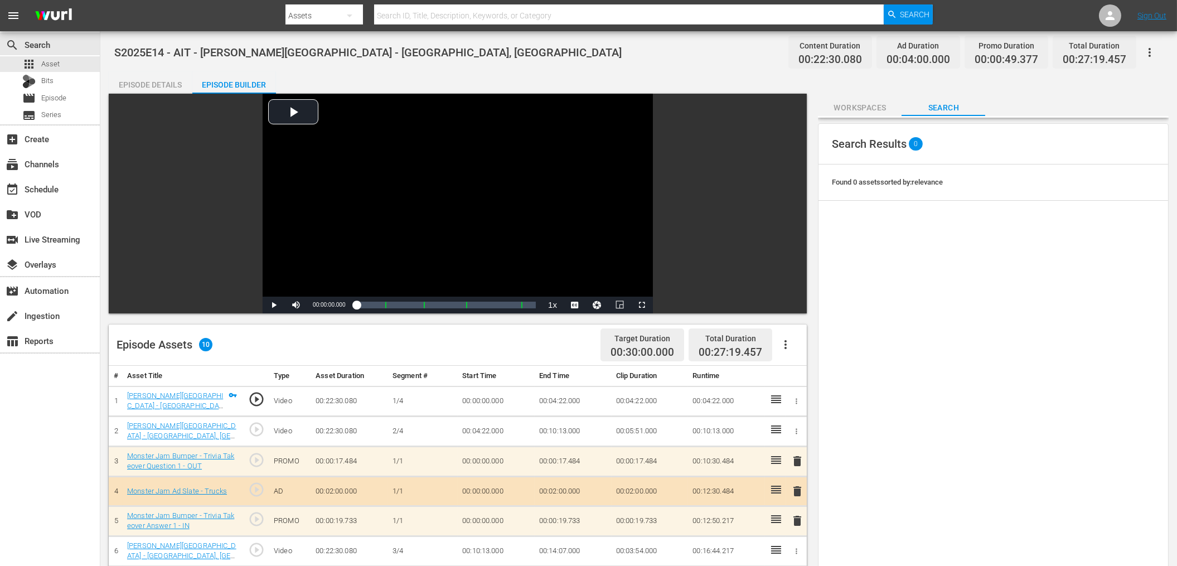
click at [510, 70] on div "S2025E14 - AIT - [PERSON_NAME][GEOGRAPHIC_DATA] - [GEOGRAPHIC_DATA], [GEOGRAPHI…" at bounding box center [638, 443] width 1077 height 825
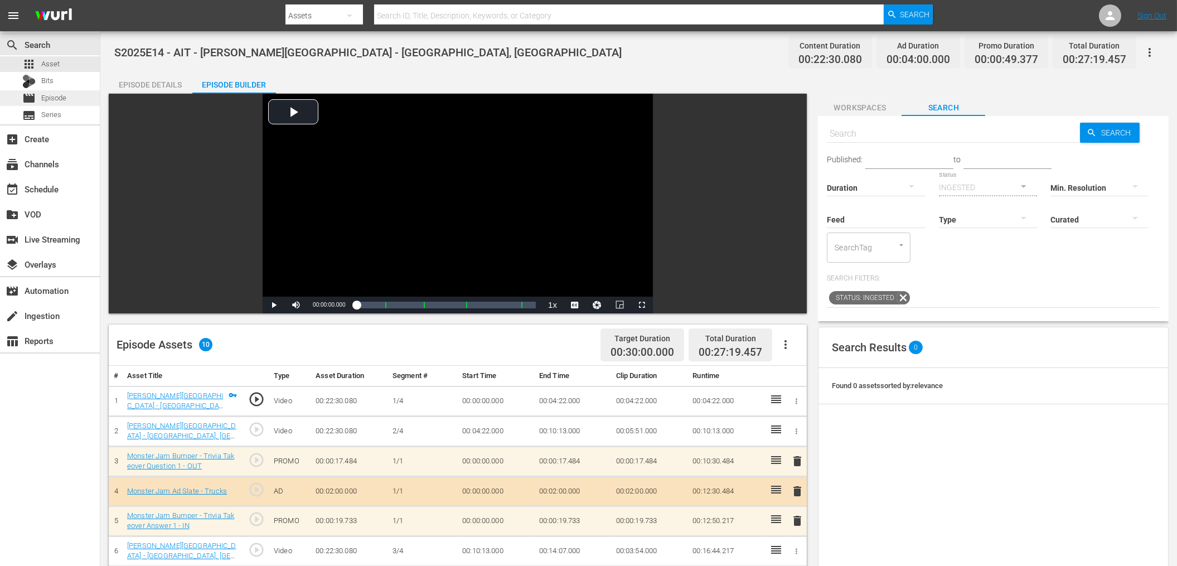
click at [52, 96] on span "Episode" at bounding box center [53, 98] width 25 height 11
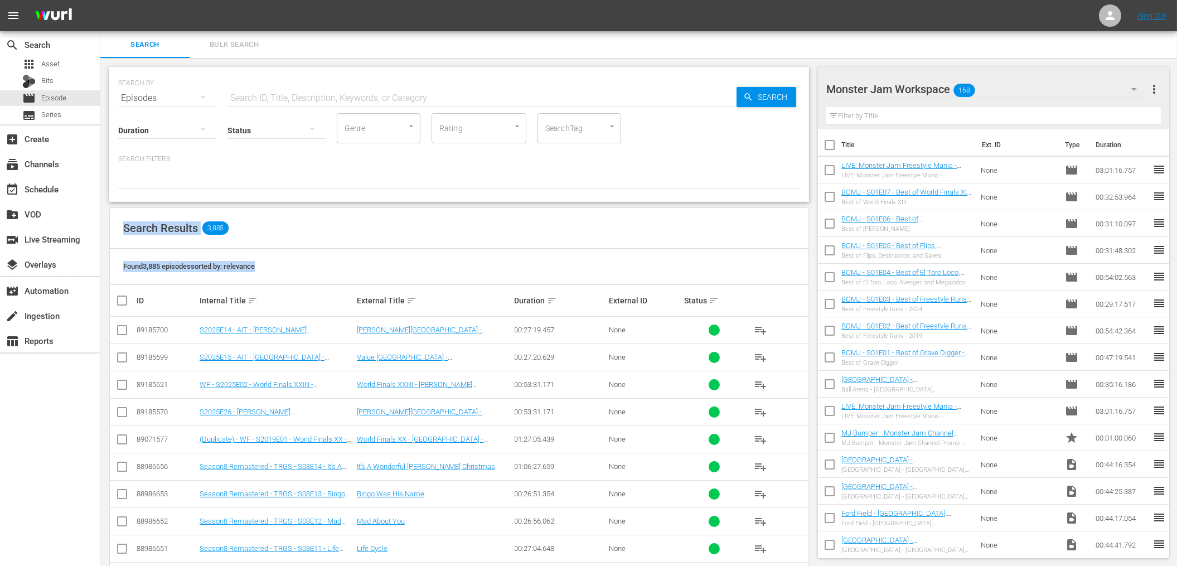
drag, startPoint x: 235, startPoint y: 264, endPoint x: 113, endPoint y: 203, distance: 136.4
click at [113, 203] on div "SEARCH BY Search By Episodes Search ID, Title, Description, Keywords, or Catego…" at bounding box center [459, 416] width 718 height 716
click at [113, 224] on div "Search Results 3,885" at bounding box center [459, 228] width 699 height 41
drag, startPoint x: 166, startPoint y: 250, endPoint x: 308, endPoint y: 267, distance: 143.2
click at [308, 267] on div "Search Results 3,885 Found 3,885 episodes sorted by: relevance ID Internal Titl…" at bounding box center [459, 480] width 700 height 546
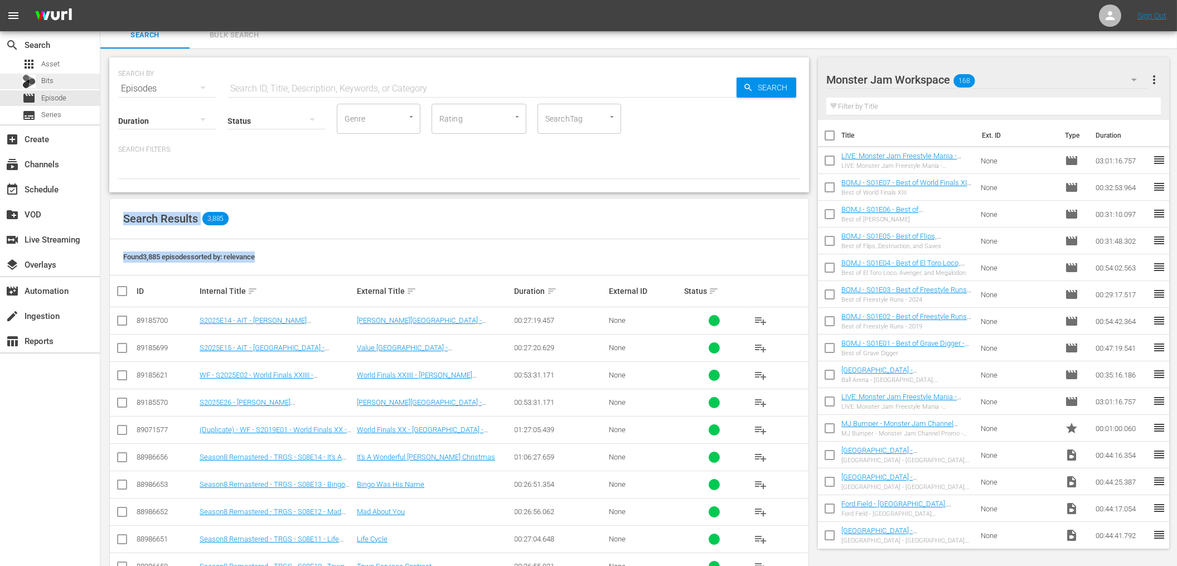
scroll to position [12, 0]
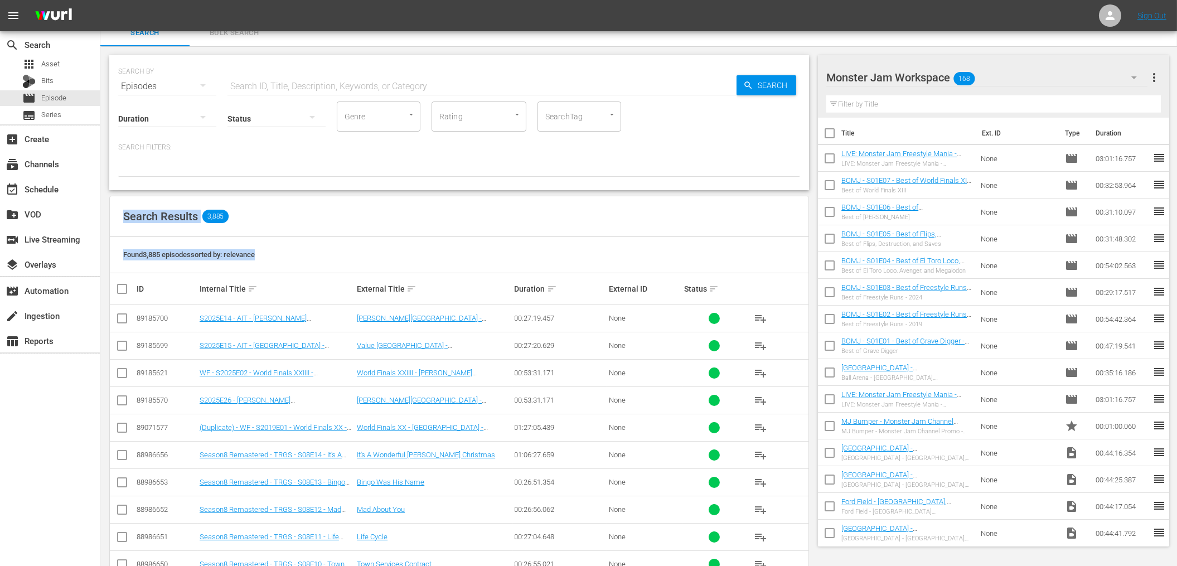
click at [341, 213] on div "Search Results 3,885" at bounding box center [459, 216] width 699 height 41
click at [78, 194] on div "event_available Schedule" at bounding box center [50, 188] width 100 height 22
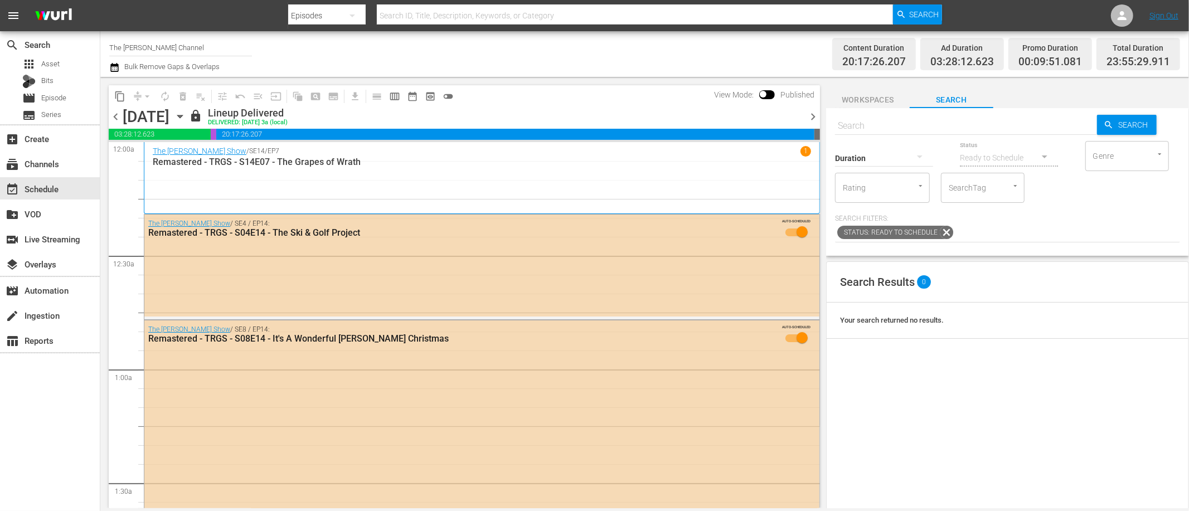
scroll to position [5149, 0]
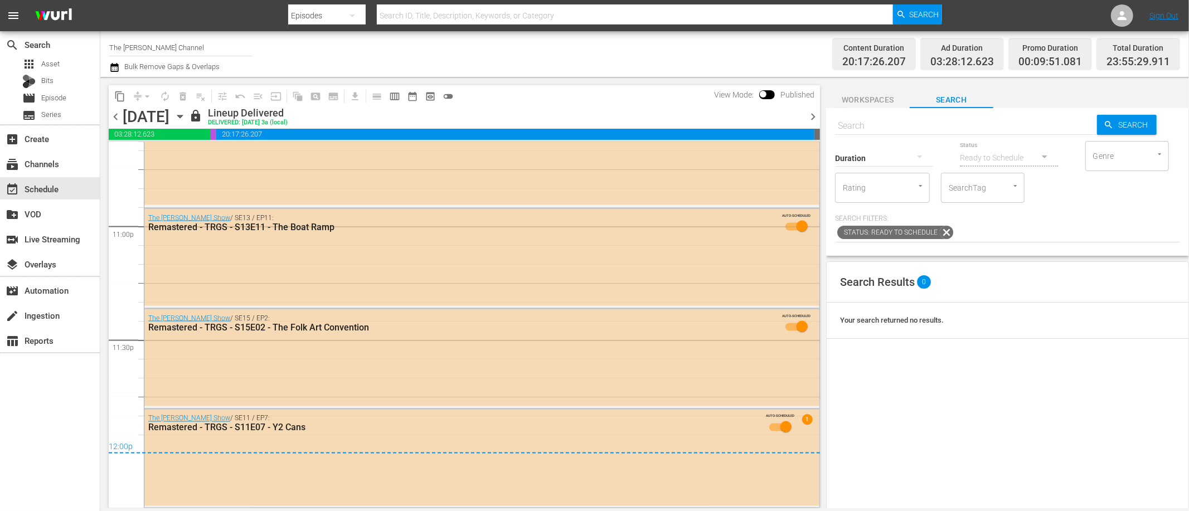
click at [698, 63] on div "Content Duration 20:17:26.207 Ad Duration 03:28:12.623 Promo Duration 00:09:51.…" at bounding box center [937, 54] width 487 height 40
click at [815, 114] on span "chevron_right" at bounding box center [813, 117] width 14 height 14
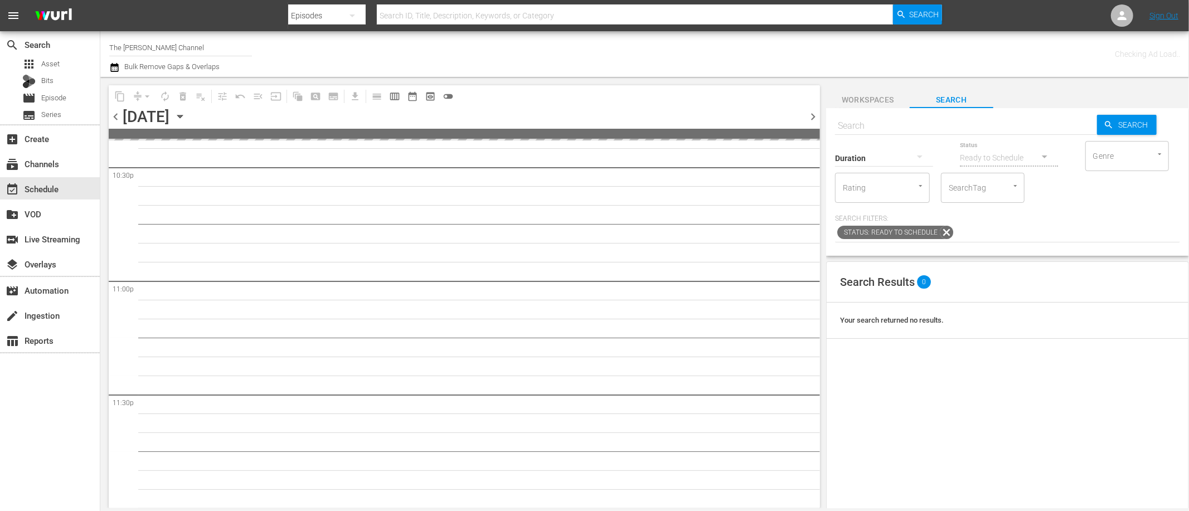
scroll to position [5092, 0]
click at [343, 65] on div "Channel Title The Red Green Channel Bulk Remove Gaps & Overlaps" at bounding box center [401, 54] width 584 height 40
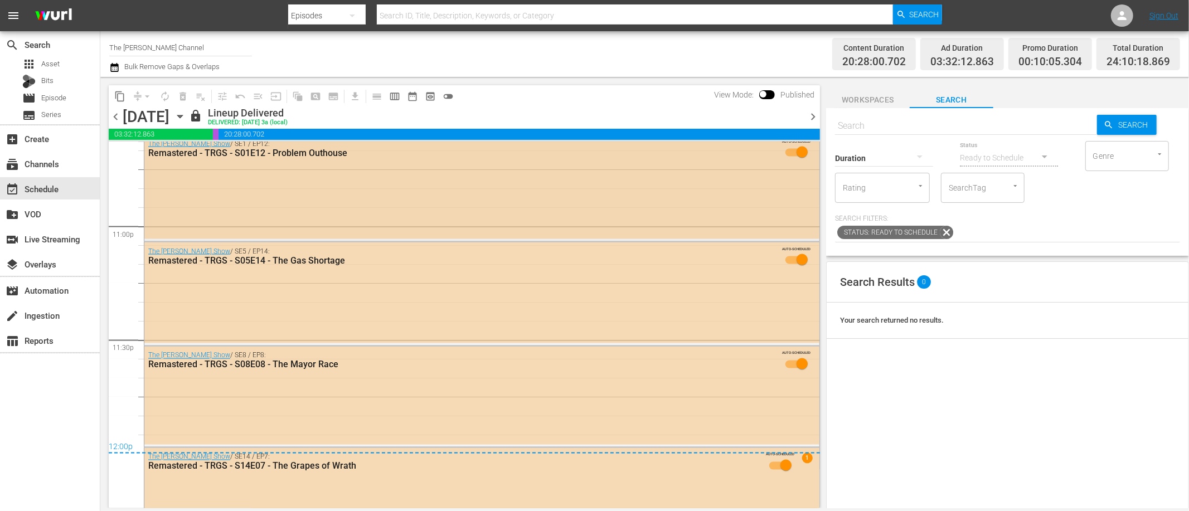
scroll to position [5188, 0]
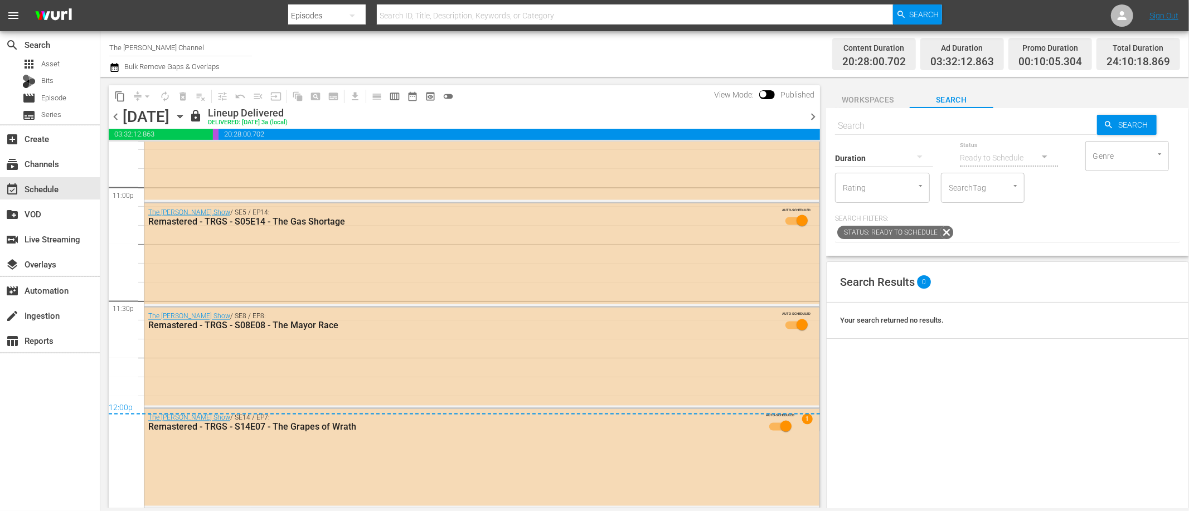
click at [814, 118] on span "chevron_right" at bounding box center [813, 117] width 14 height 14
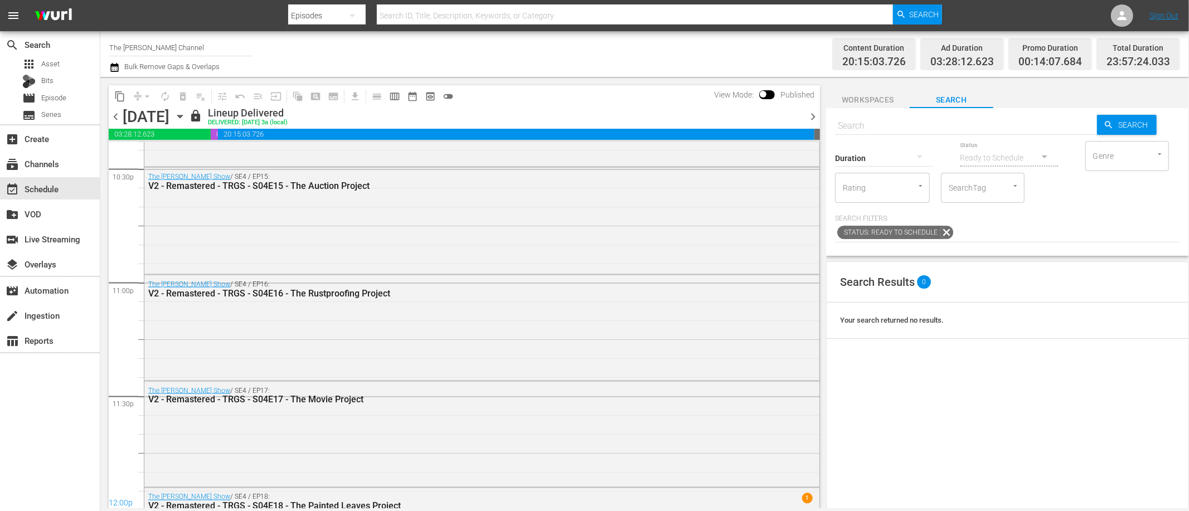
scroll to position [5178, 0]
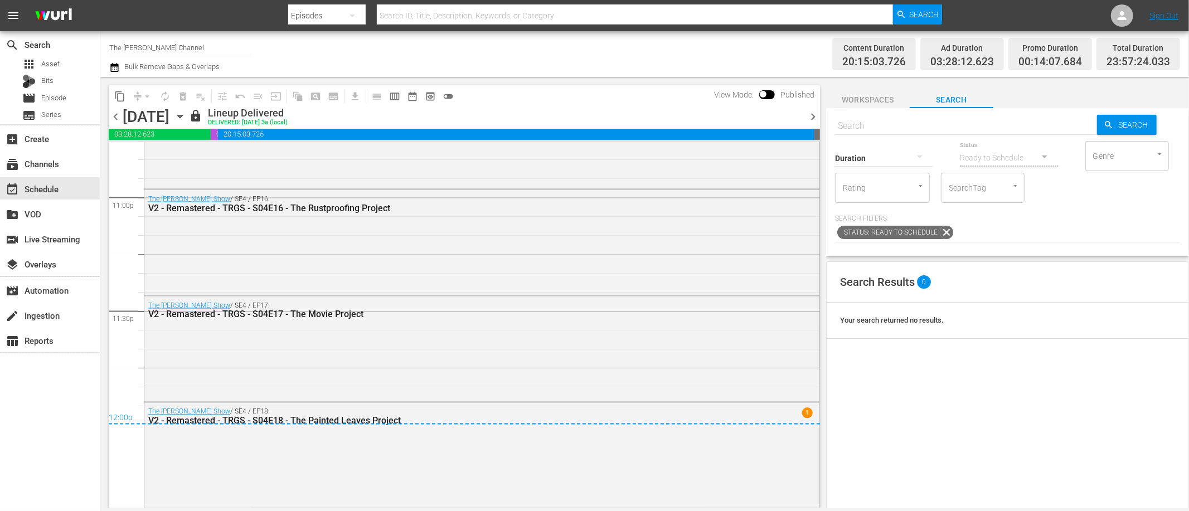
click at [392, 38] on div "Channel Title The Red Green Channel Bulk Remove Gaps & Overlaps" at bounding box center [401, 54] width 584 height 40
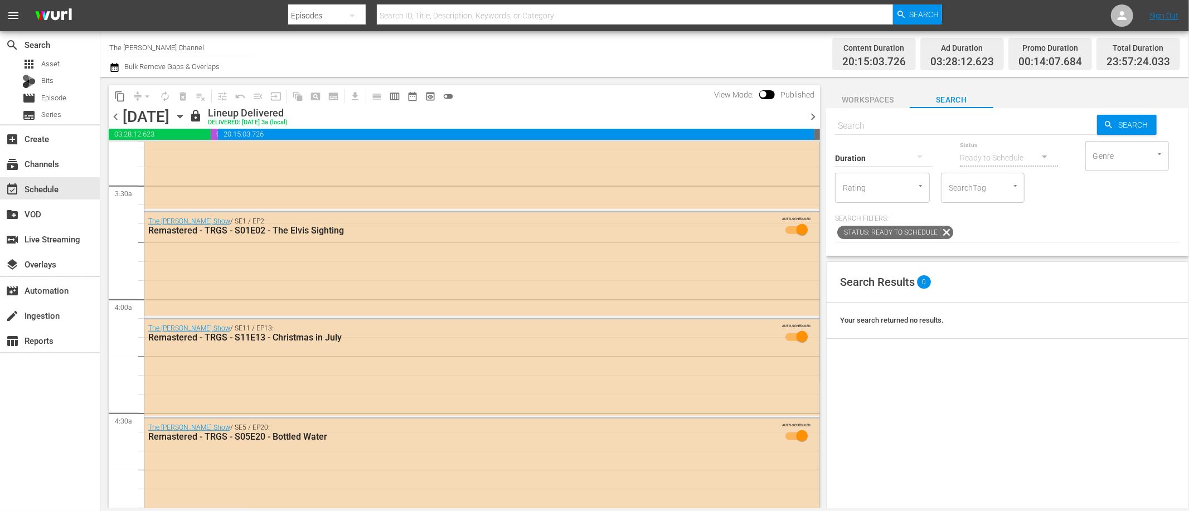
scroll to position [0, 0]
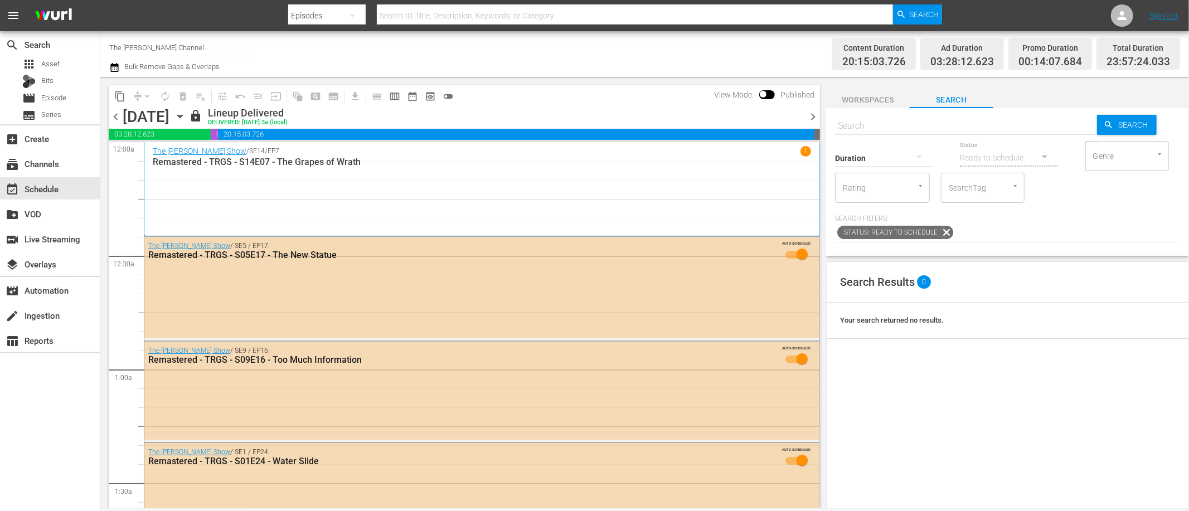
click at [809, 114] on span "chevron_right" at bounding box center [813, 117] width 14 height 14
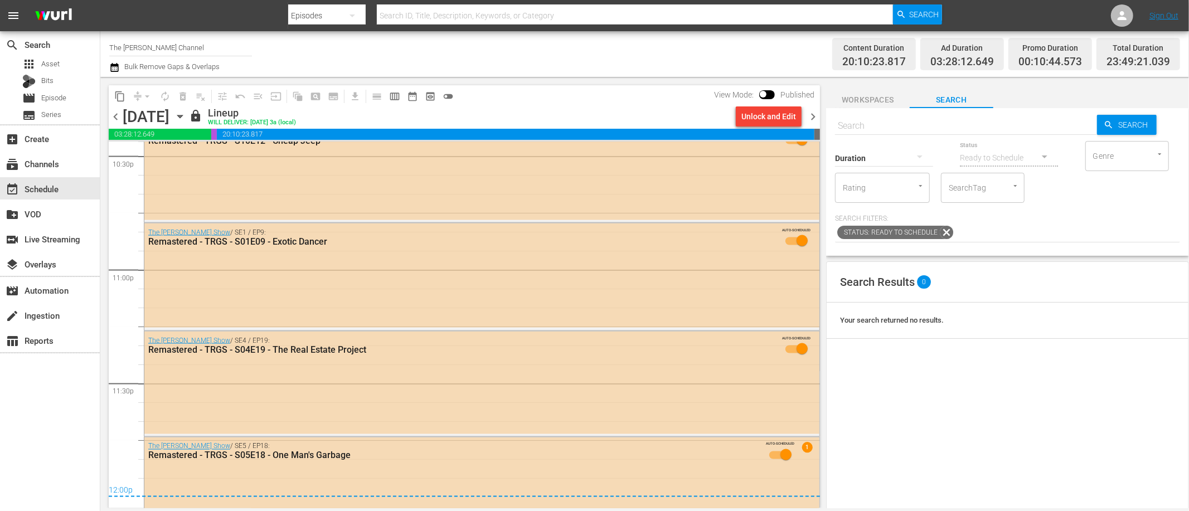
scroll to position [5137, 0]
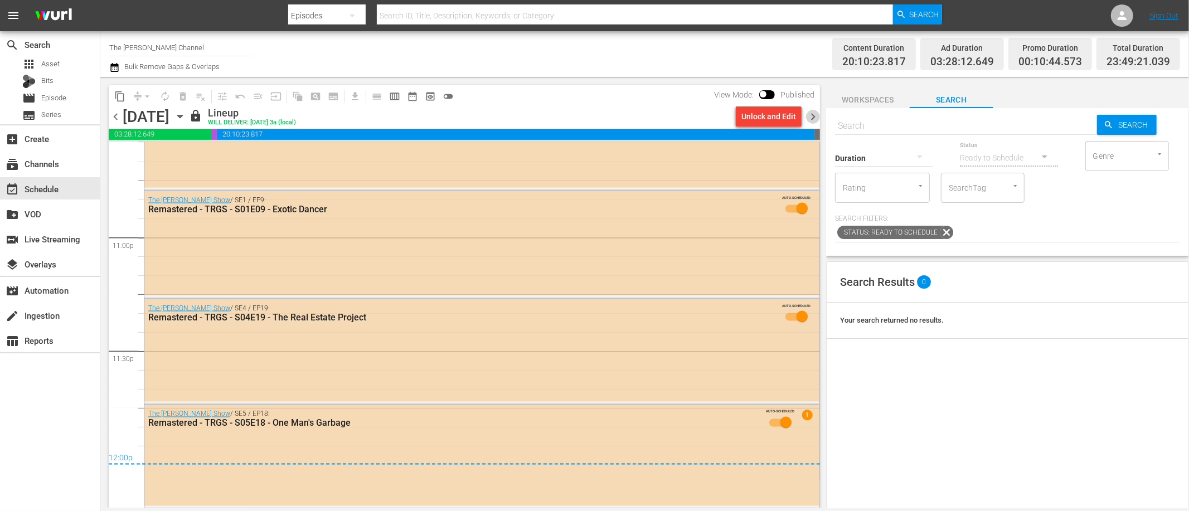
click at [812, 117] on span "chevron_right" at bounding box center [813, 117] width 14 height 14
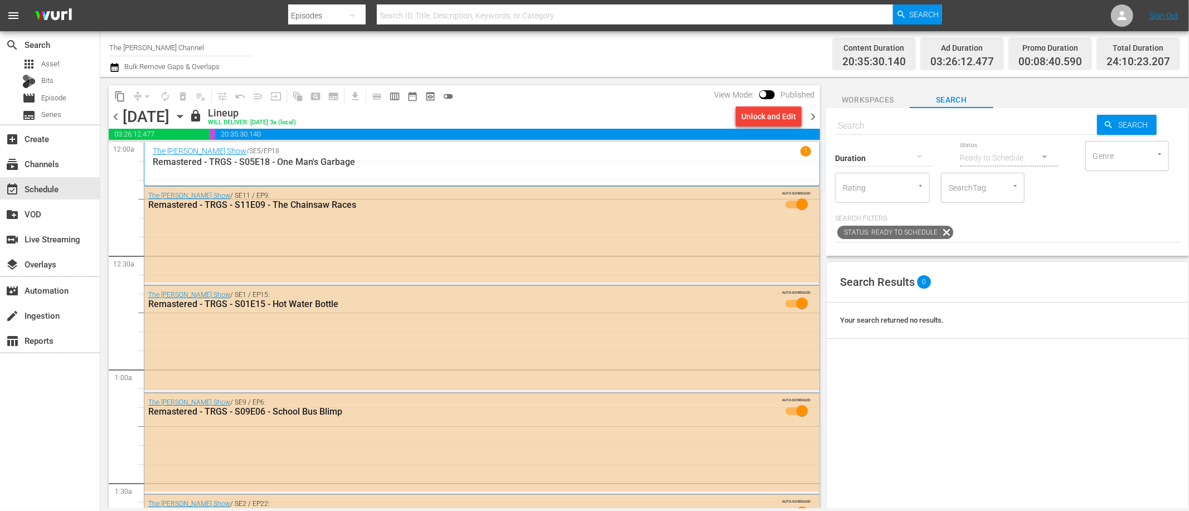
click at [533, 71] on div "Channel Title The Red Green Channel Bulk Remove Gaps & Overlaps" at bounding box center [401, 54] width 584 height 40
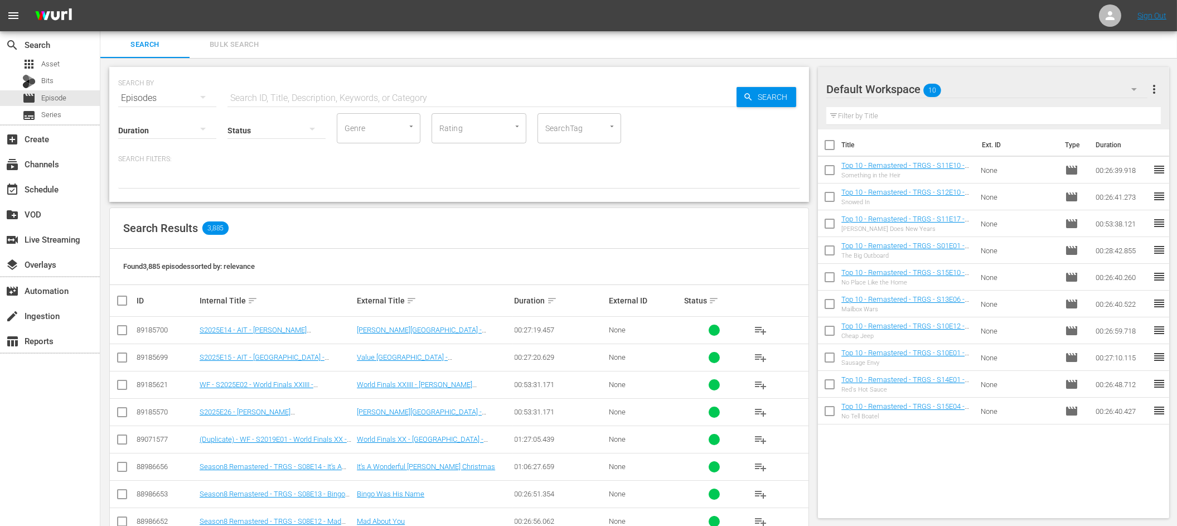
scroll to position [2, 0]
